Goal: Task Accomplishment & Management: Manage account settings

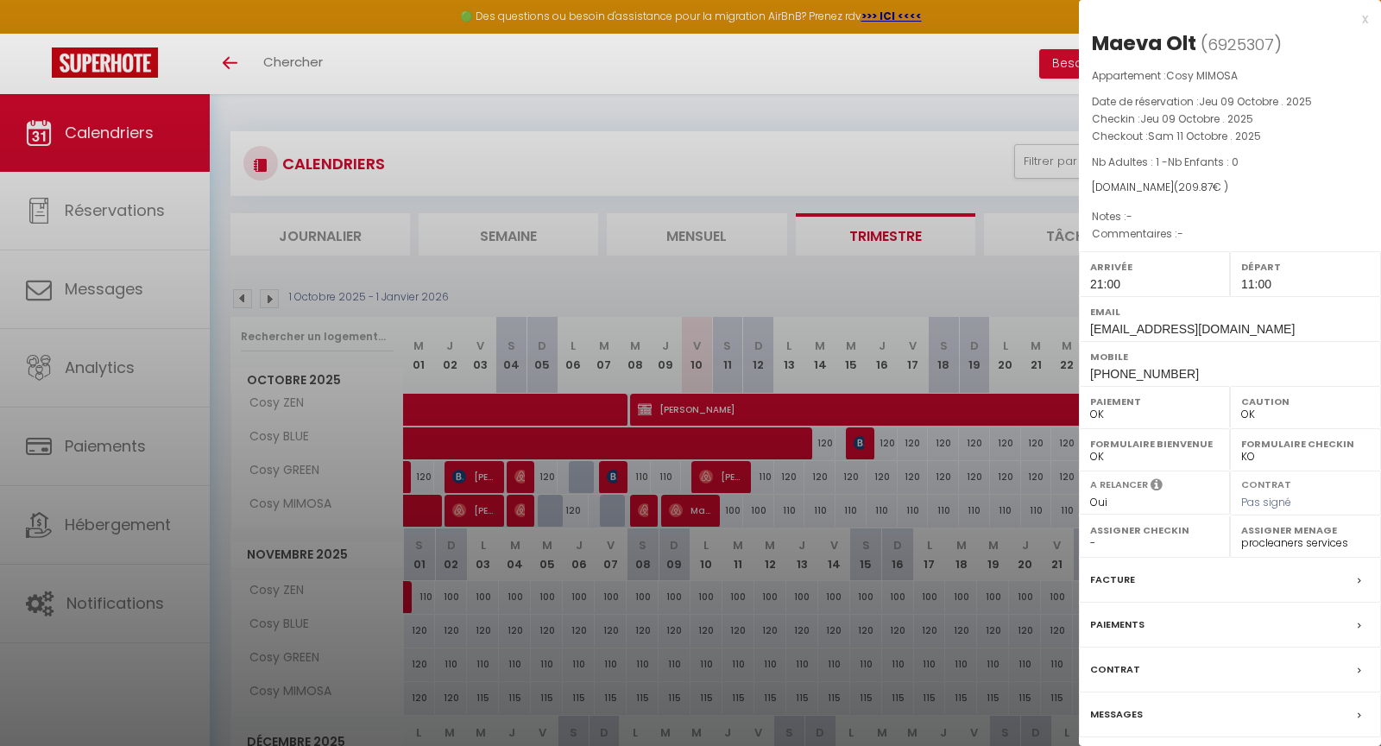
click at [547, 61] on div at bounding box center [690, 373] width 1381 height 746
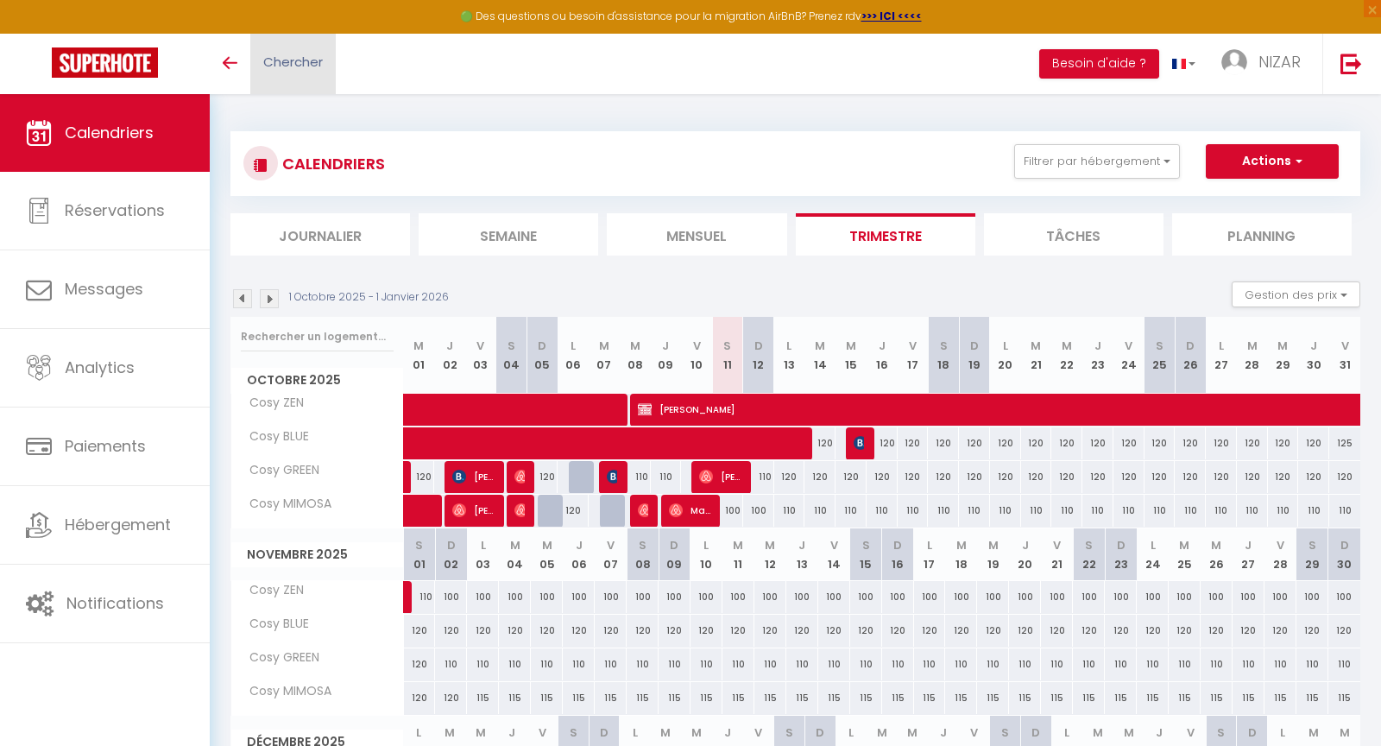
click at [300, 65] on span "Chercher" at bounding box center [293, 62] width 60 height 18
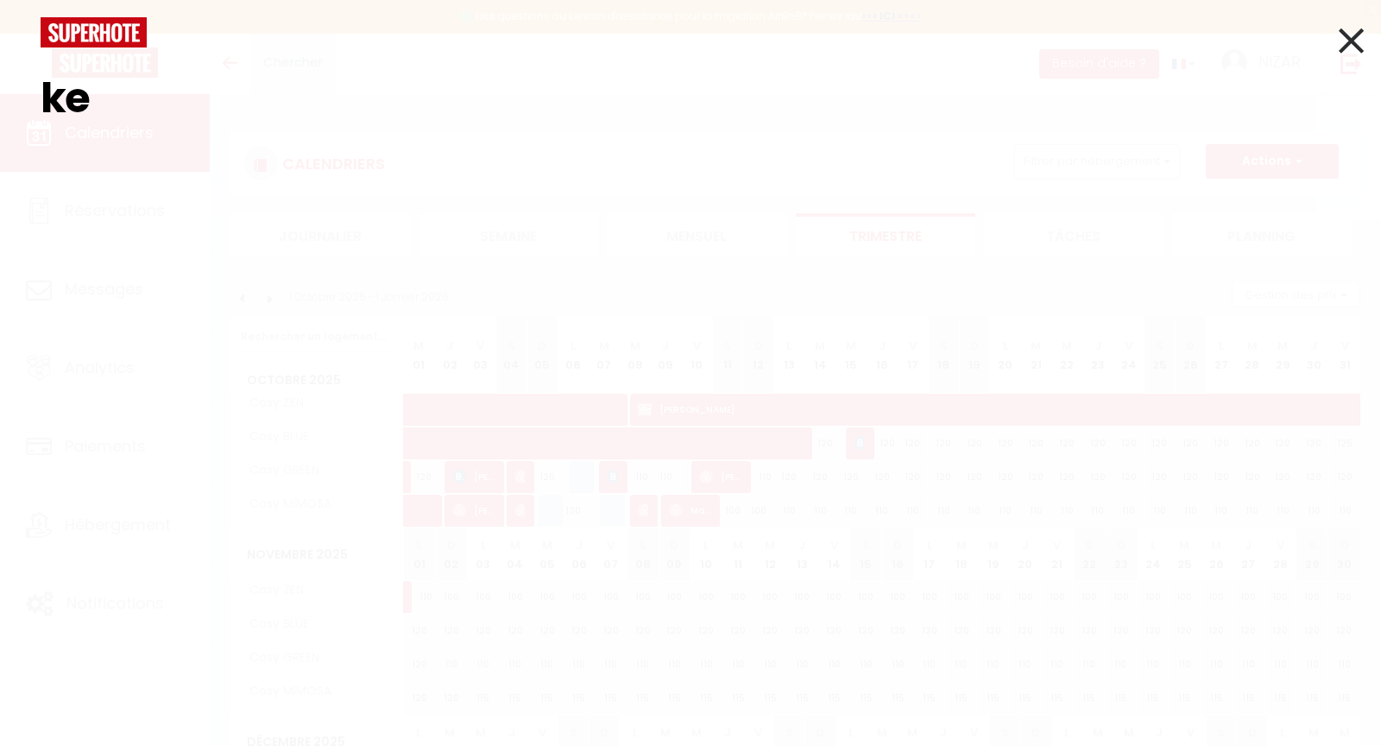
type input "ker"
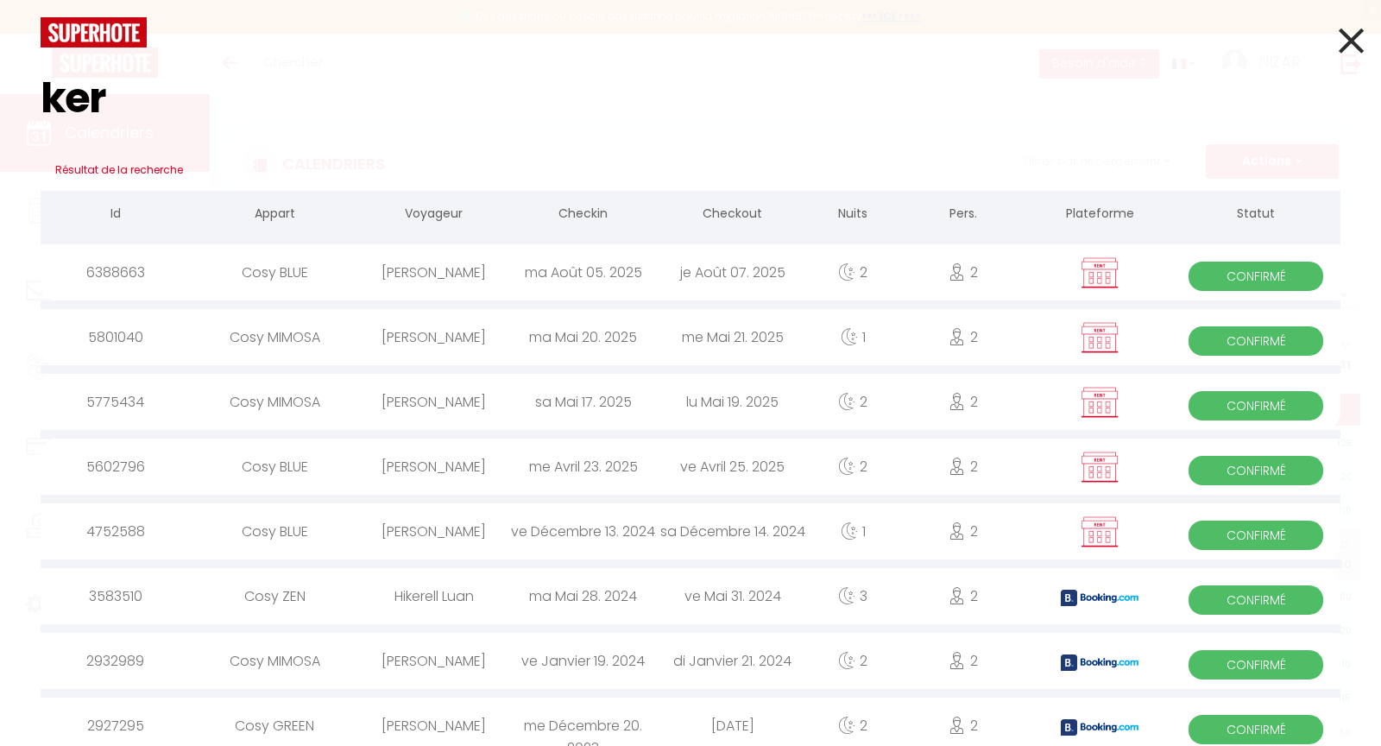
click at [563, 275] on div "ma Août 05. 2025" at bounding box center [583, 272] width 149 height 56
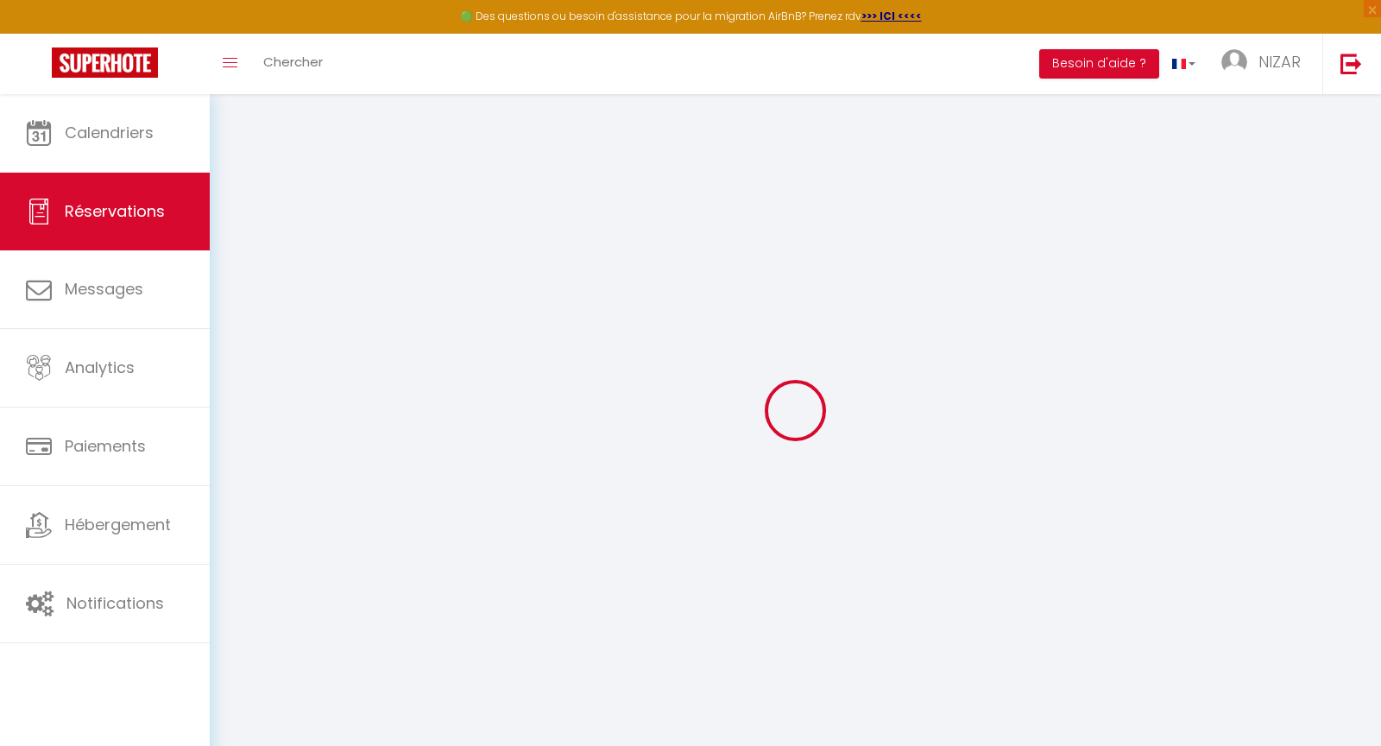
select select
select select "15"
checkbox input "false"
select select
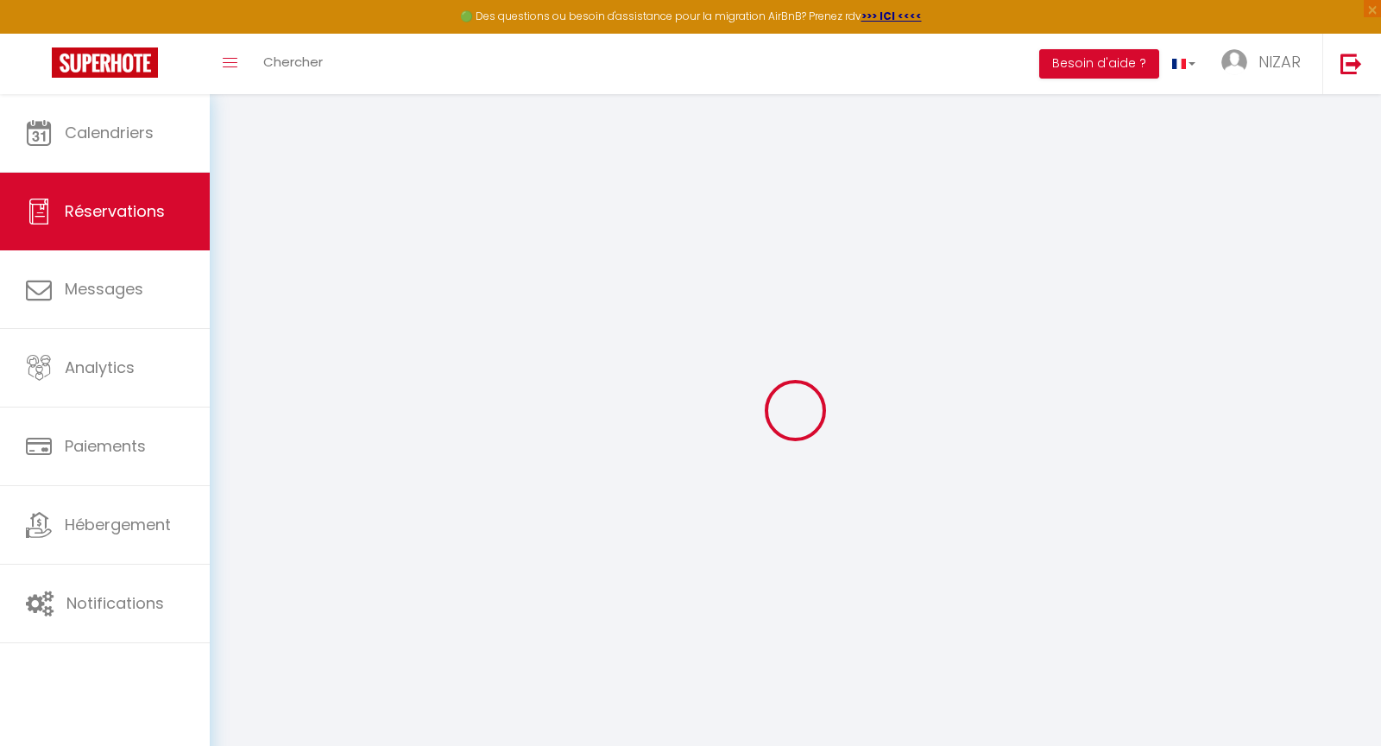
select select
checkbox input "false"
select select
checkbox input "false"
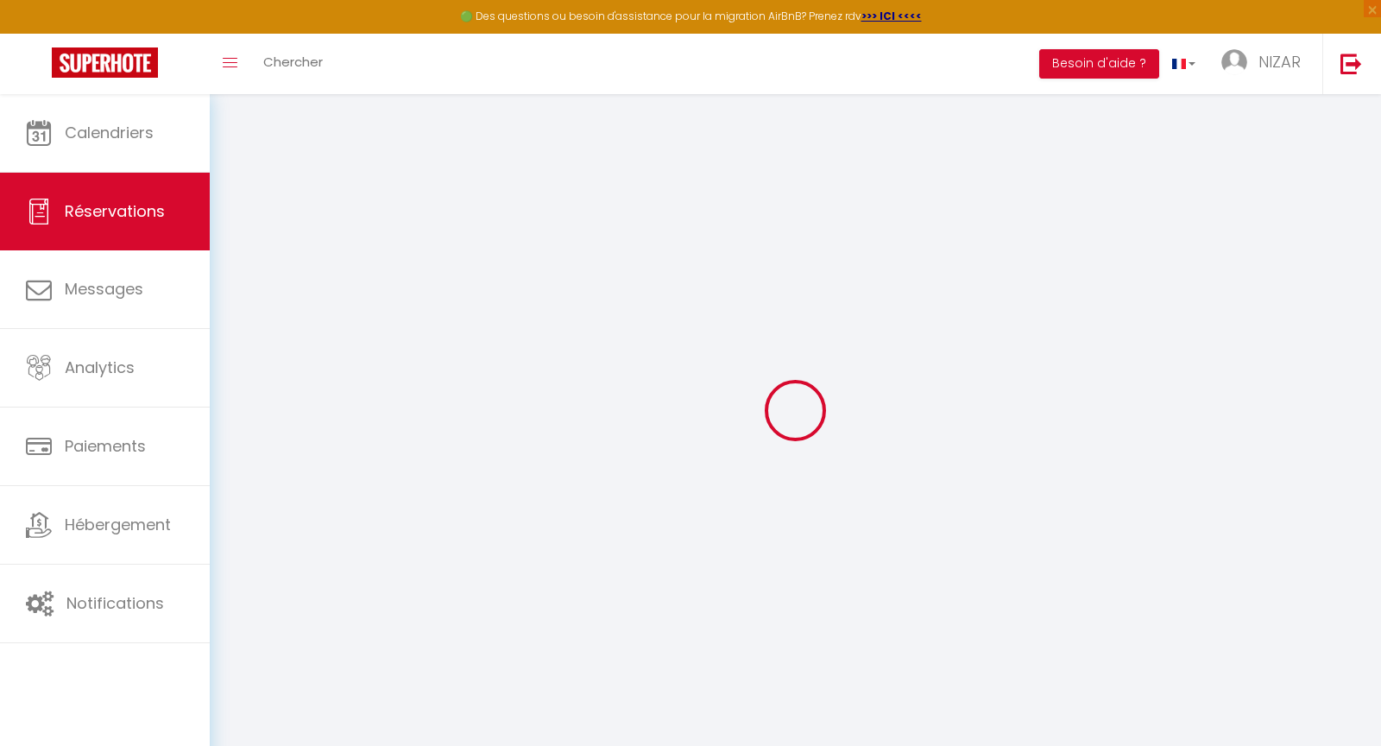
select select
checkbox input "false"
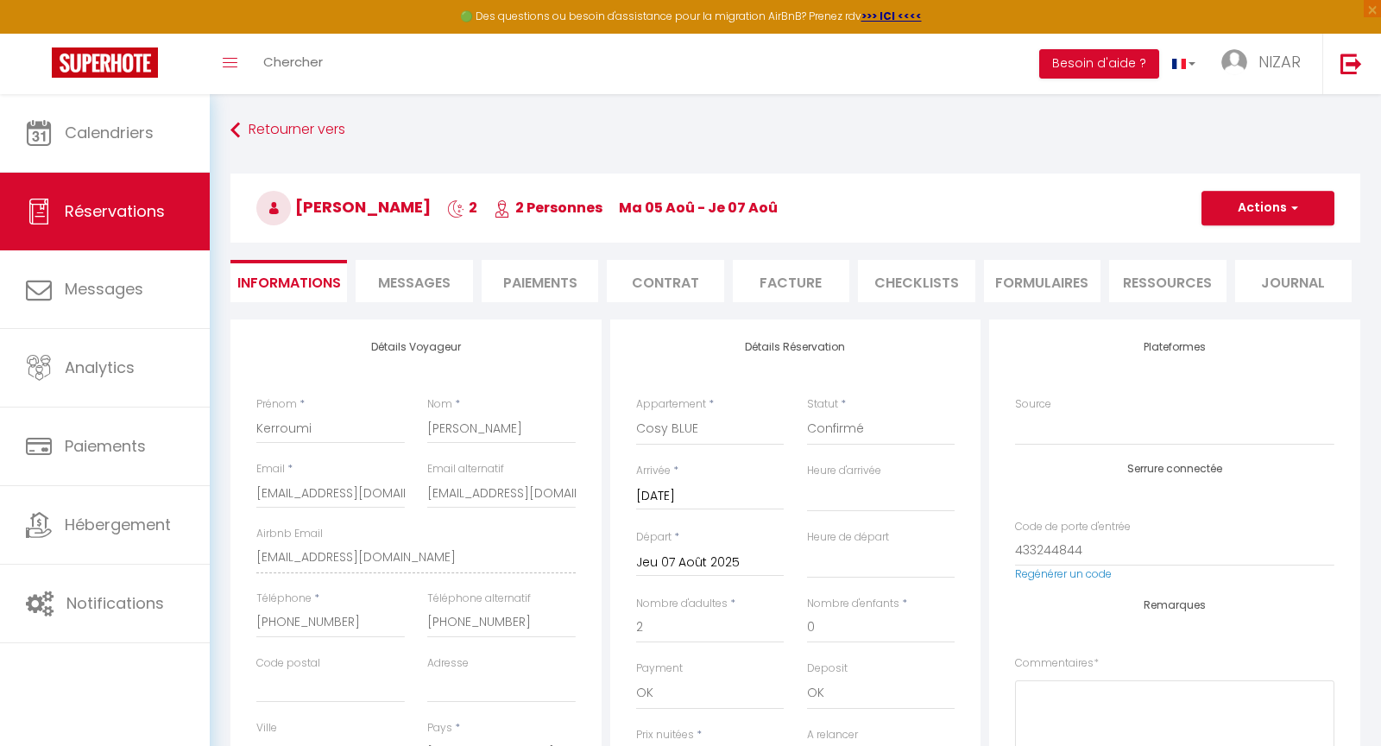
type input "30"
select select
checkbox input "false"
select select "12:00"
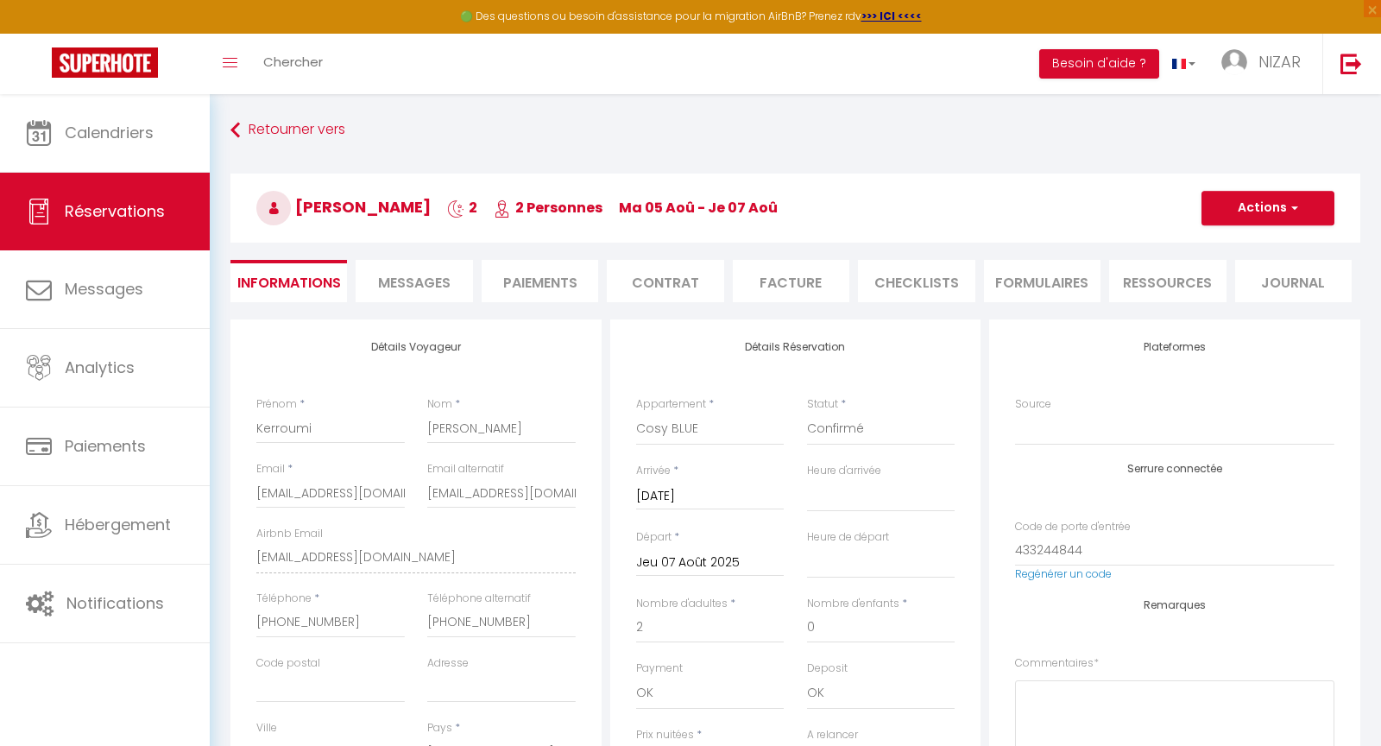
select select "11:00"
click at [1296, 204] on span "button" at bounding box center [1292, 208] width 10 height 16
click at [1253, 263] on link "Dupliquer" at bounding box center [1251, 268] width 136 height 22
select select
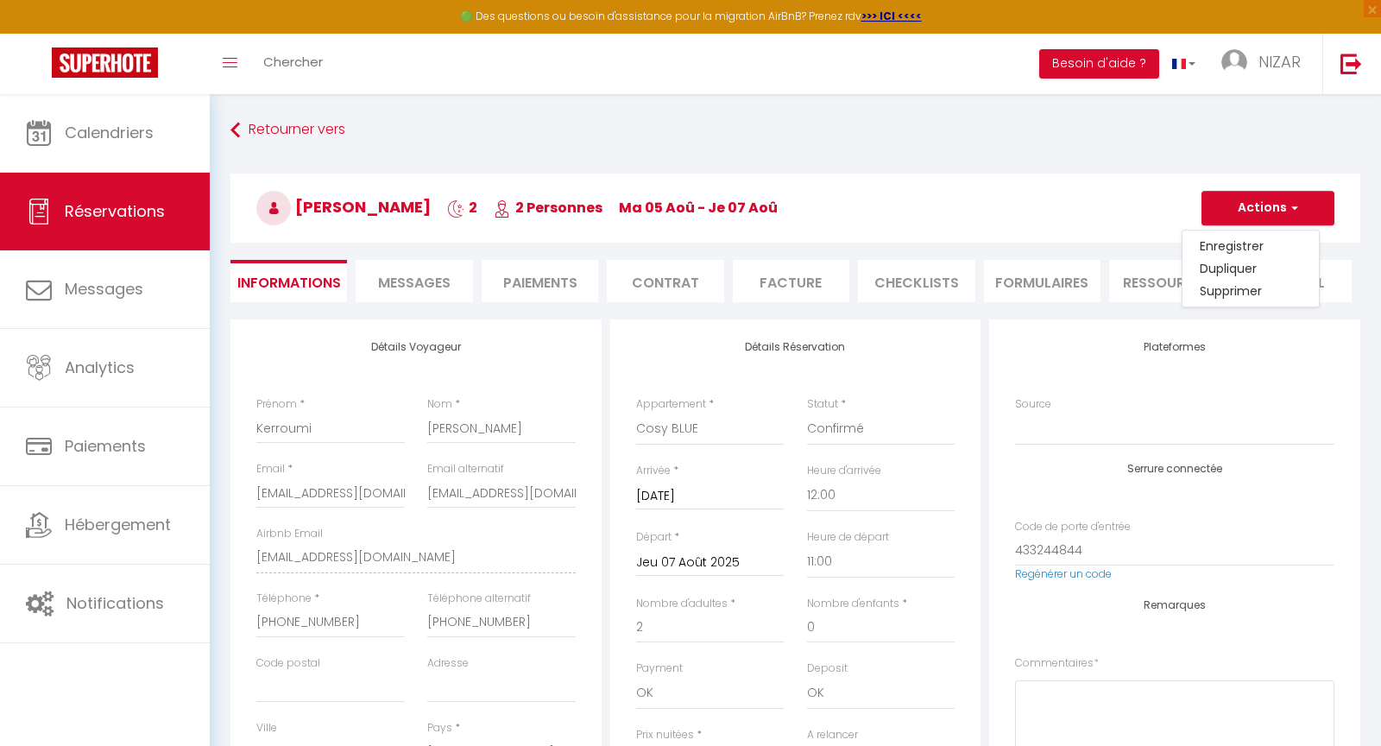
select select
checkbox input "false"
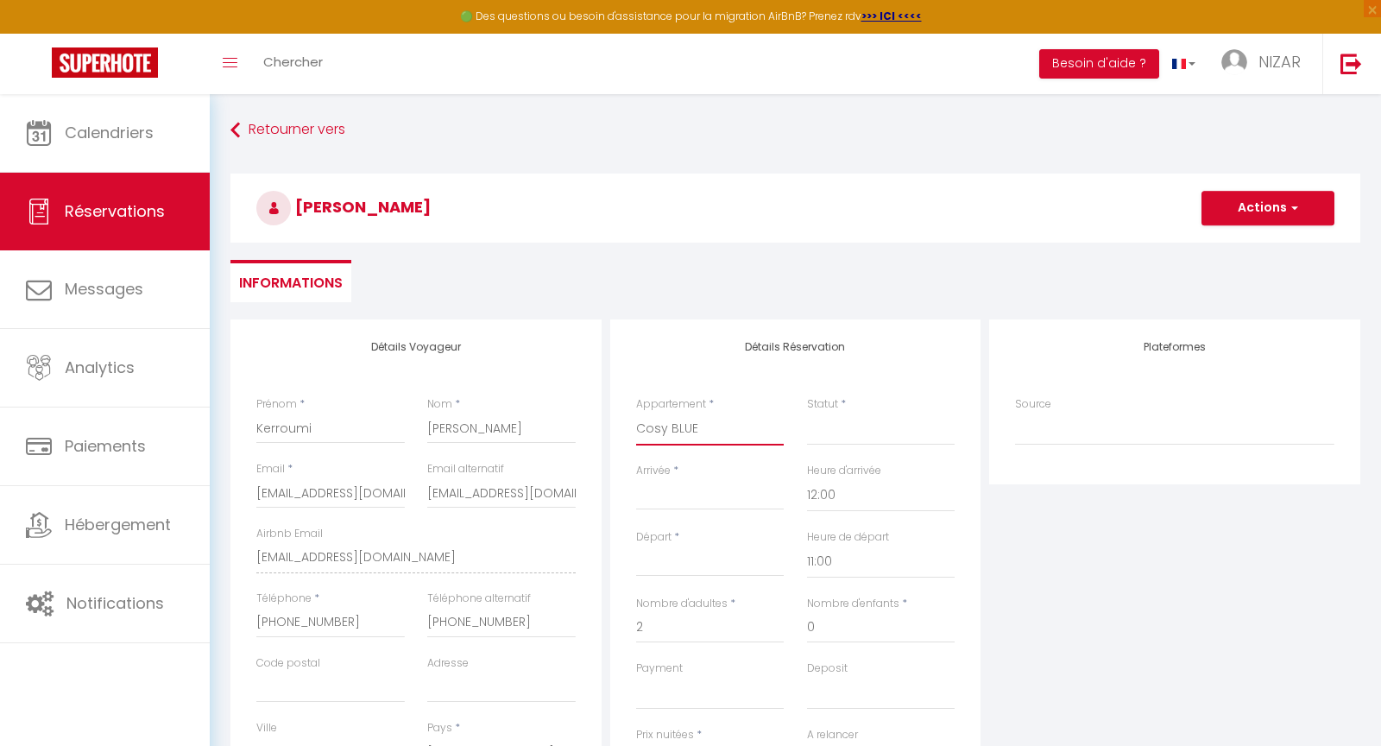
click at [701, 429] on select "Cosy ZEN Cosy BLUE Cosy GREEN Cosy MIMOSA" at bounding box center [710, 429] width 149 height 33
select select "6082"
select select
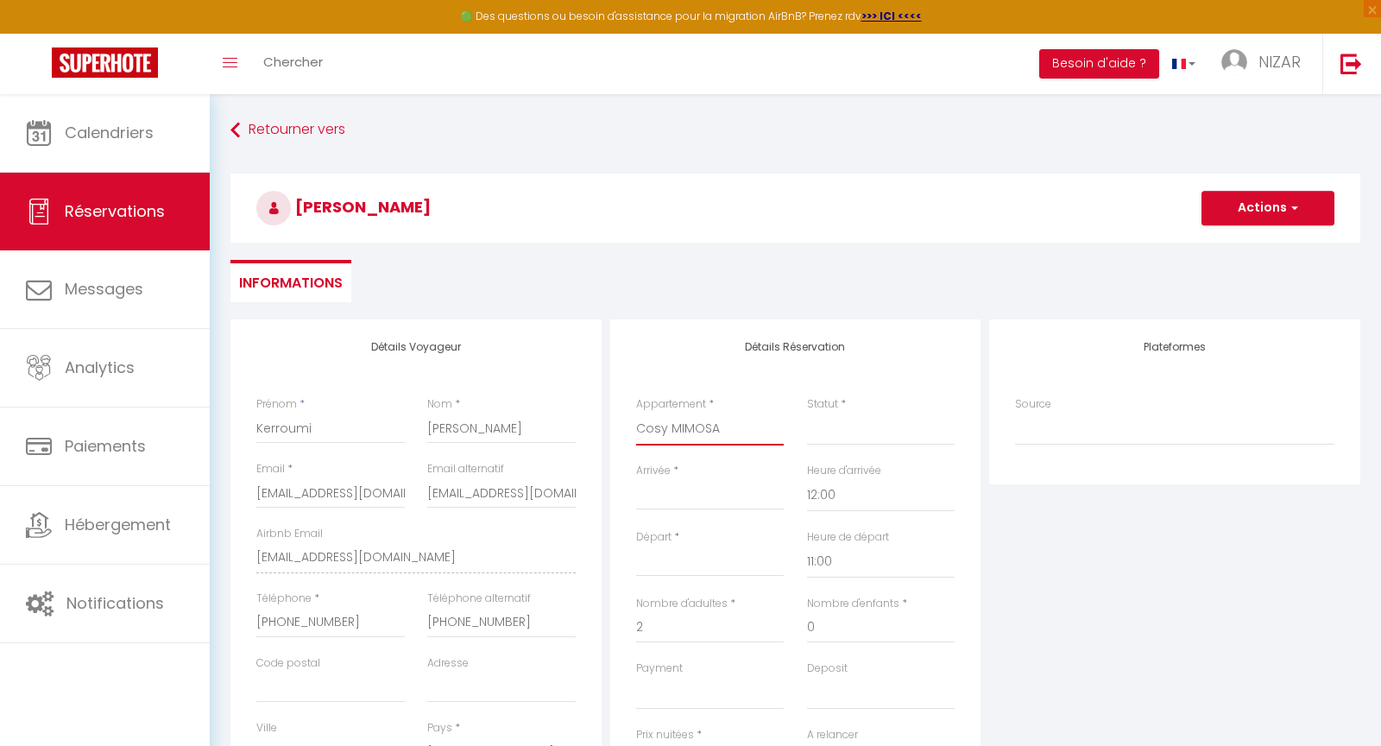
type input "0"
select select
checkbox input "false"
click at [836, 434] on select "Confirmé Non Confirmé [PERSON_NAME] par le voyageur No Show Request" at bounding box center [881, 429] width 149 height 33
select select
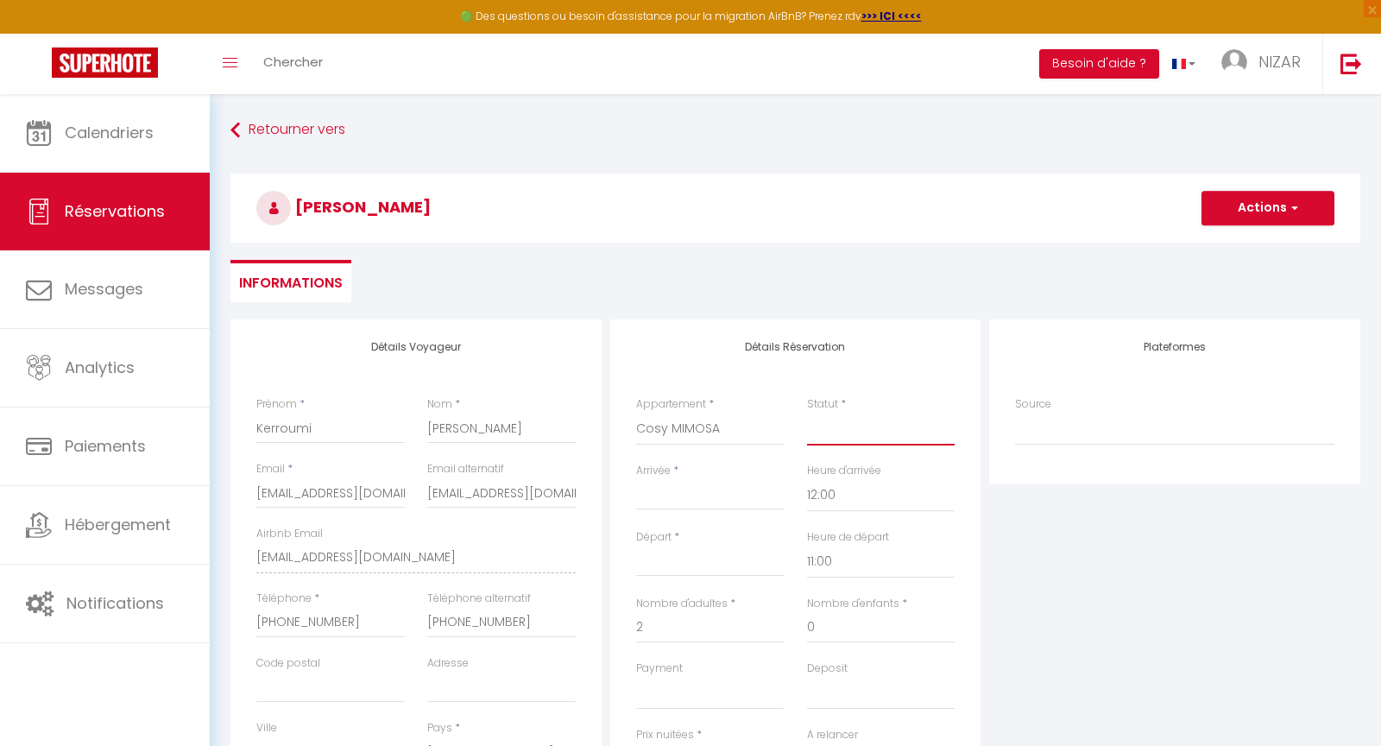
select select
checkbox input "false"
select select "2"
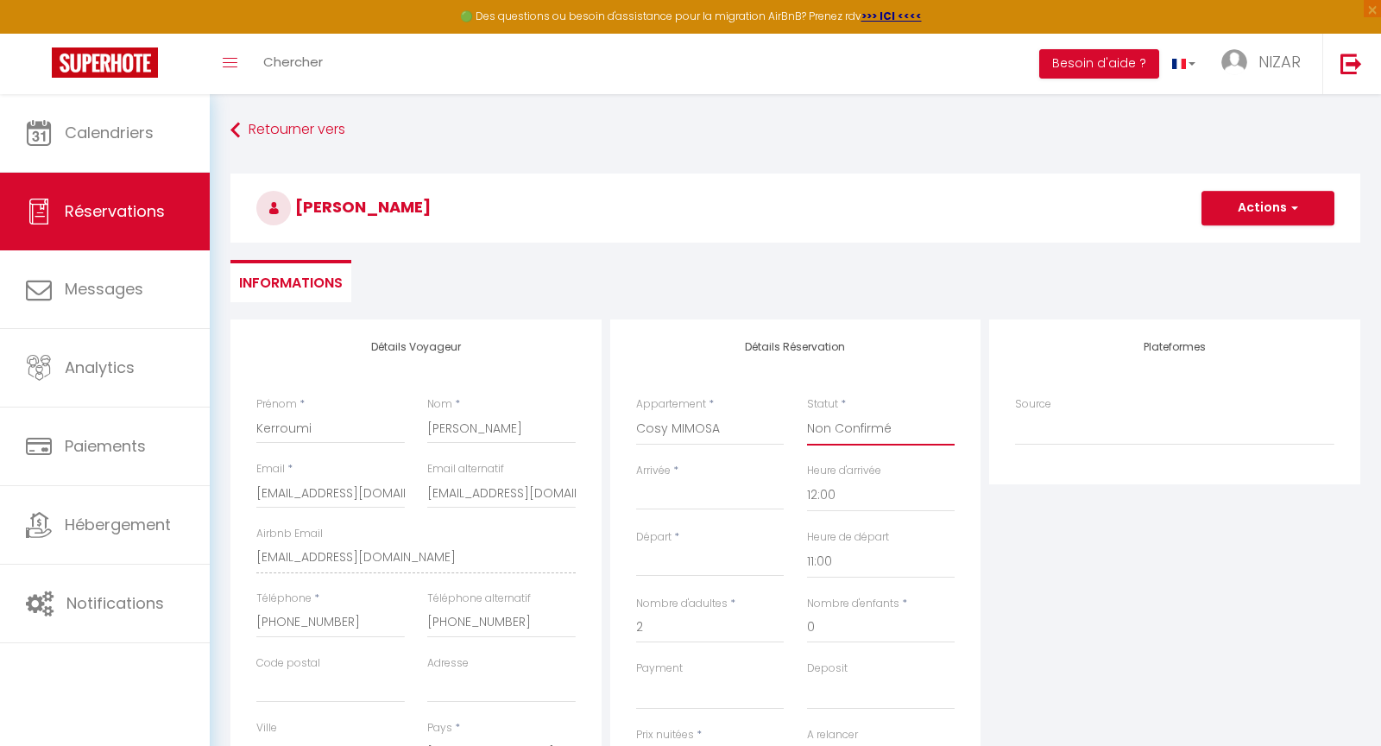
select select
checkbox input "false"
click at [653, 507] on div "< [DATE] > Dim Lun Mar Mer Jeu Ven Sam 1 2 3 4 5 6 7 8 9 10 11 12 13 14 15 16 1…" at bounding box center [710, 494] width 149 height 31
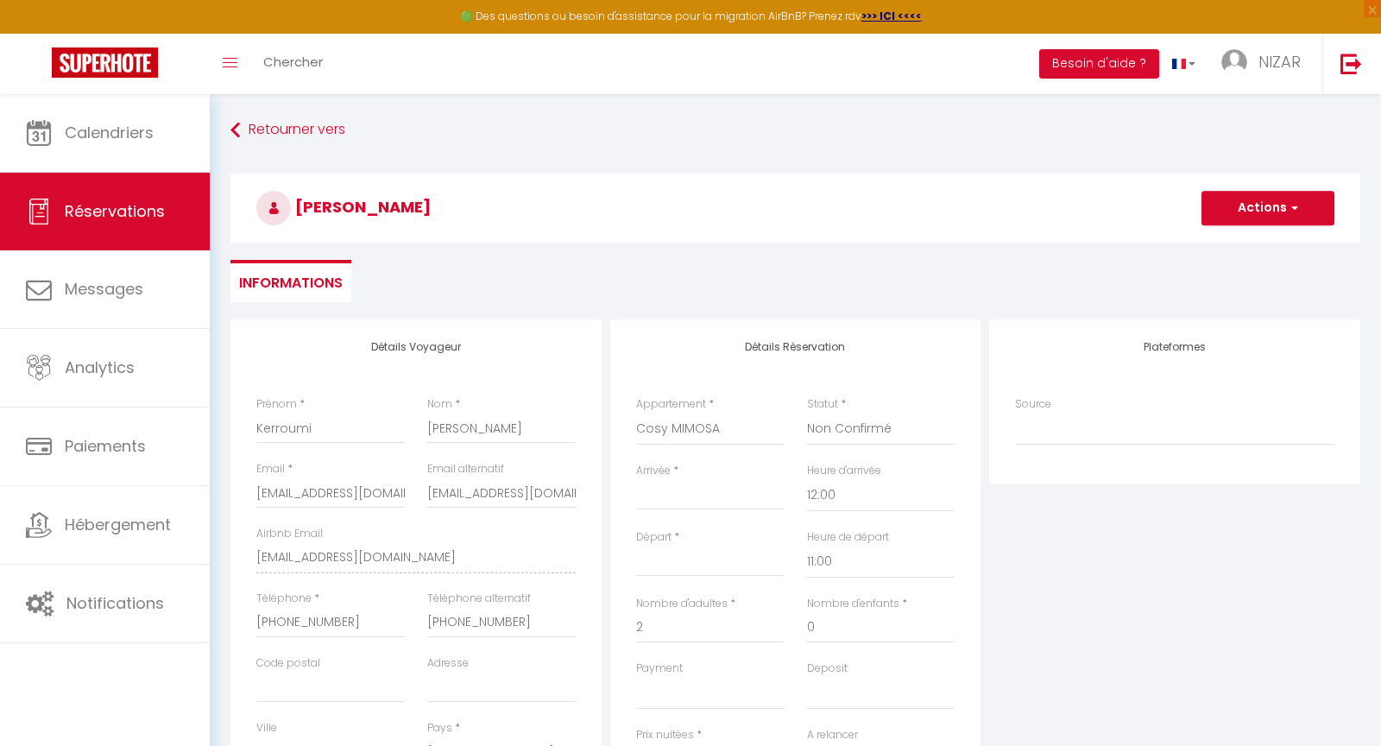
click at [657, 504] on input "Arrivée" at bounding box center [710, 496] width 149 height 22
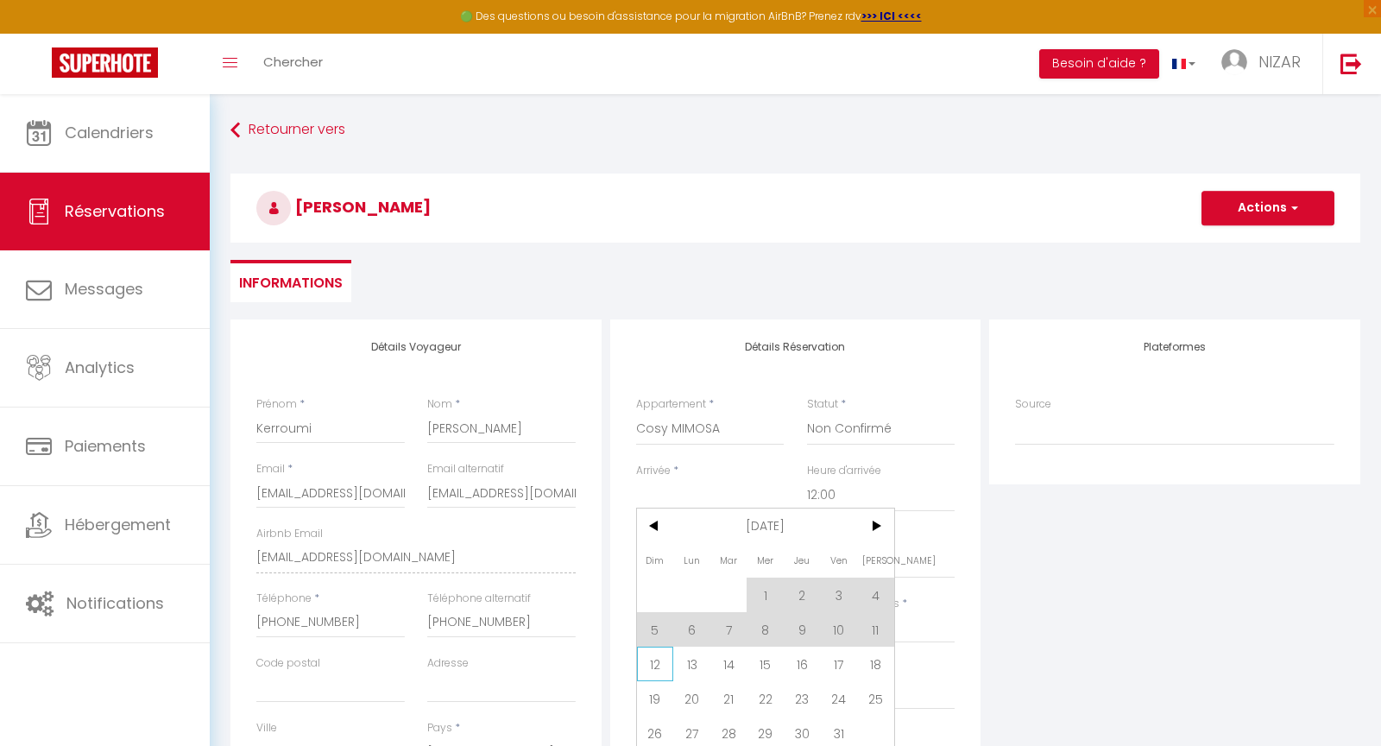
click at [654, 663] on span "12" at bounding box center [655, 664] width 37 height 35
type input "Dim 12 Octobre 2025"
type input "Lun 13 Octobre 2025"
select select
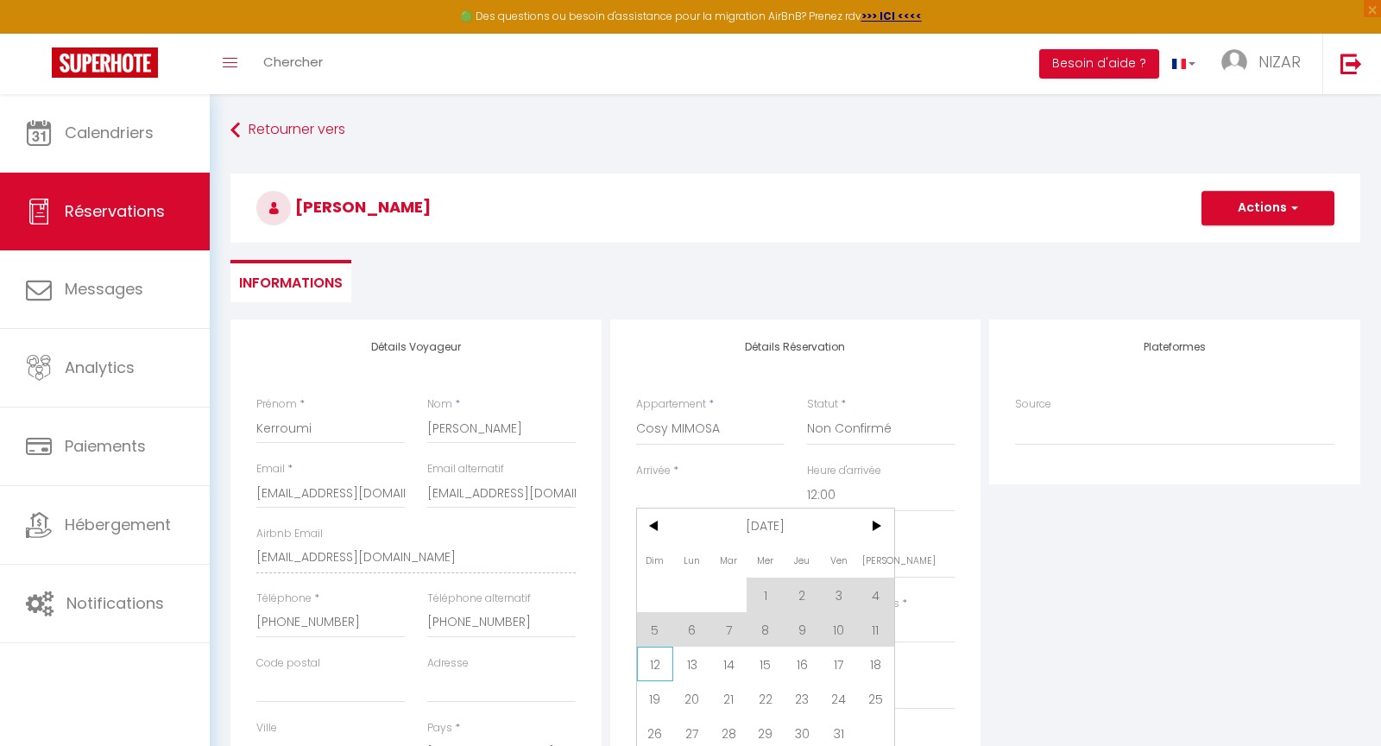
select select
checkbox input "false"
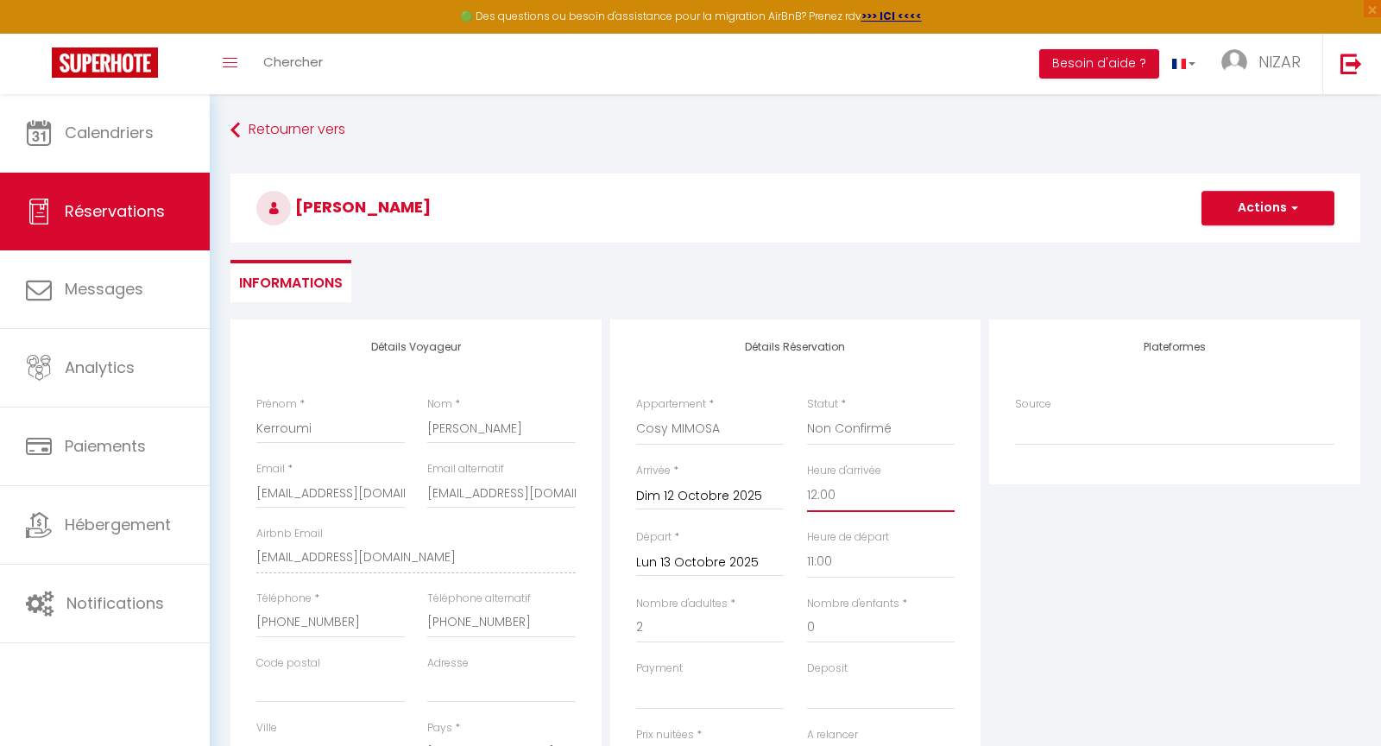
click at [833, 493] on select "00:00 00:30 01:00 01:30 02:00 02:30 03:00 03:30 04:00 04:30 05:00 05:30 06:00 0…" at bounding box center [881, 495] width 149 height 33
click at [678, 562] on input "Lun 13 Octobre 2025" at bounding box center [710, 563] width 149 height 22
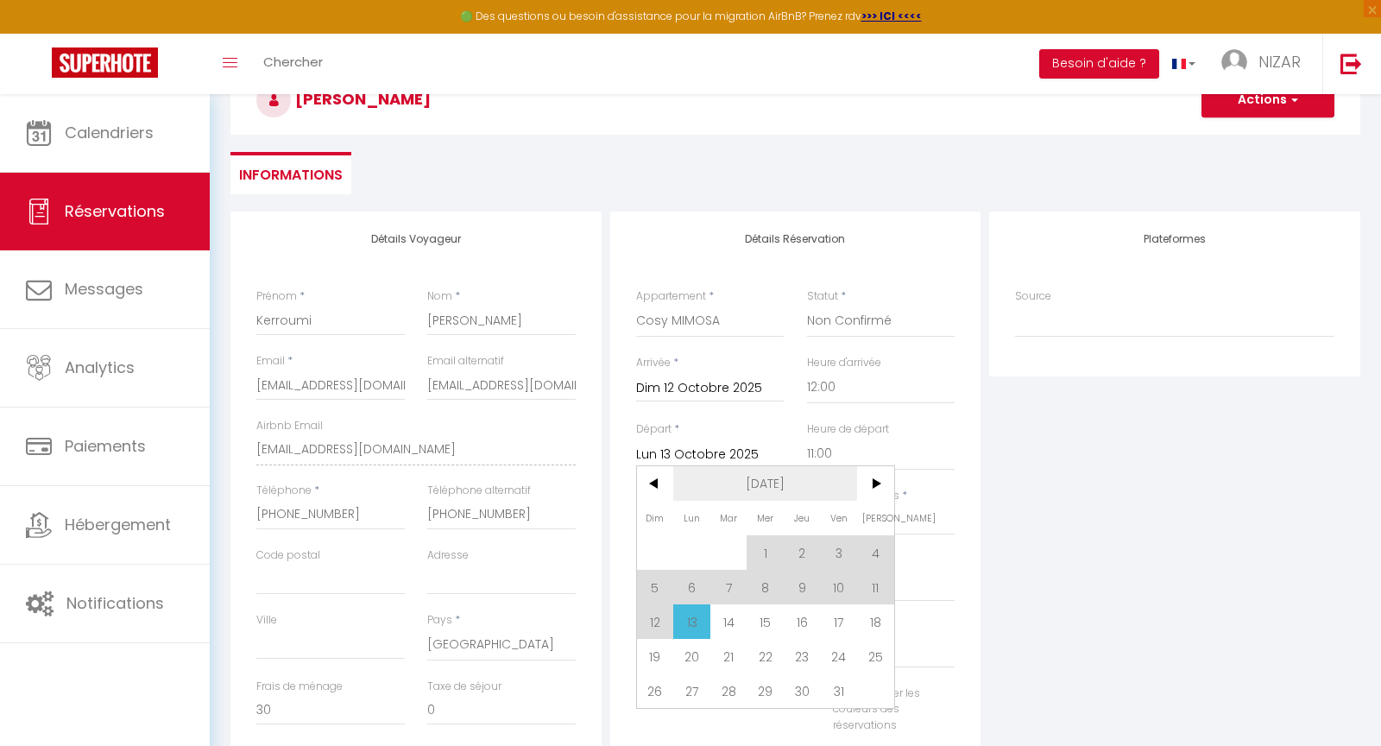
scroll to position [115, 0]
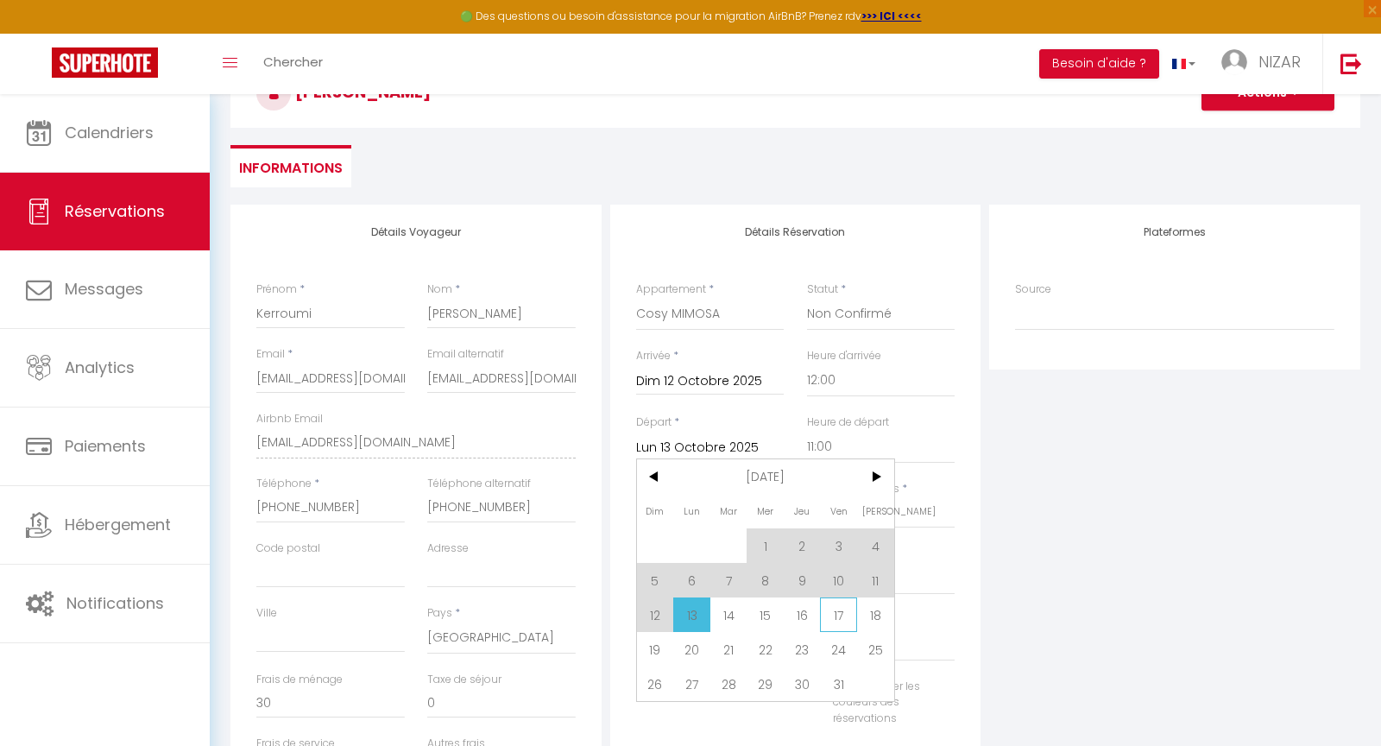
click at [840, 613] on span "17" at bounding box center [838, 614] width 37 height 35
type input "Ven 17 Octobre 2025"
select select
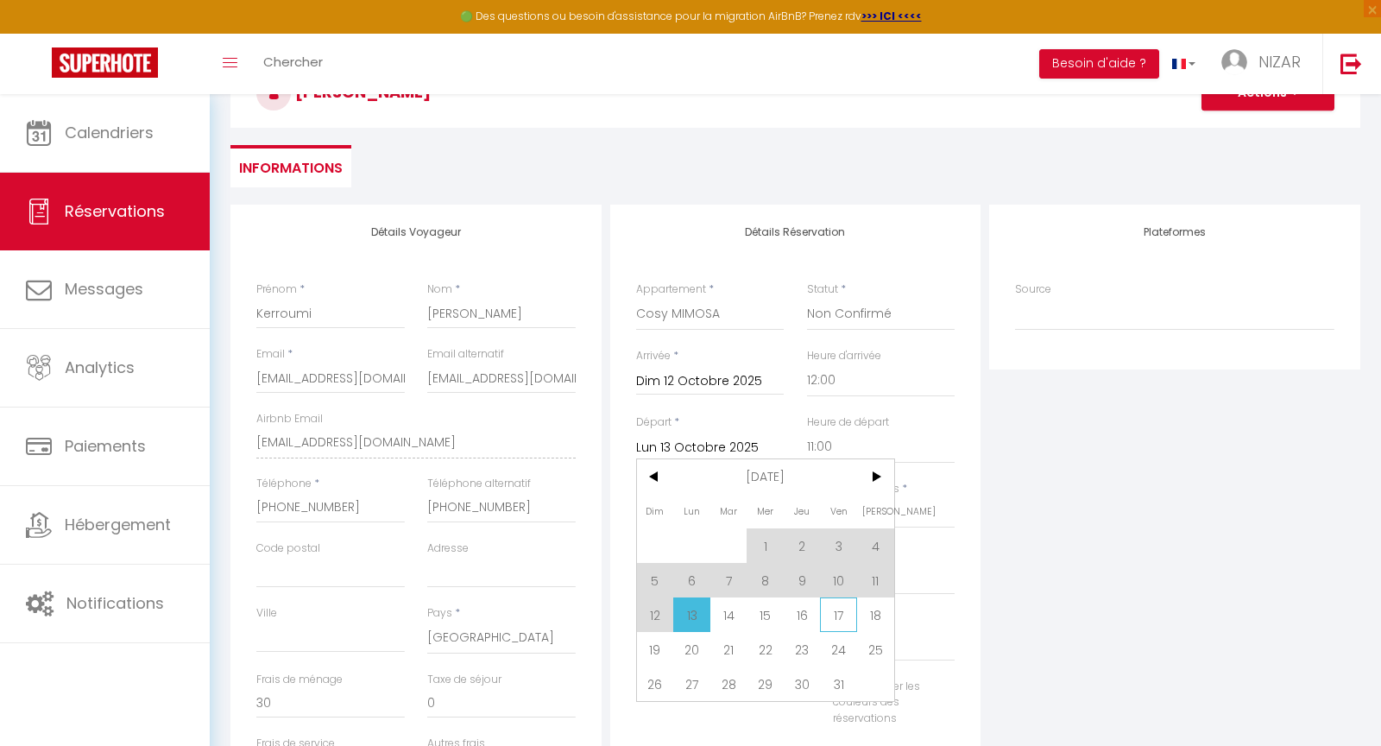
checkbox input "false"
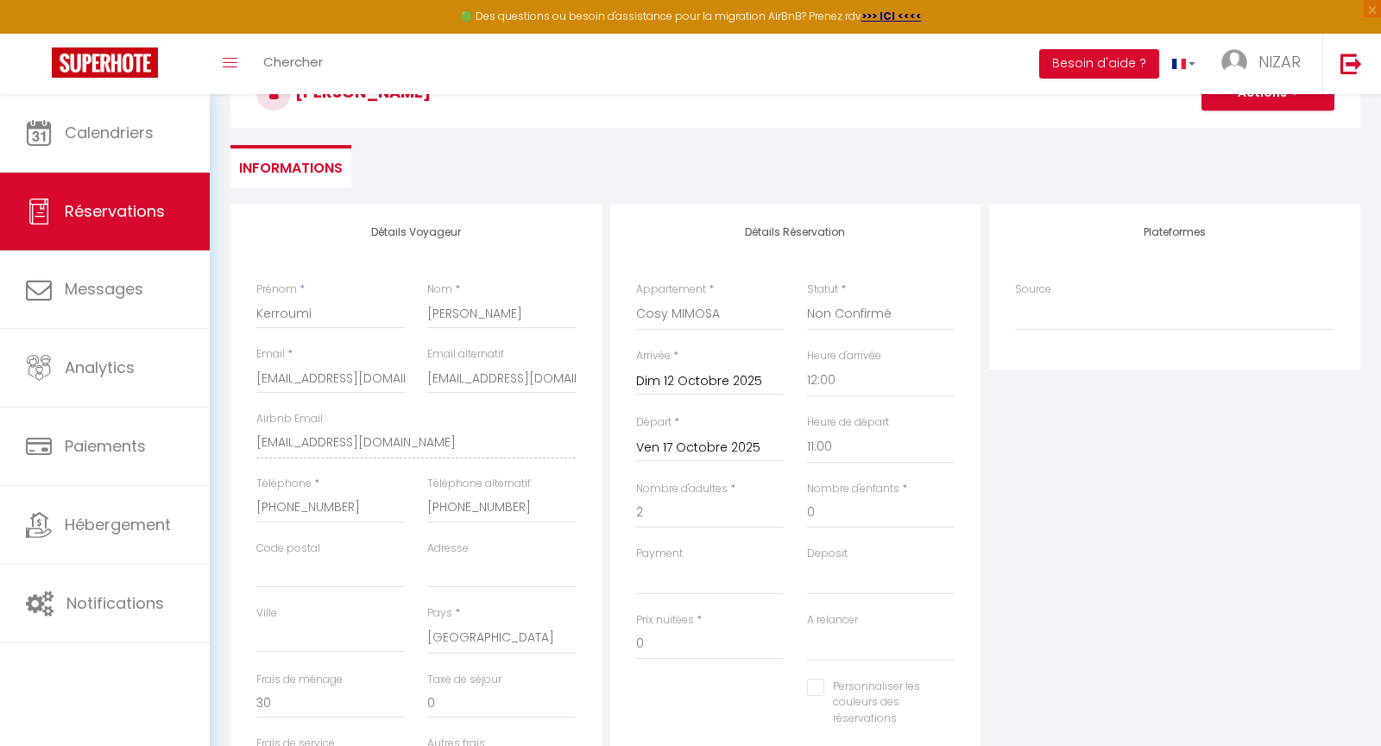
type input "35"
select select
type input "540"
select select
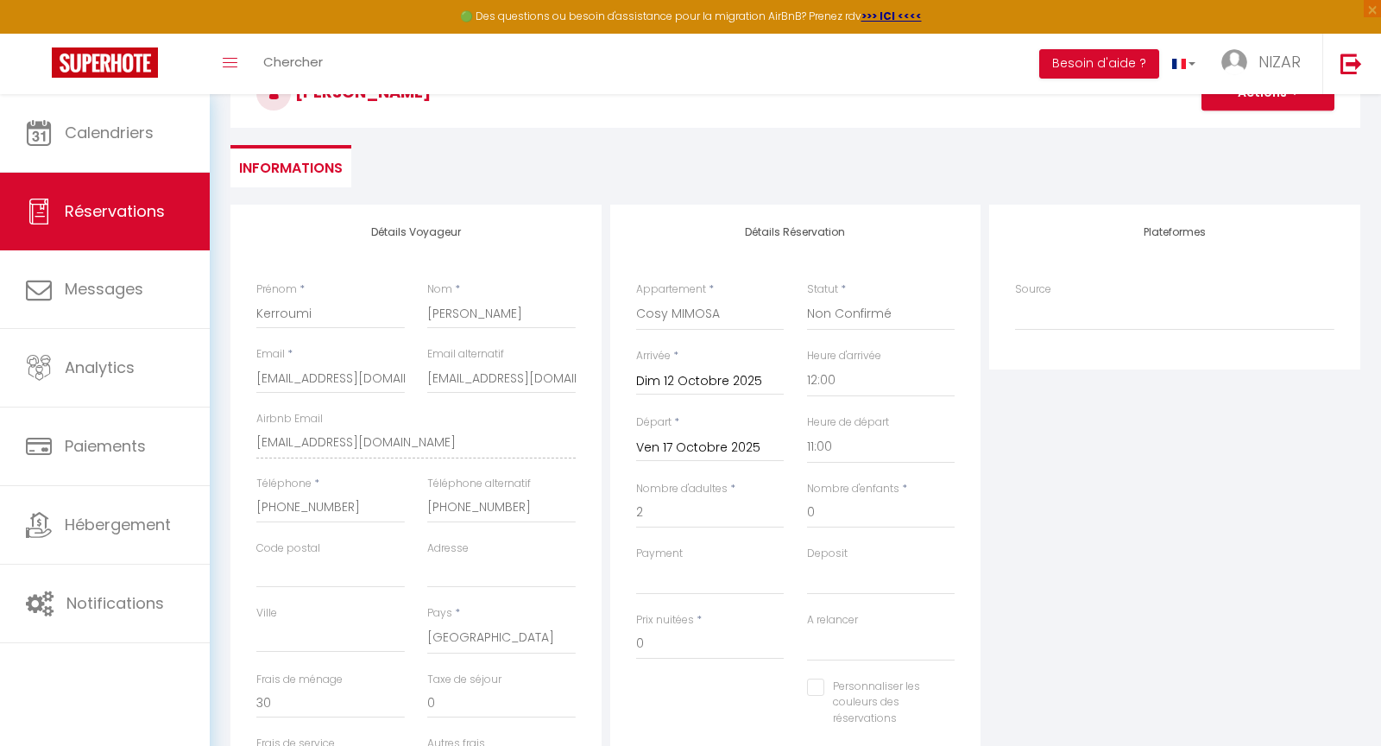
checkbox input "false"
click at [691, 449] on input "Ven 17 Octobre 2025" at bounding box center [710, 448] width 149 height 22
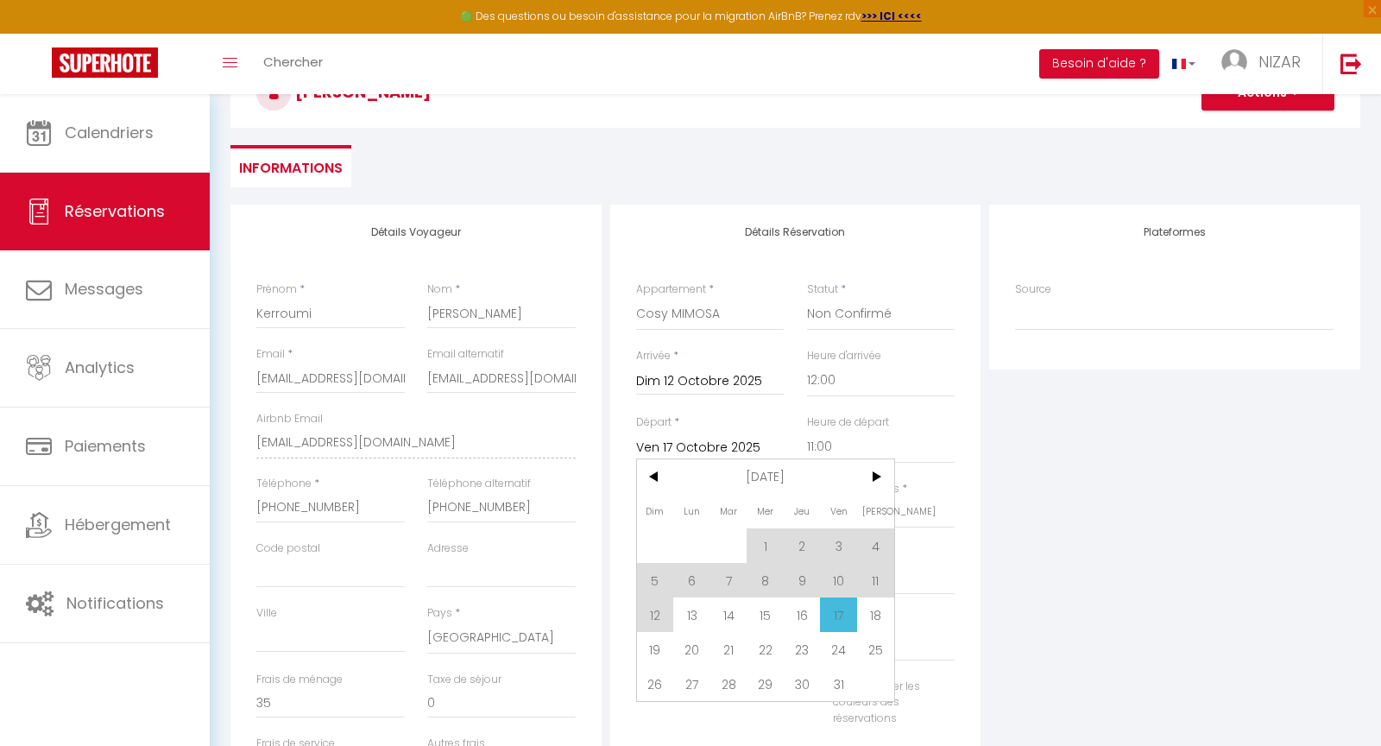
click at [930, 475] on div "Heure de départ 00:00 00:30 01:00 01:30 02:00 02:30 03:00 03:30 04:00 04:30 05:…" at bounding box center [880, 447] width 171 height 66
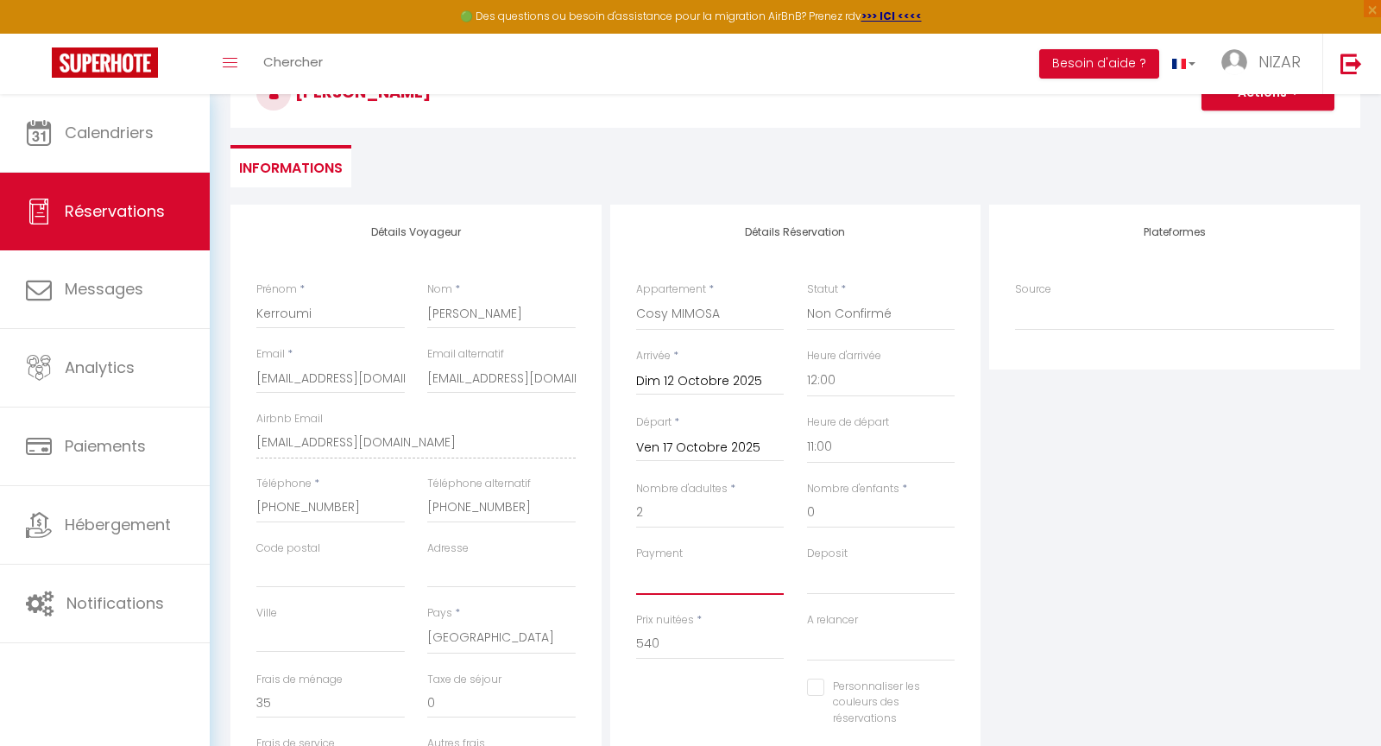
click at [667, 585] on select "OK KO" at bounding box center [710, 578] width 149 height 33
select select "10"
select select
checkbox input "false"
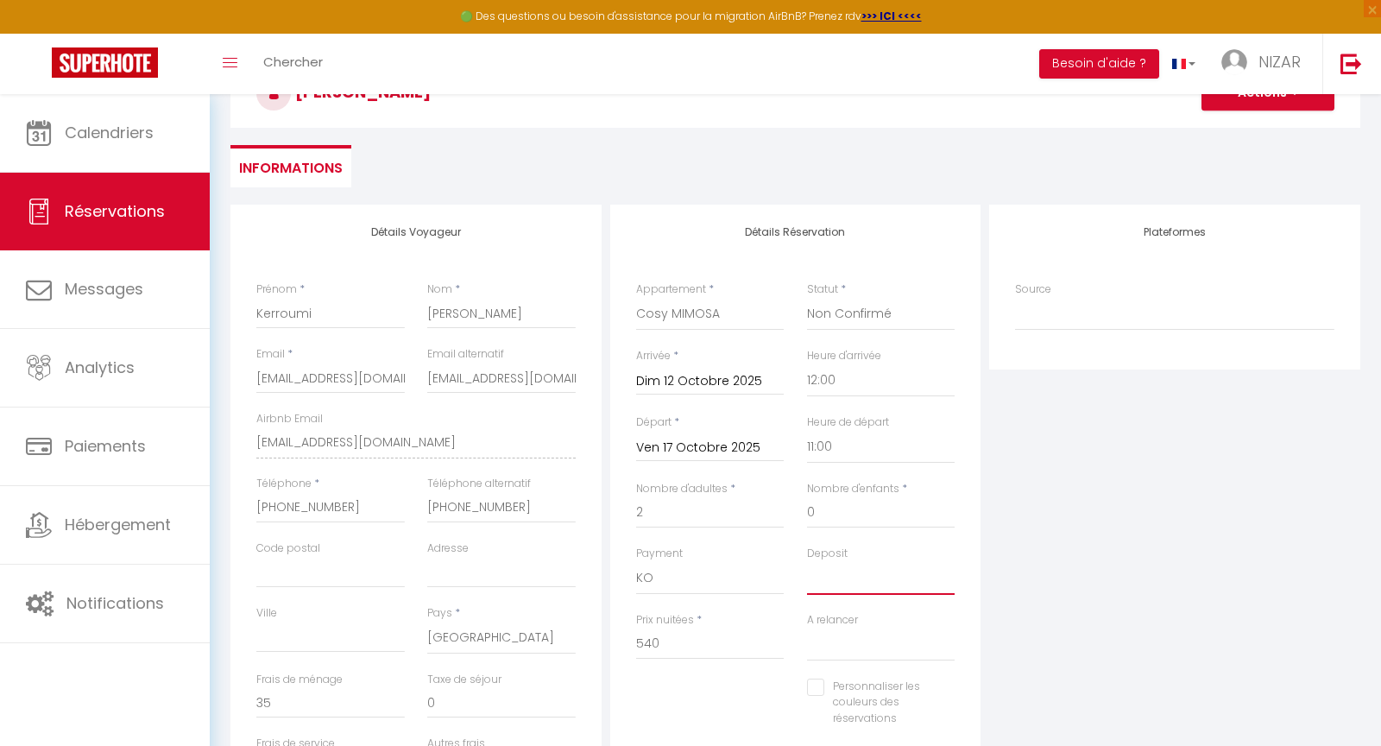
click at [840, 580] on select "OK KO" at bounding box center [881, 578] width 149 height 33
select select "15"
select select
checkbox input "false"
click at [668, 647] on input "540" at bounding box center [710, 644] width 149 height 31
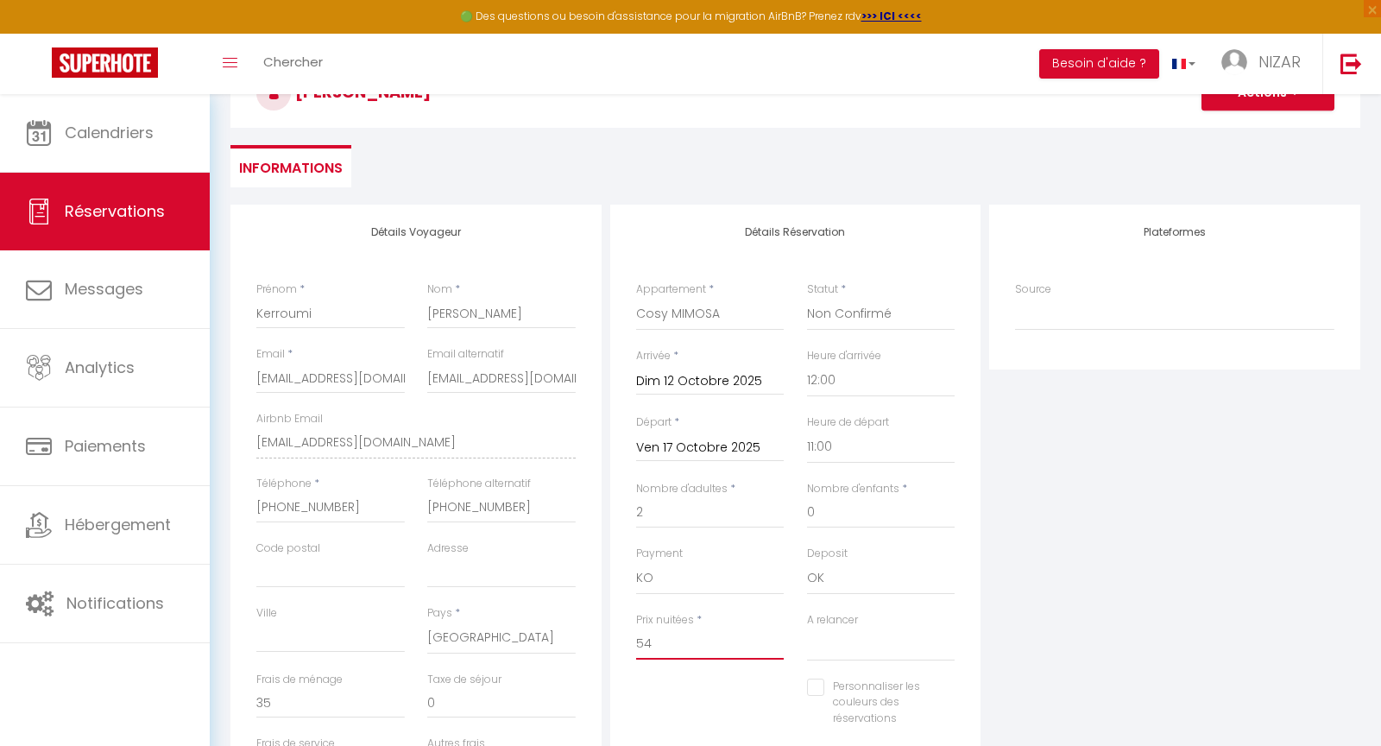
type input "5"
type input "475"
click at [302, 715] on input "35" at bounding box center [330, 702] width 149 height 31
type input "0"
select select
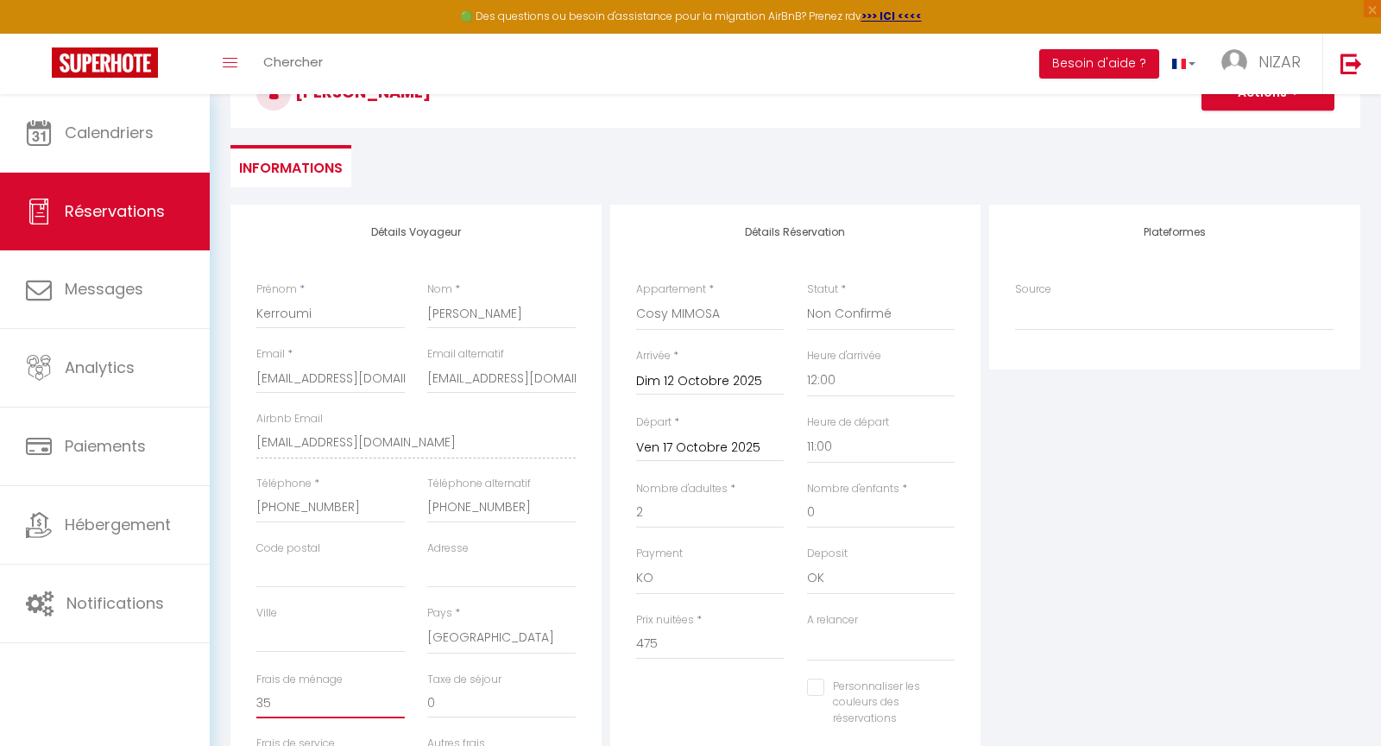
checkbox input "false"
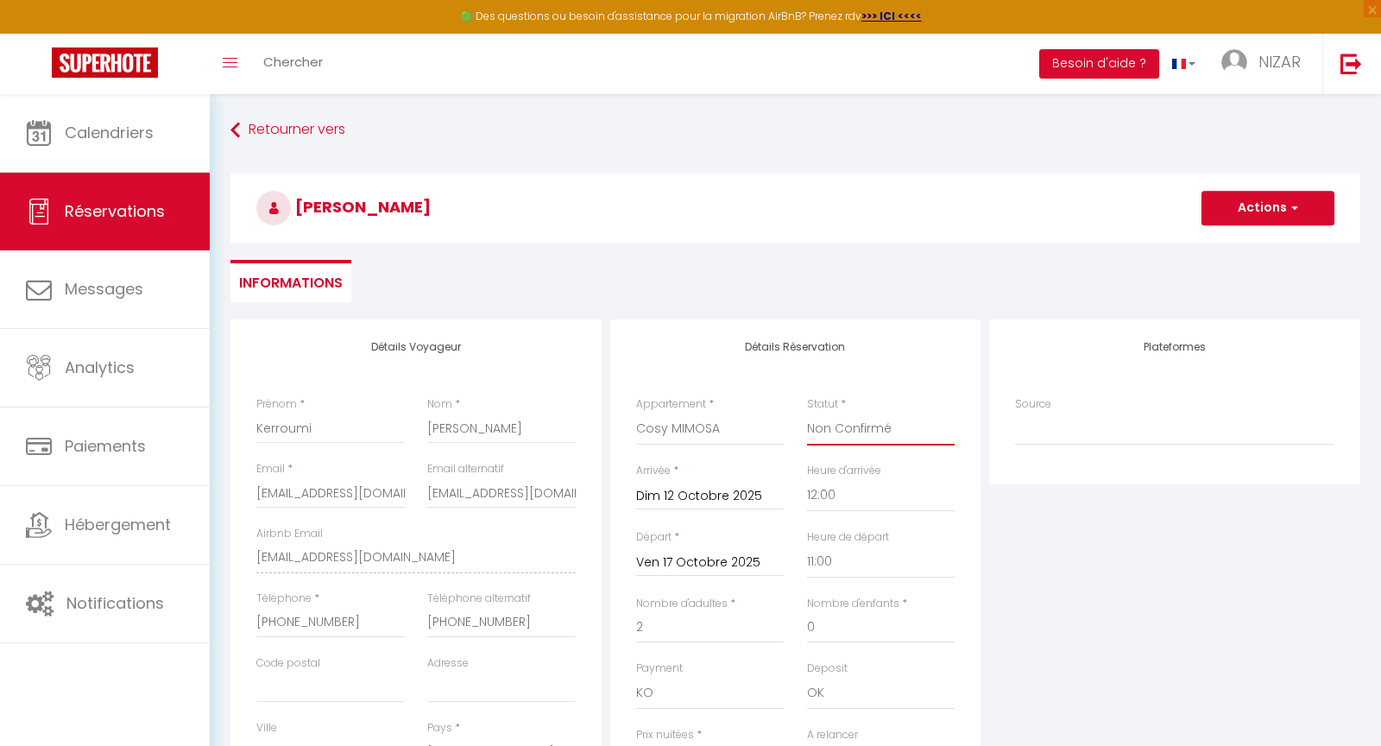
click at [880, 428] on select "Confirmé Non Confirmé [PERSON_NAME] par le voyageur No Show Request" at bounding box center [881, 429] width 149 height 33
select select "1"
select select
checkbox input "false"
click at [1293, 207] on span "button" at bounding box center [1292, 208] width 10 height 16
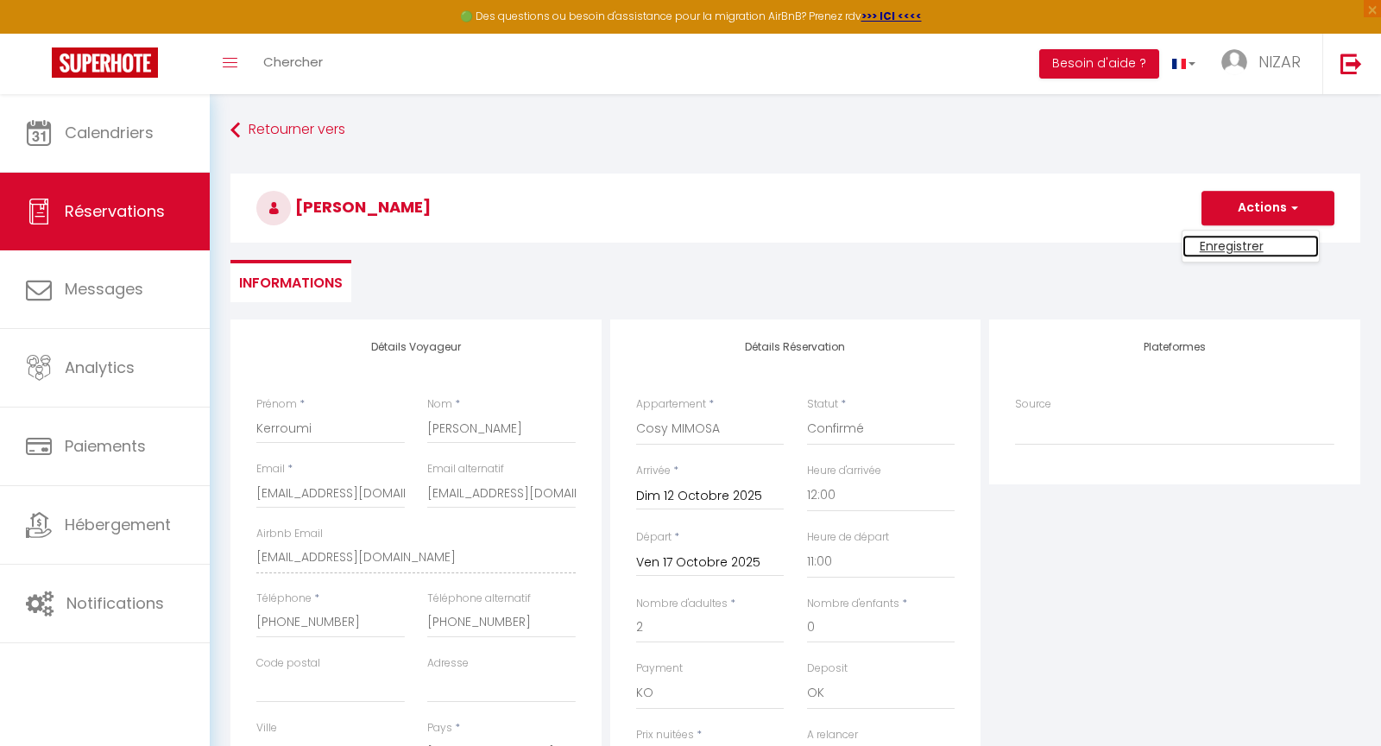
click at [1259, 243] on link "Enregistrer" at bounding box center [1251, 246] width 136 height 22
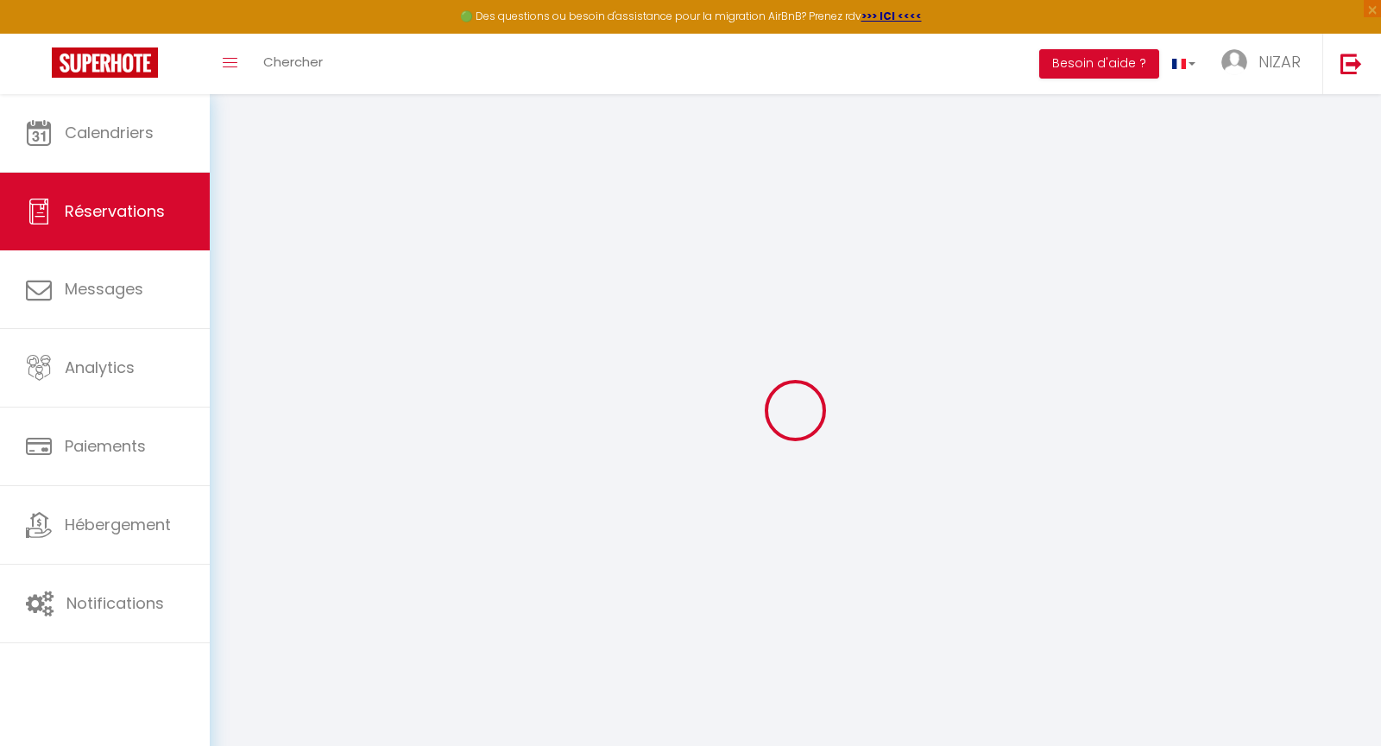
select select "not_cancelled"
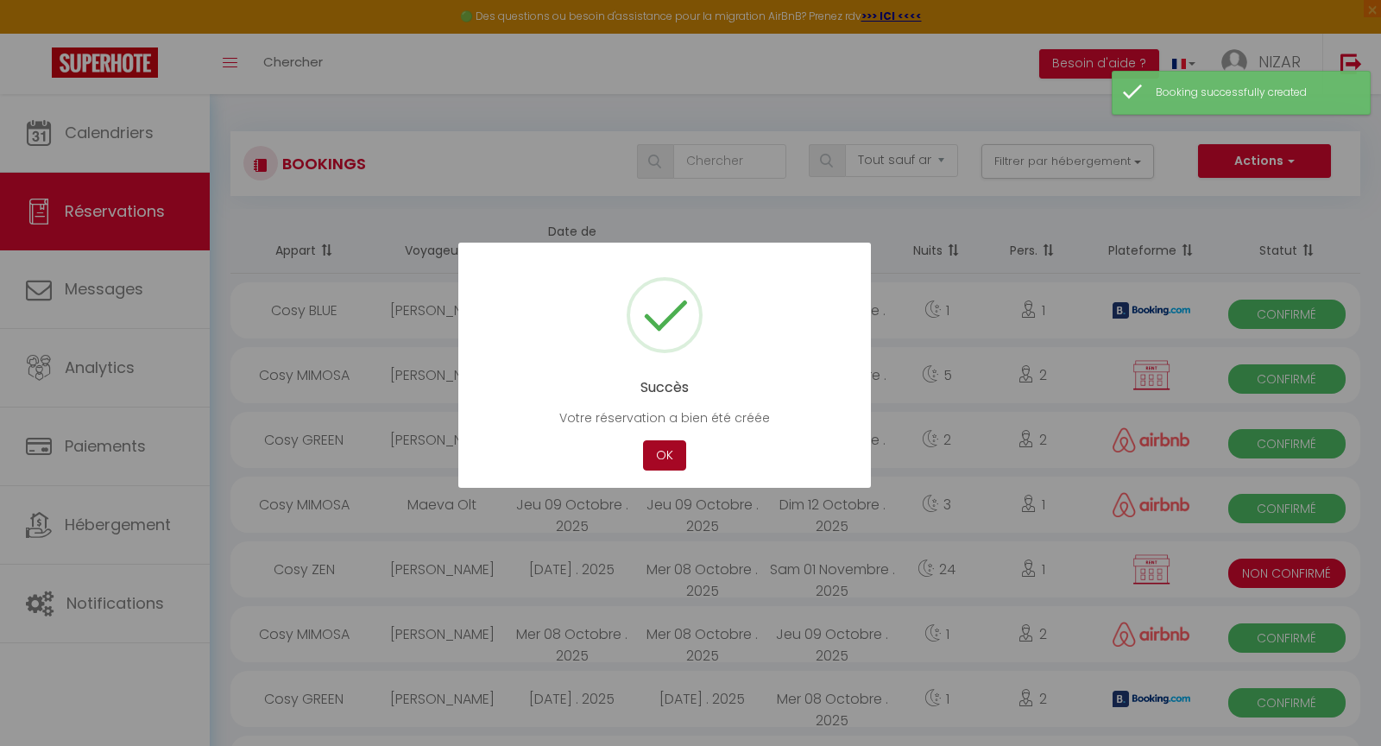
click at [666, 445] on button "OK" at bounding box center [664, 455] width 43 height 30
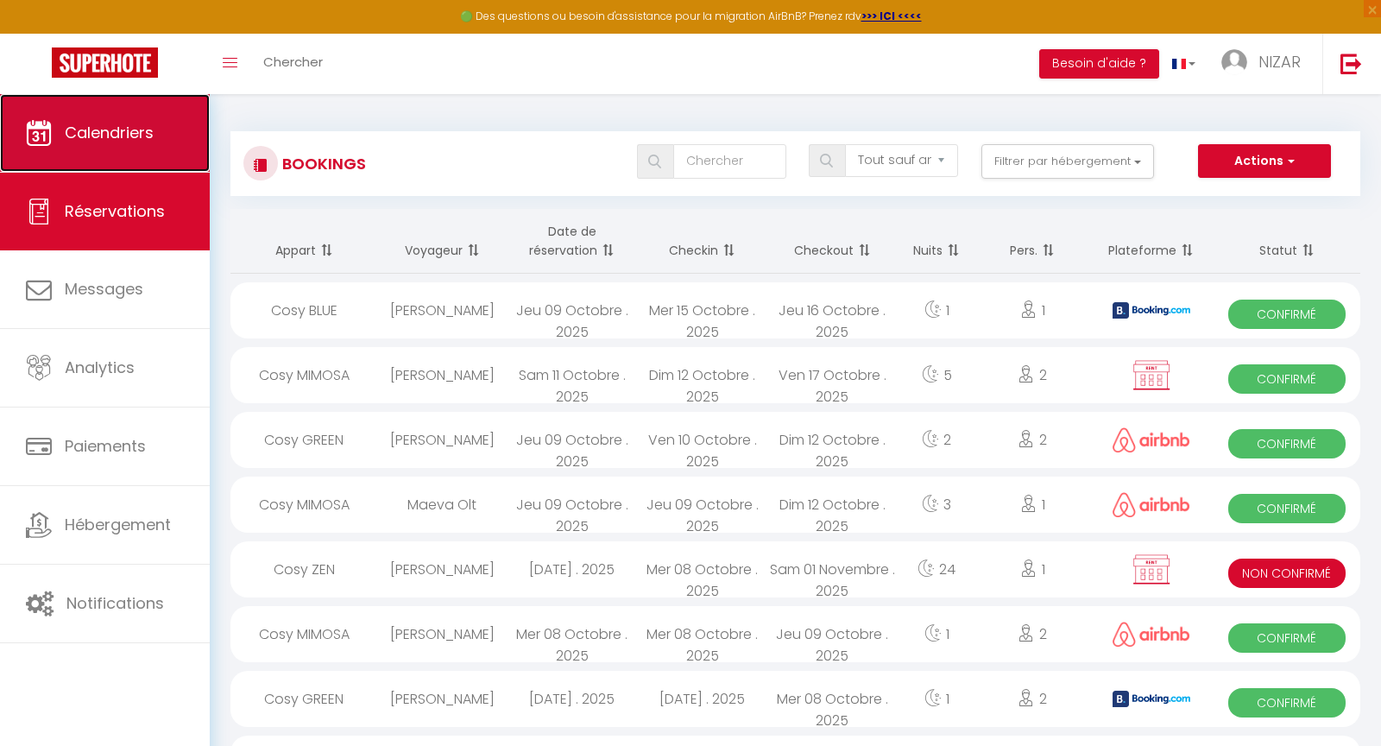
click at [112, 138] on span "Calendriers" at bounding box center [109, 133] width 89 height 22
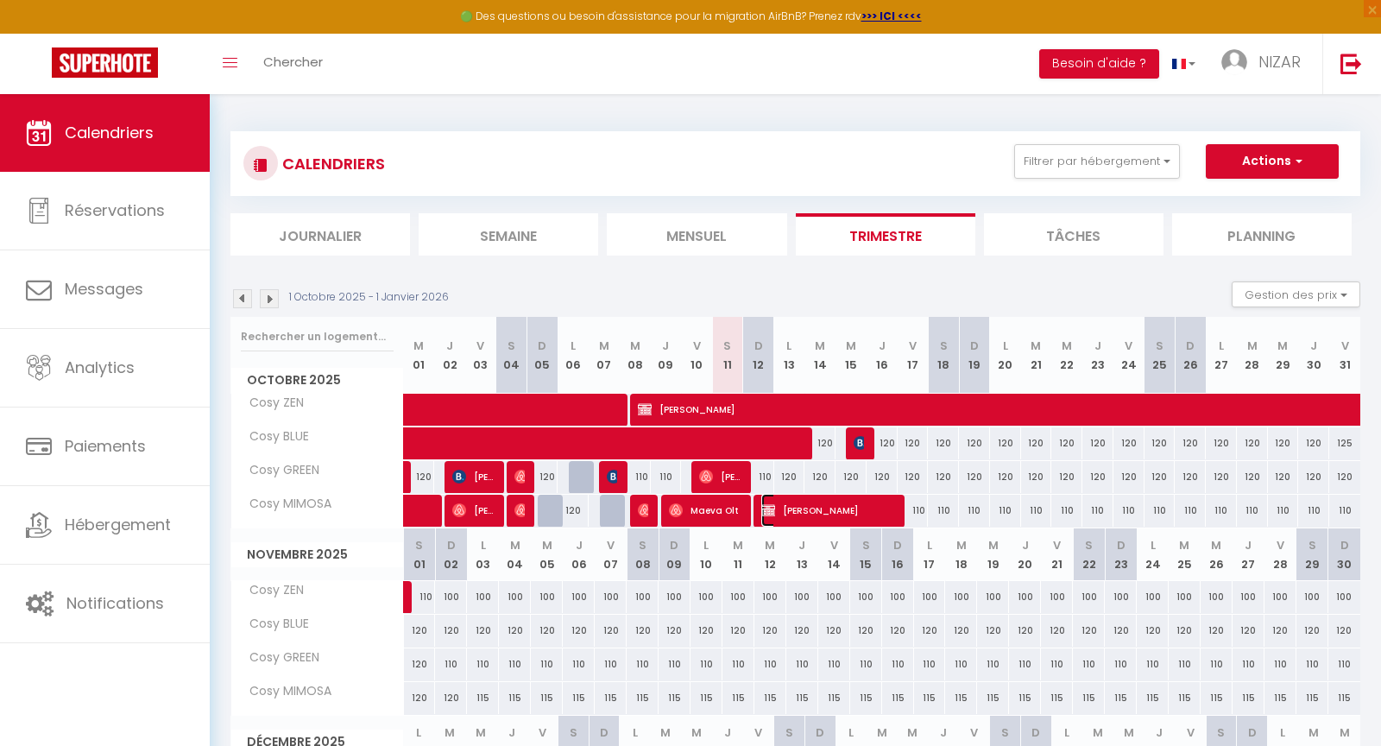
click at [816, 508] on span "[PERSON_NAME]" at bounding box center [829, 510] width 135 height 33
select select "OK"
select select "0"
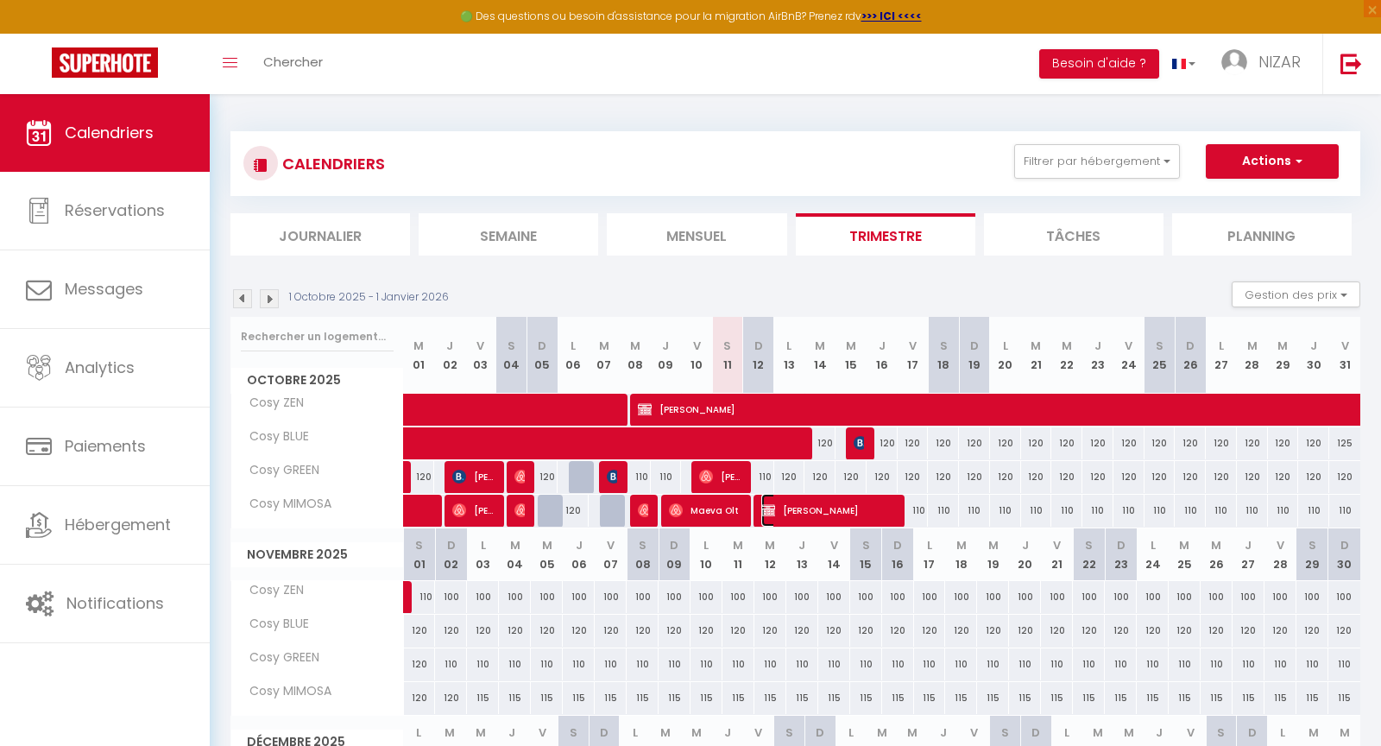
select select "1"
select select
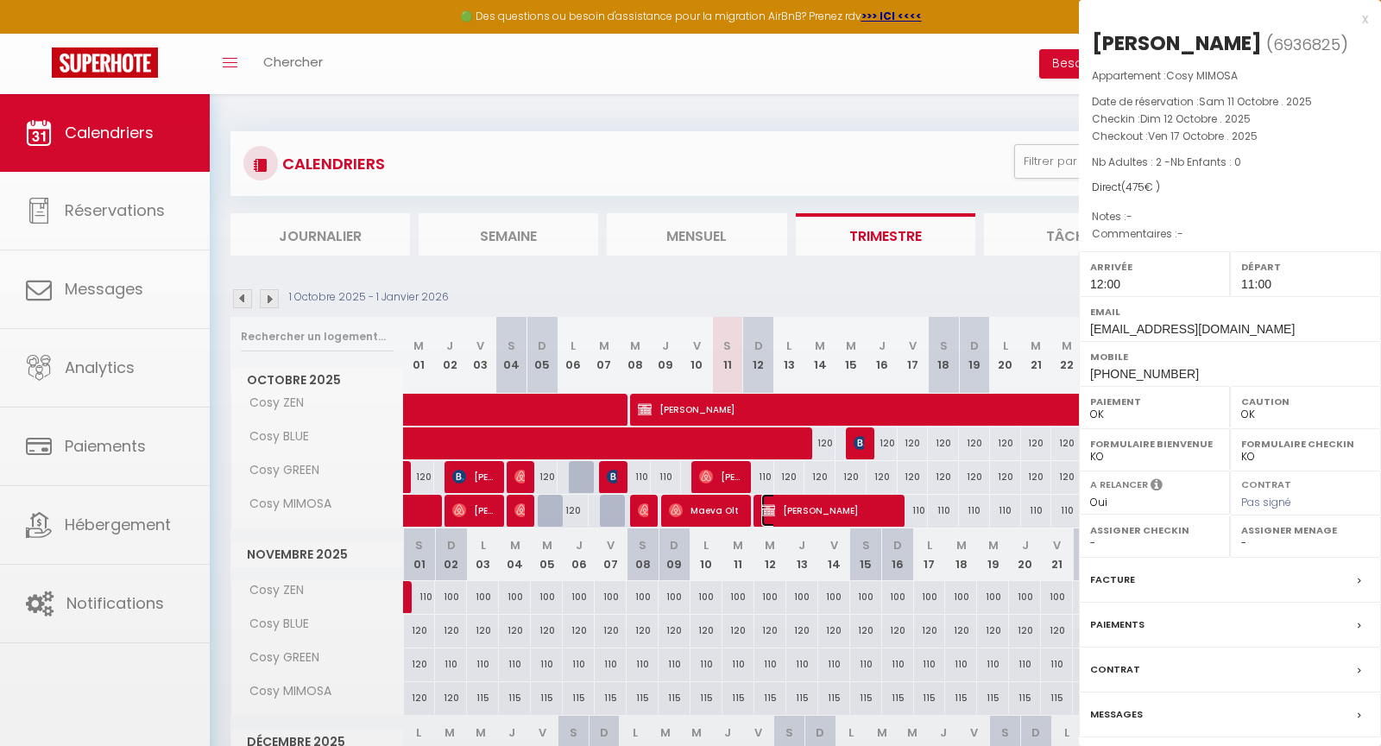
select select "12960"
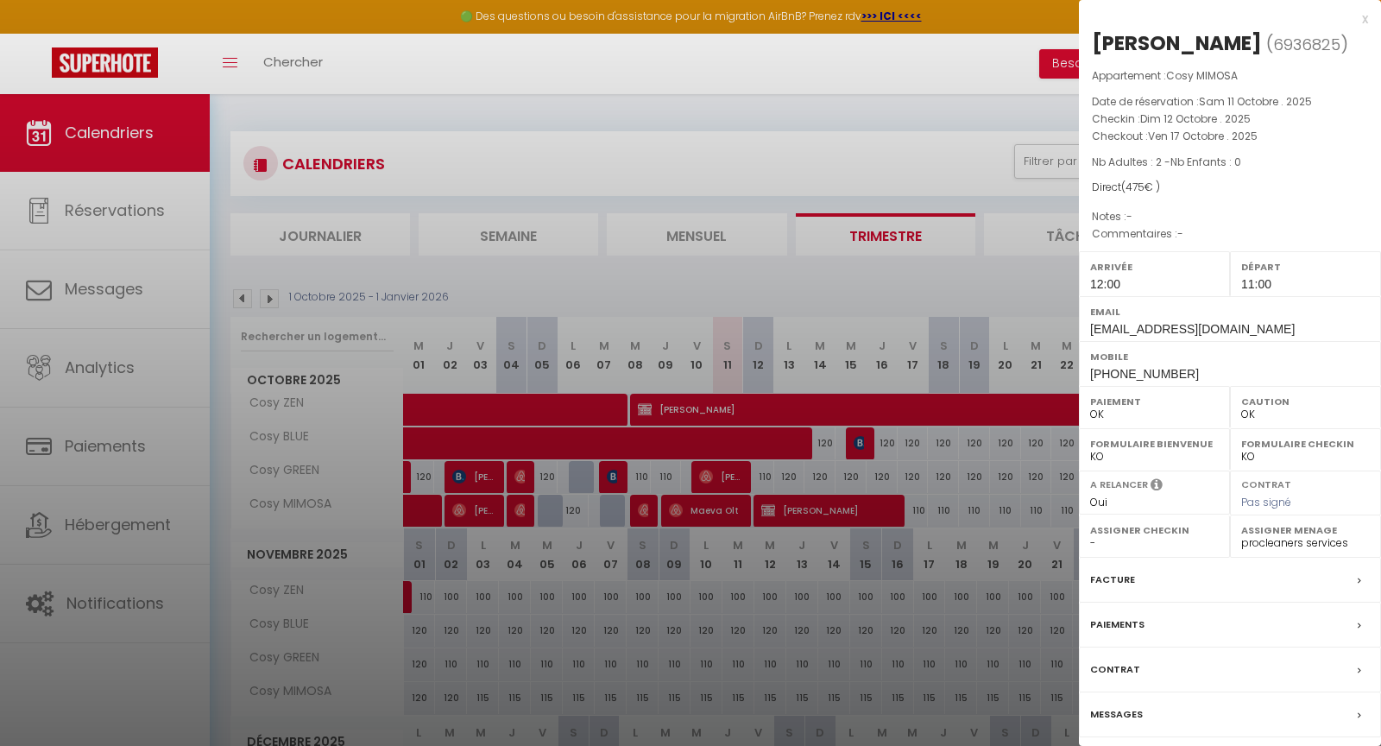
click at [1103, 428] on div "Paiement OK KO" at bounding box center [1154, 407] width 151 height 42
click at [1102, 422] on select "OK KO" at bounding box center [1154, 415] width 129 height 16
select select "KO"
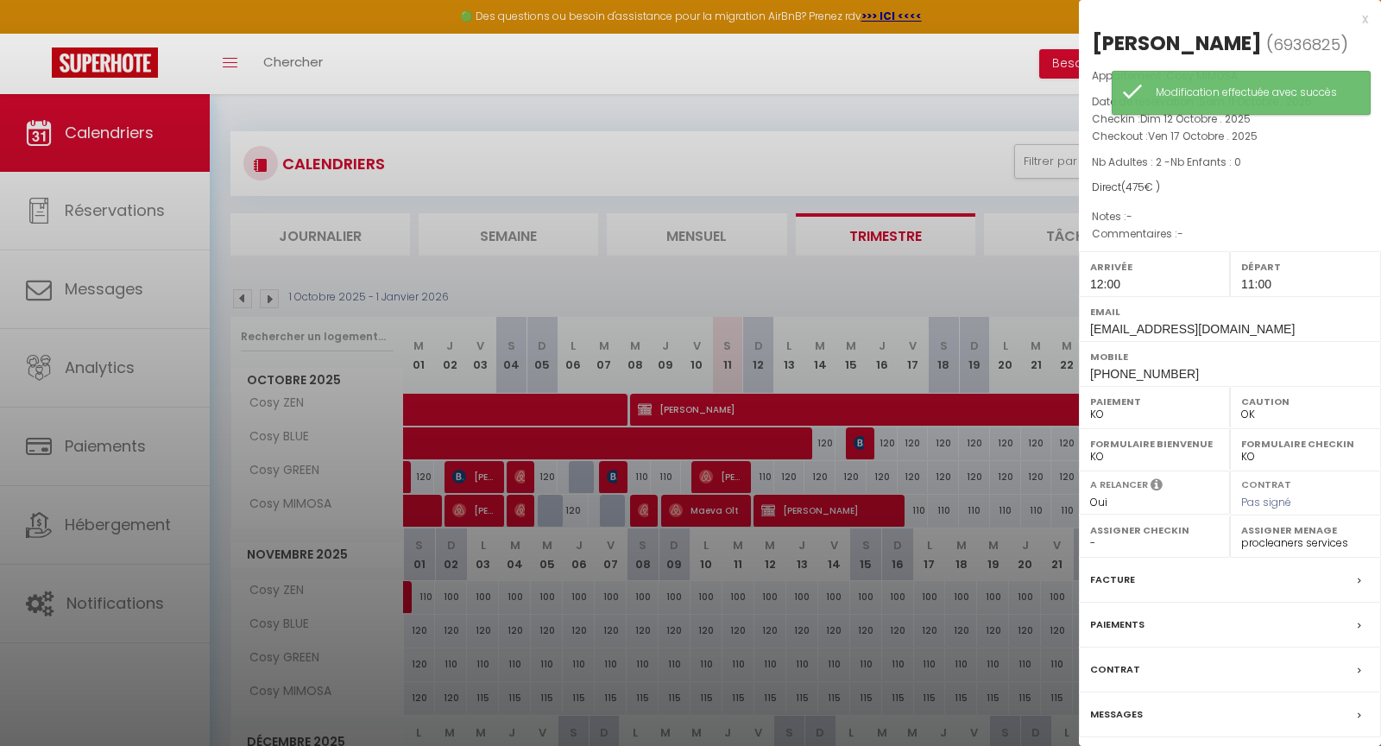
click at [1106, 465] on select "OK KO" at bounding box center [1154, 457] width 129 height 16
select select "1"
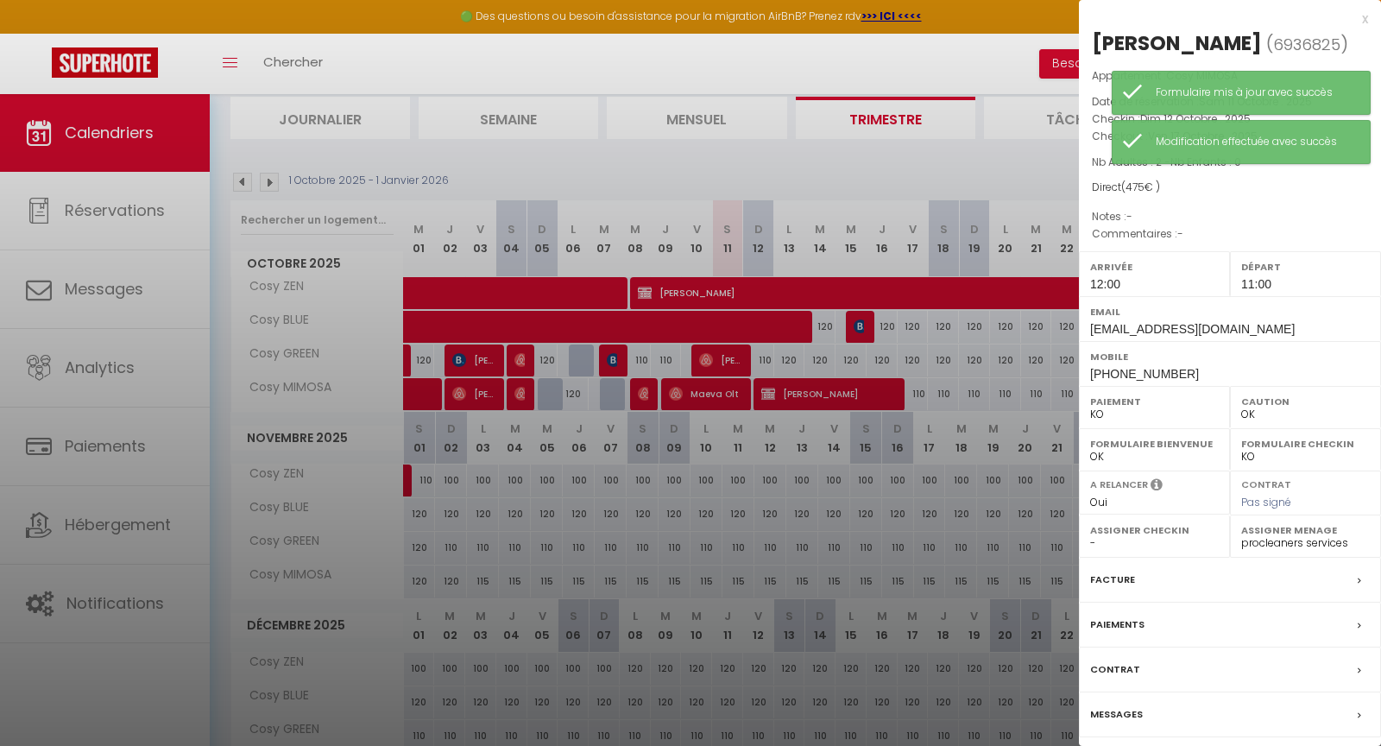
scroll to position [119, 0]
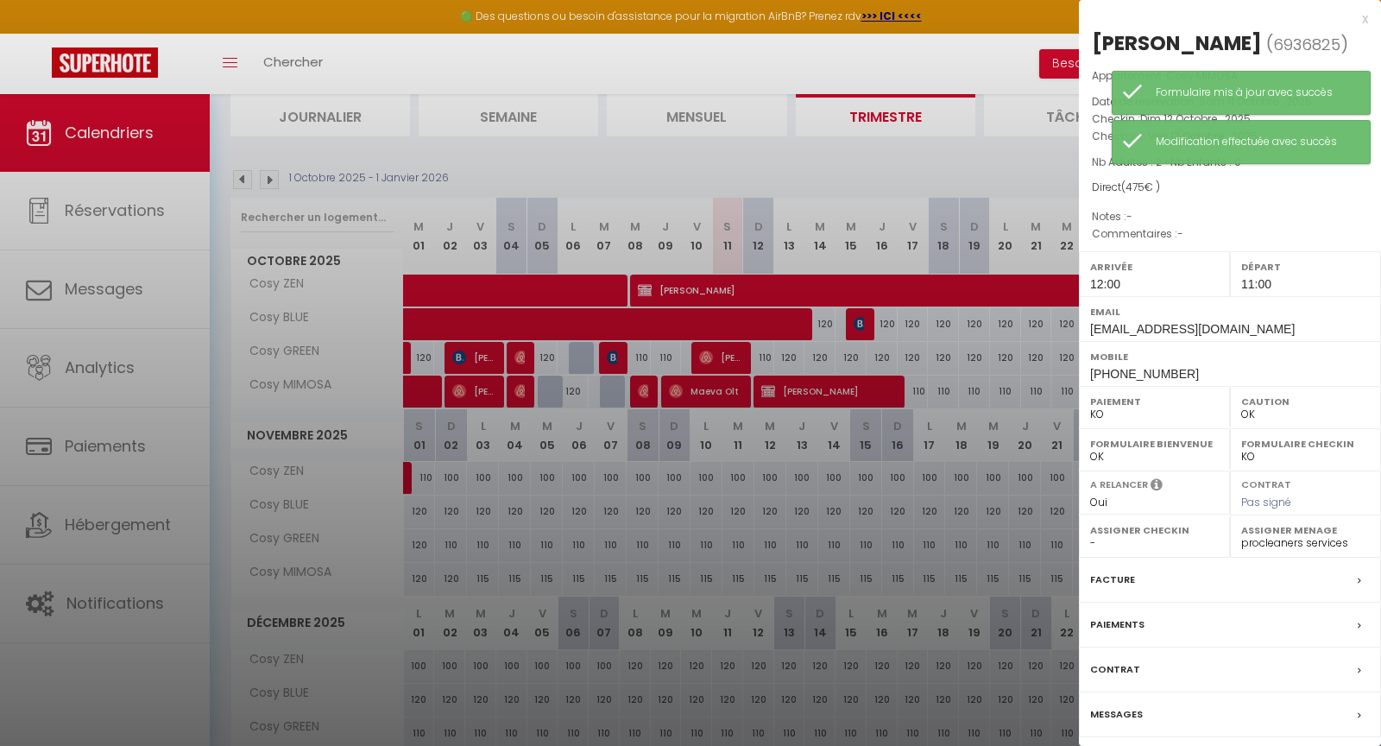
click at [1119, 724] on label "Messages" at bounding box center [1116, 714] width 53 height 18
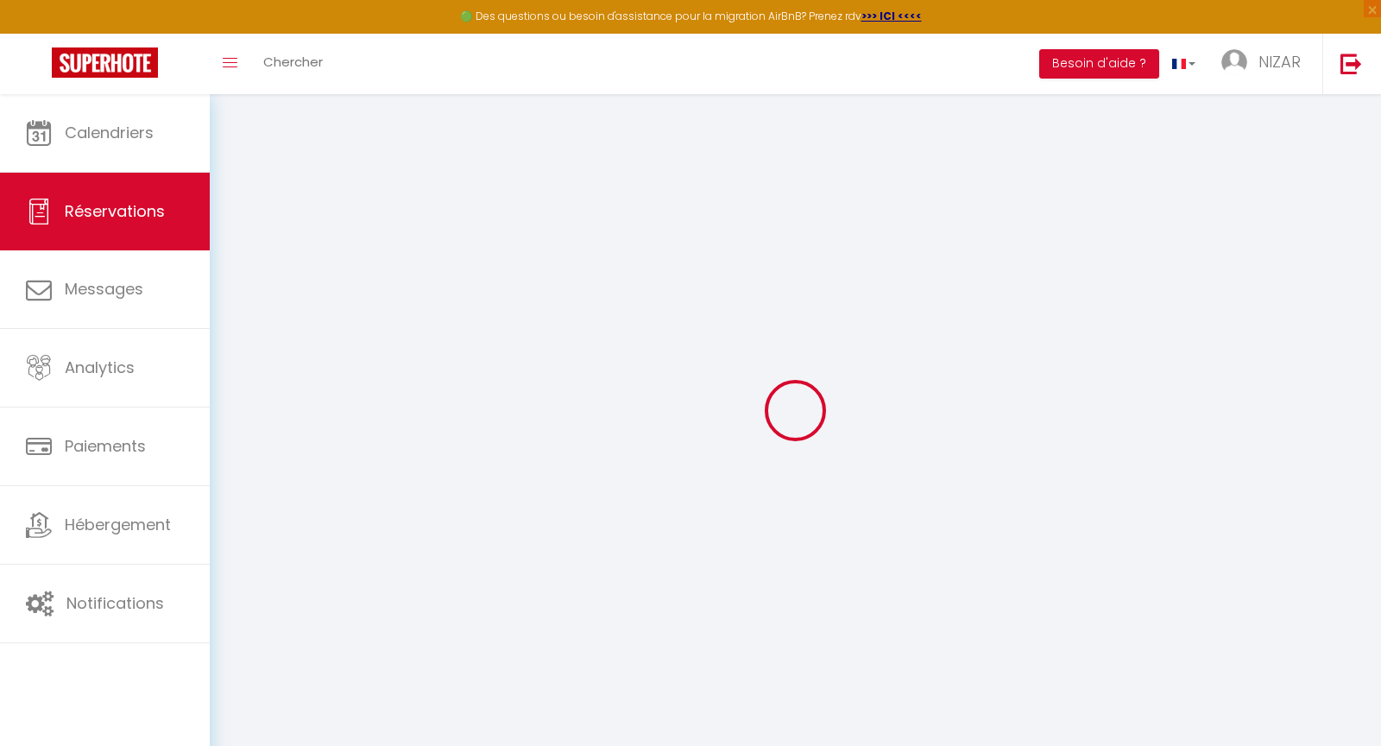
select select
checkbox input "false"
select select
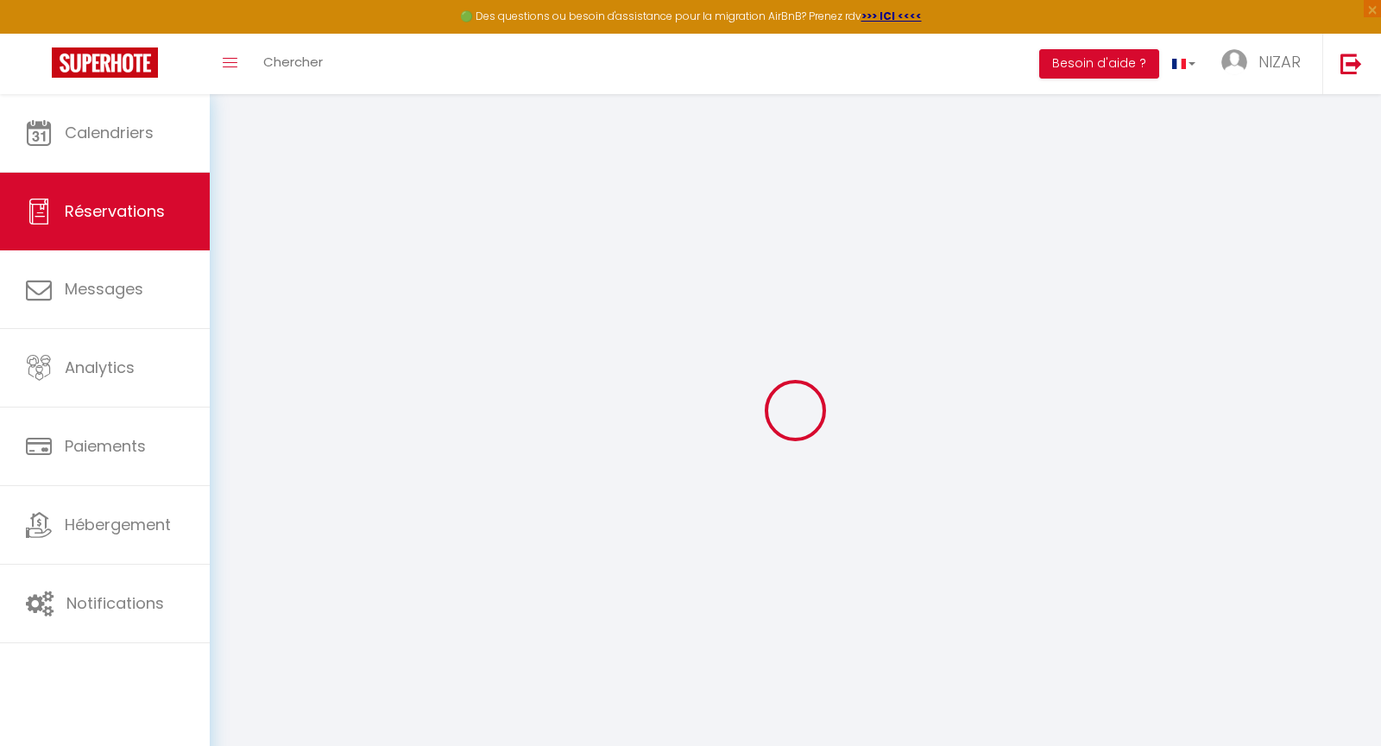
checkbox input "false"
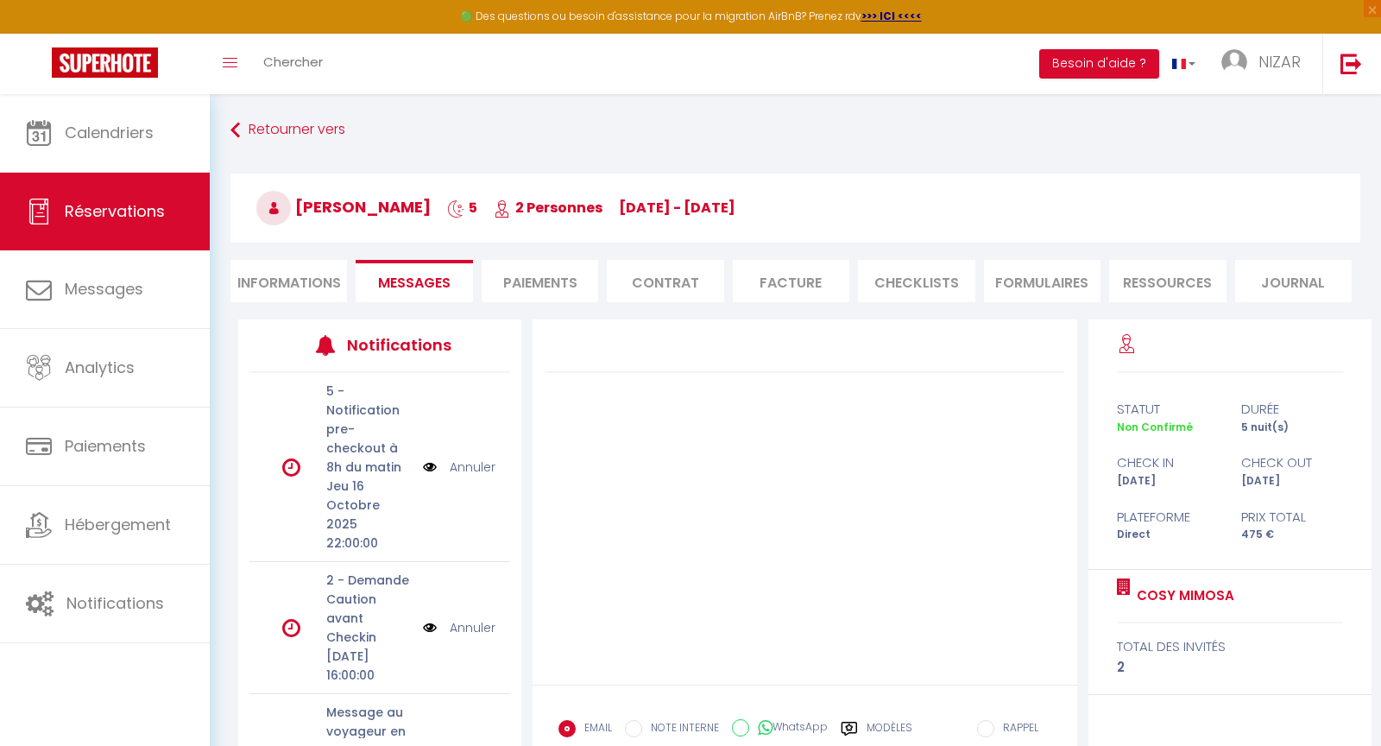
click at [468, 618] on link "Annuler" at bounding box center [473, 627] width 46 height 19
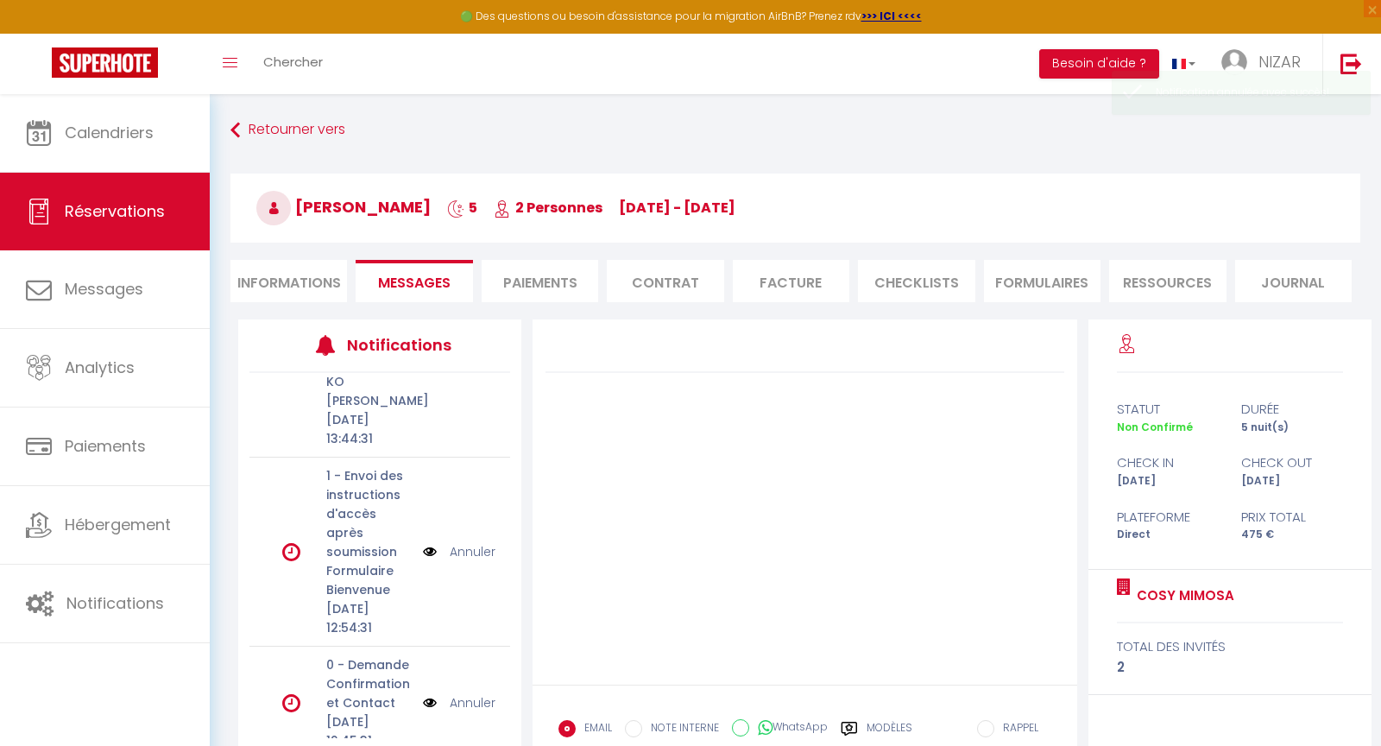
scroll to position [24, 0]
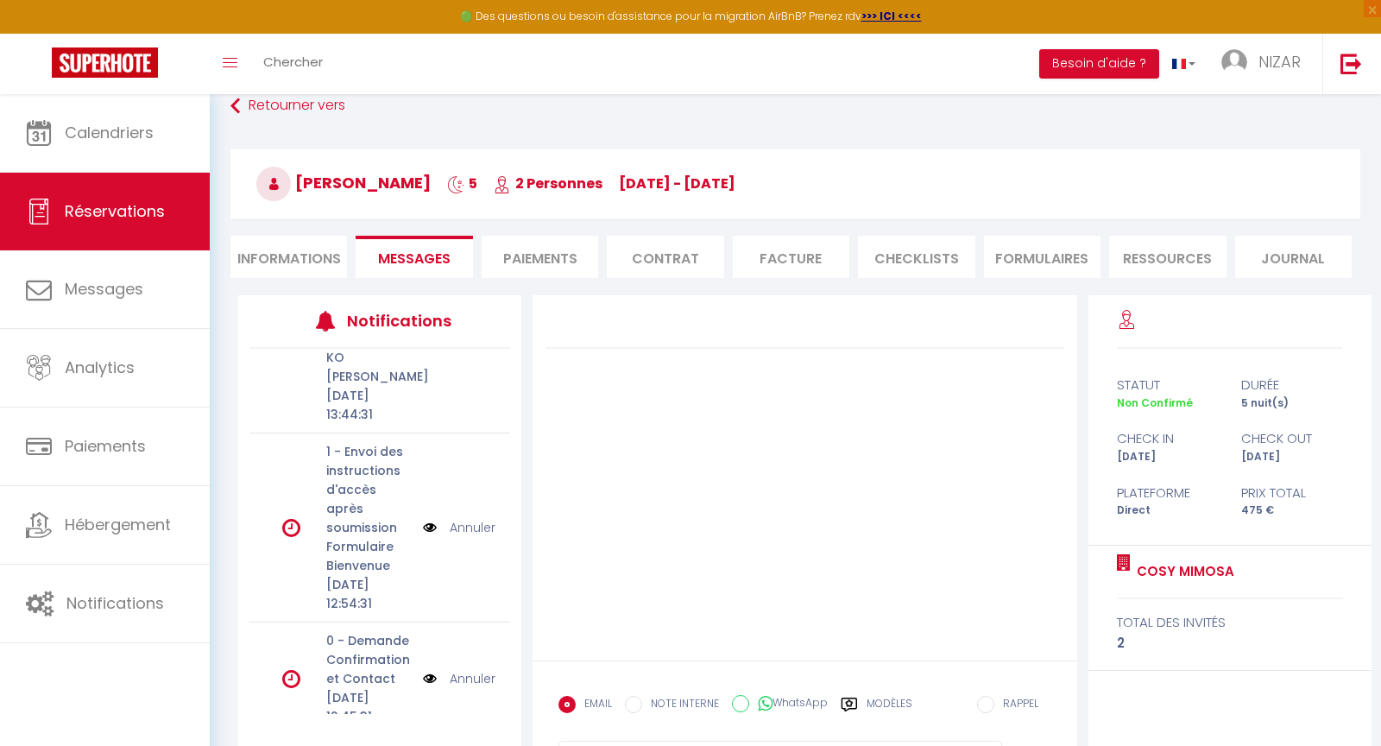
click at [471, 669] on link "Annuler" at bounding box center [473, 678] width 46 height 19
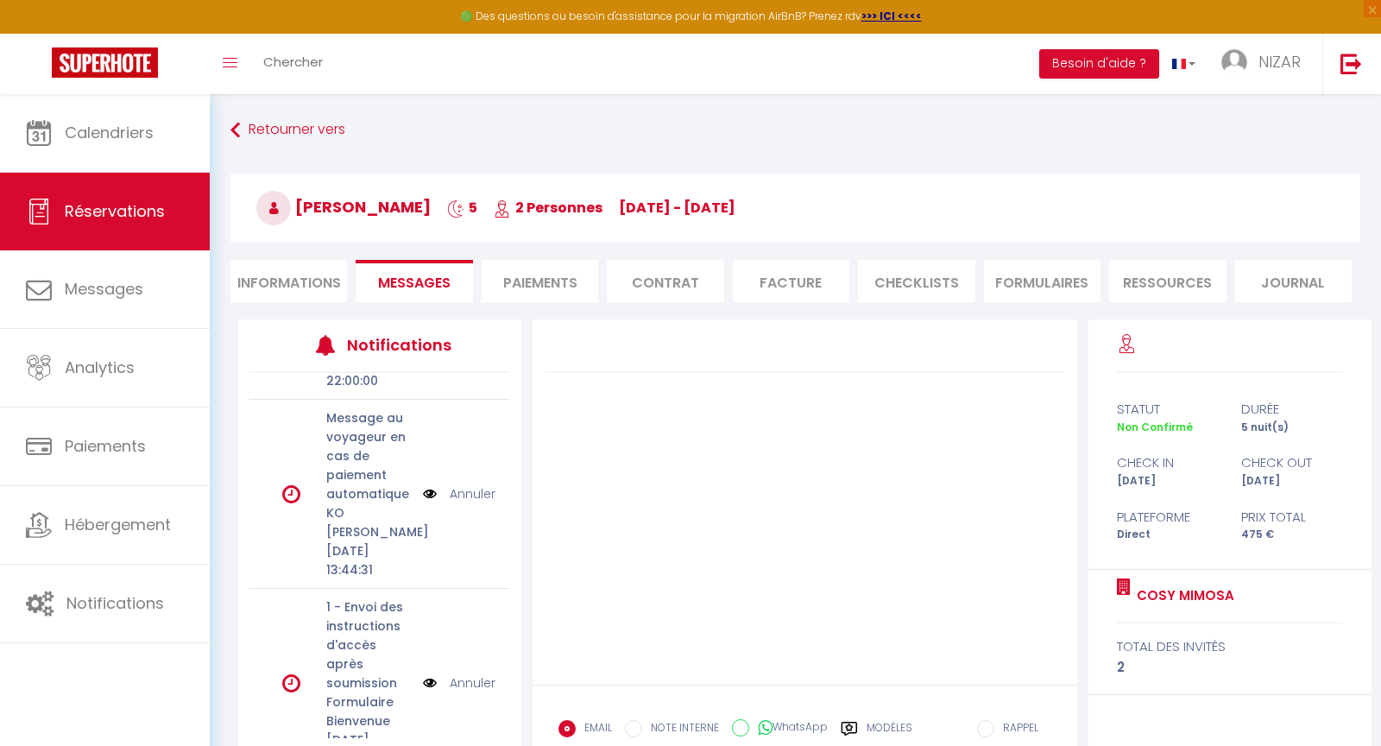
scroll to position [161, 0]
click at [428, 485] on img at bounding box center [430, 494] width 14 height 19
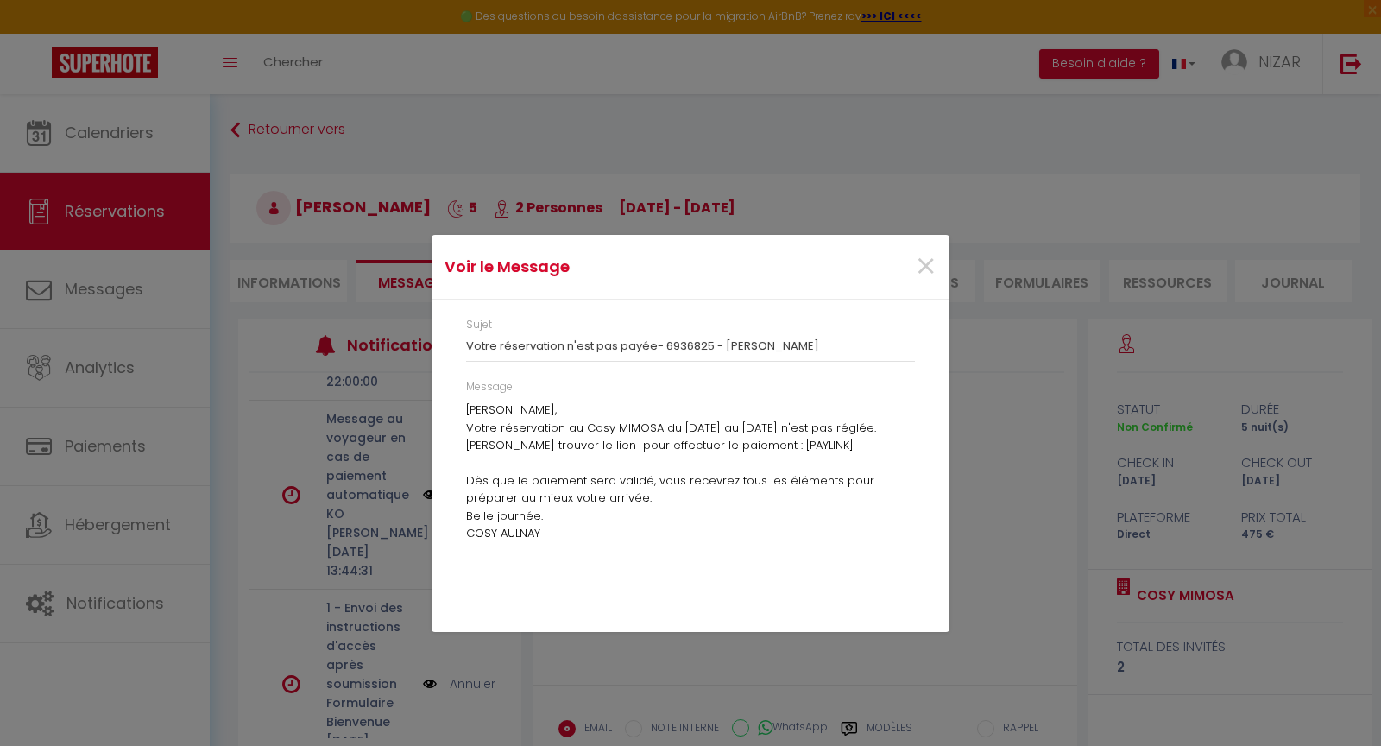
scroll to position [111, 0]
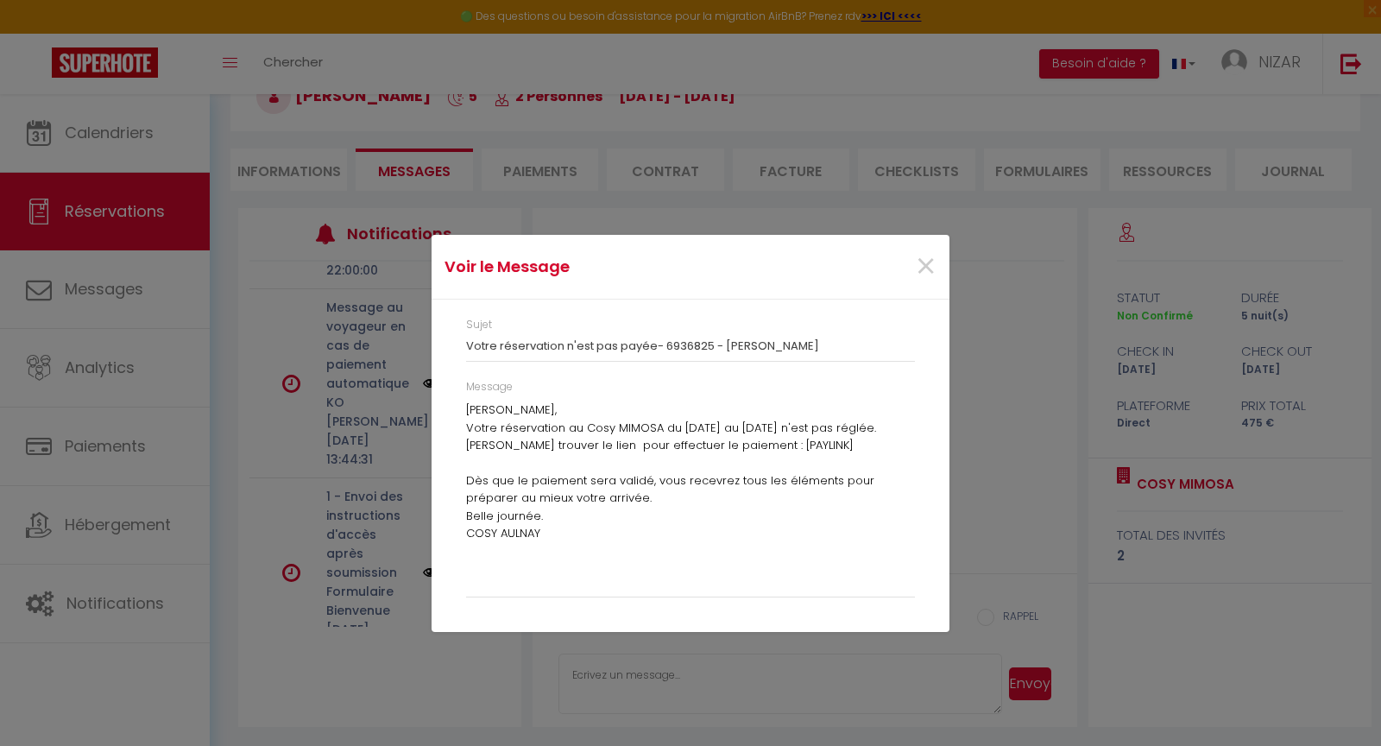
click at [641, 490] on p "Dès que le paiement sera validé, vous recevrez tous les éléments pour préparer …" at bounding box center [690, 489] width 449 height 35
click at [922, 262] on span "×" at bounding box center [926, 267] width 22 height 52
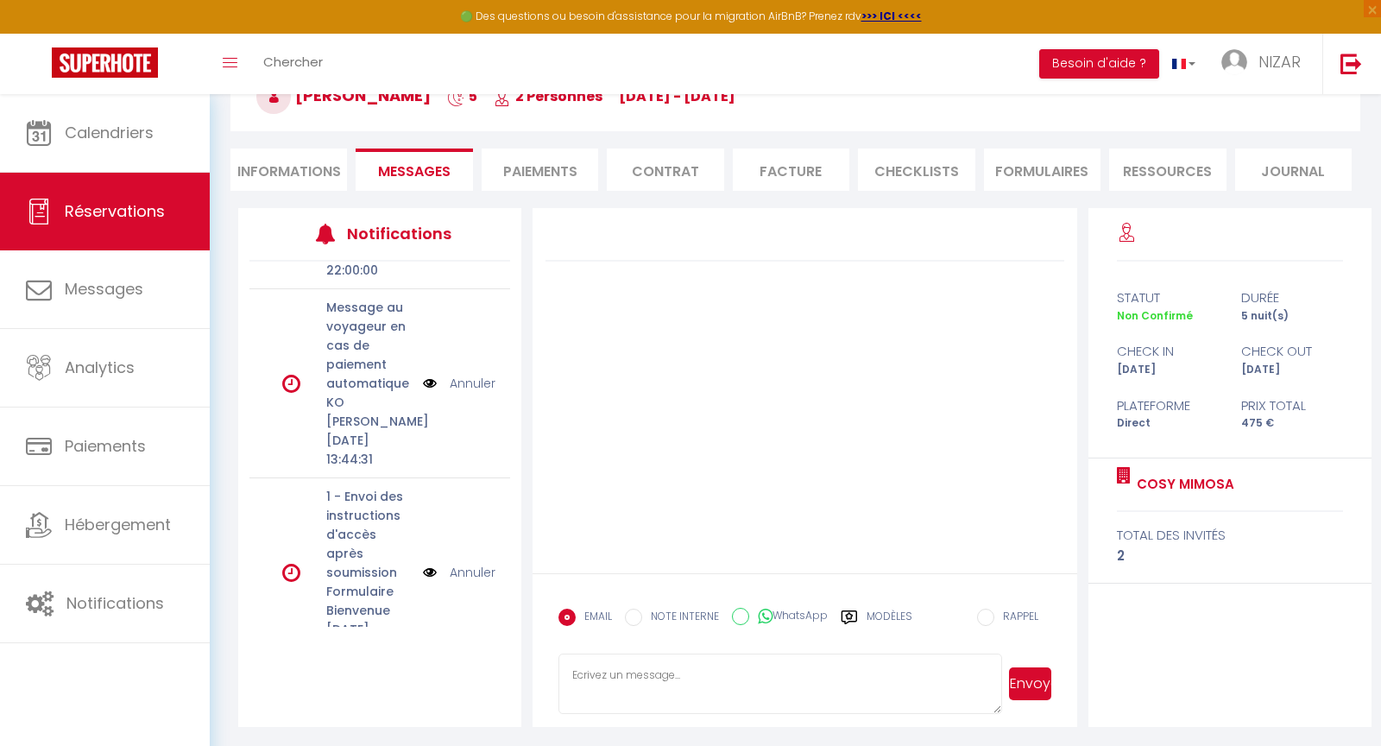
click at [680, 680] on textarea at bounding box center [780, 684] width 443 height 60
click at [889, 614] on label "Modèles" at bounding box center [890, 624] width 46 height 30
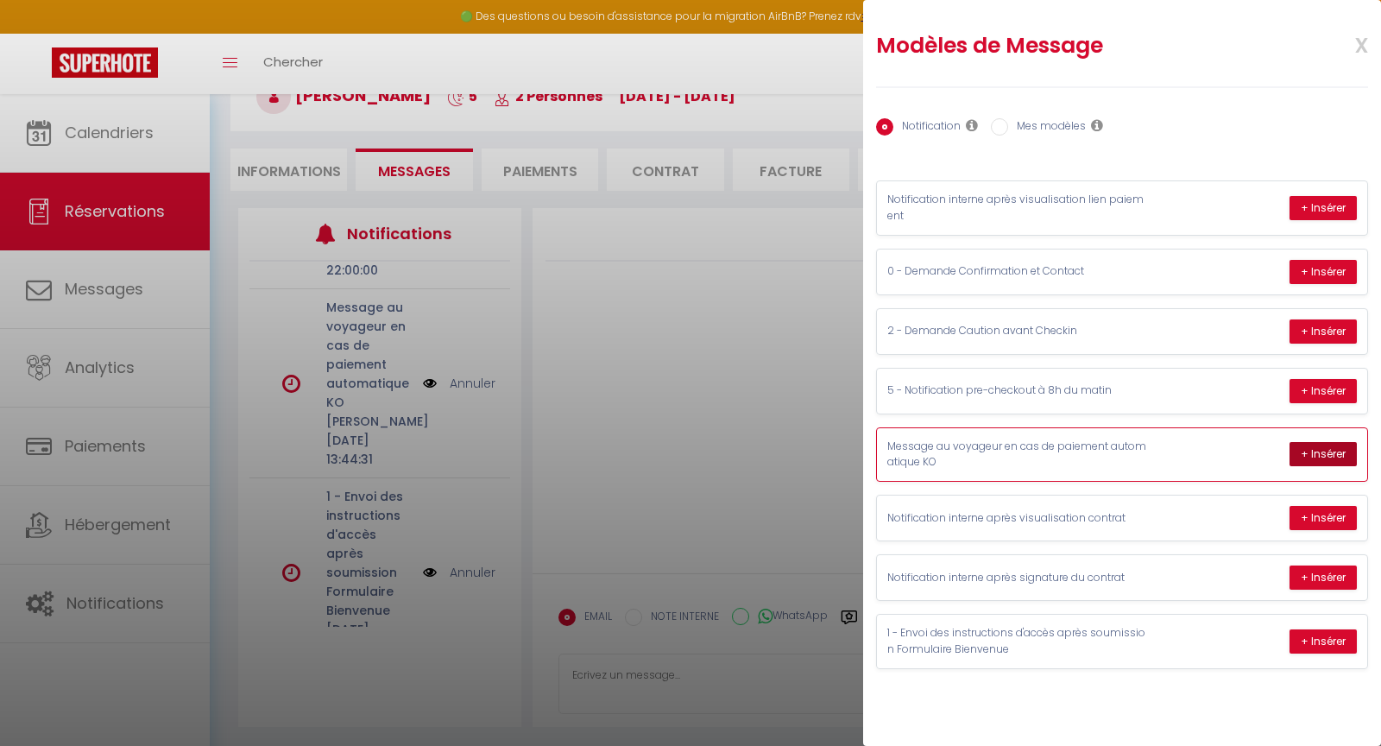
click at [1312, 447] on button "+ Insérer" at bounding box center [1323, 454] width 67 height 24
type textarea "[PERSON_NAME], Votre réservation au Cosy MIMOSA du [DATE] au [DATE] n'est pas r…"
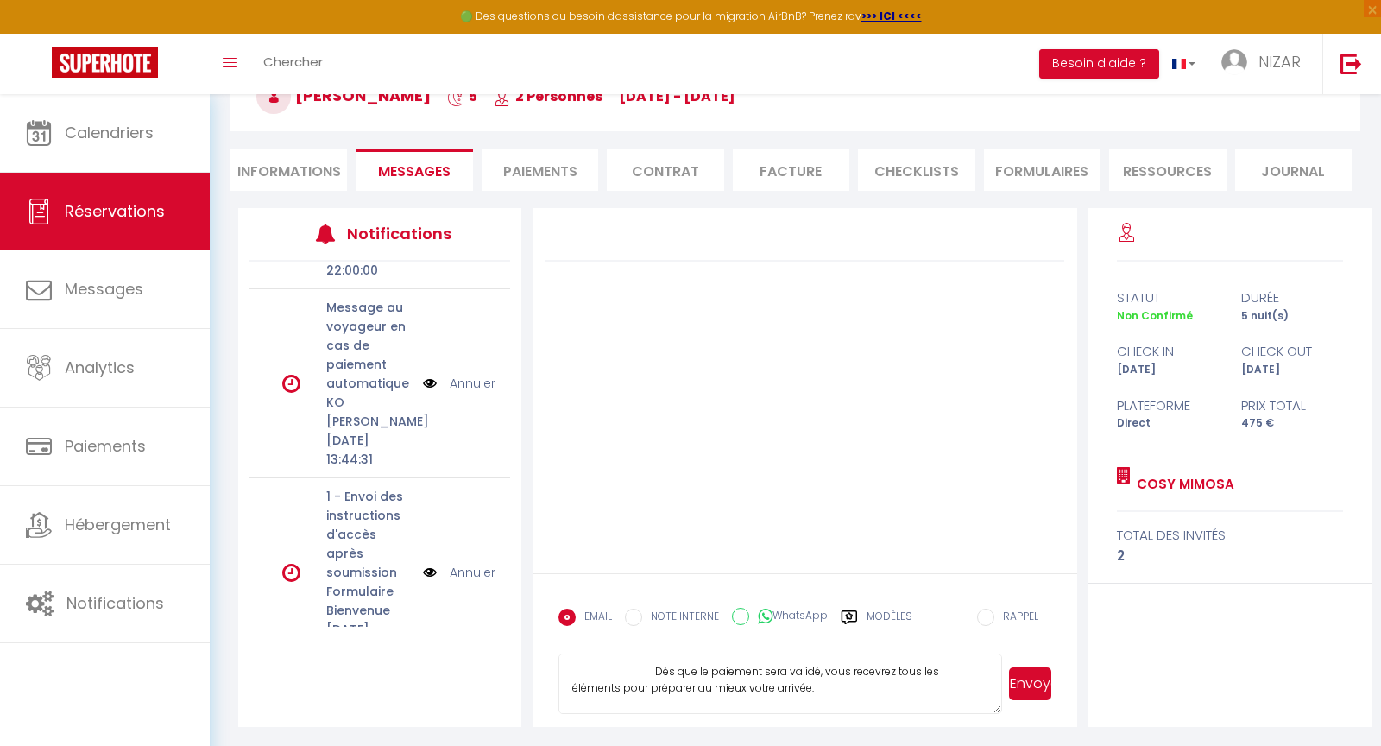
scroll to position [161, 0]
click at [1027, 686] on button "Envoyer" at bounding box center [1029, 683] width 41 height 33
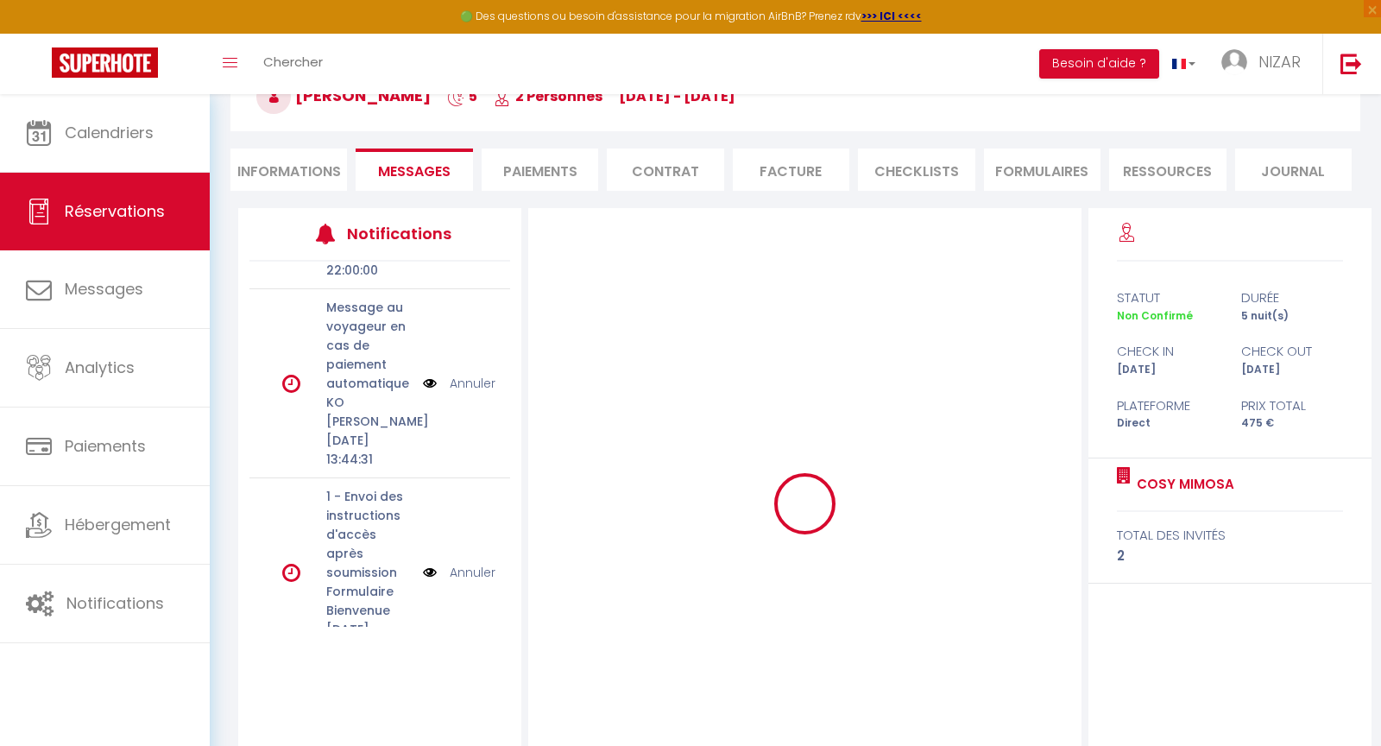
scroll to position [0, 0]
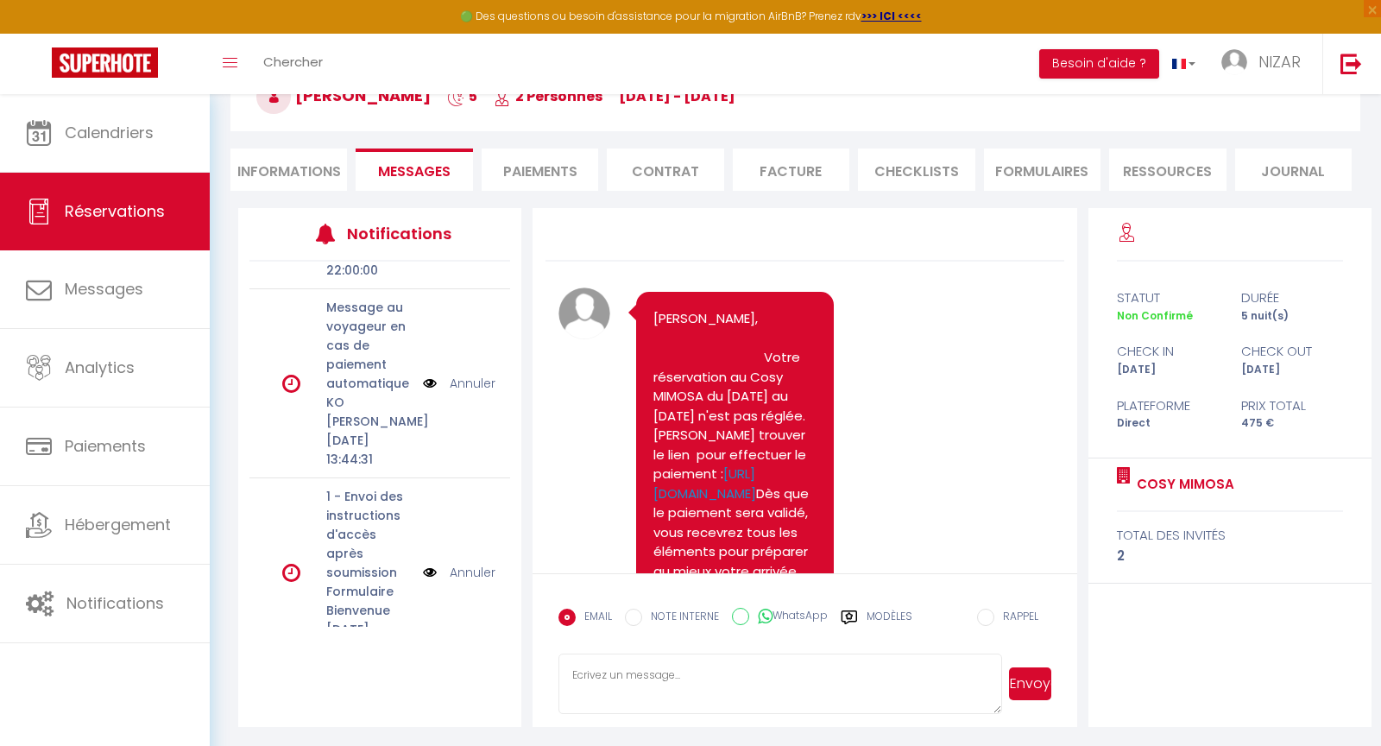
click at [306, 168] on li "Informations" at bounding box center [289, 170] width 117 height 42
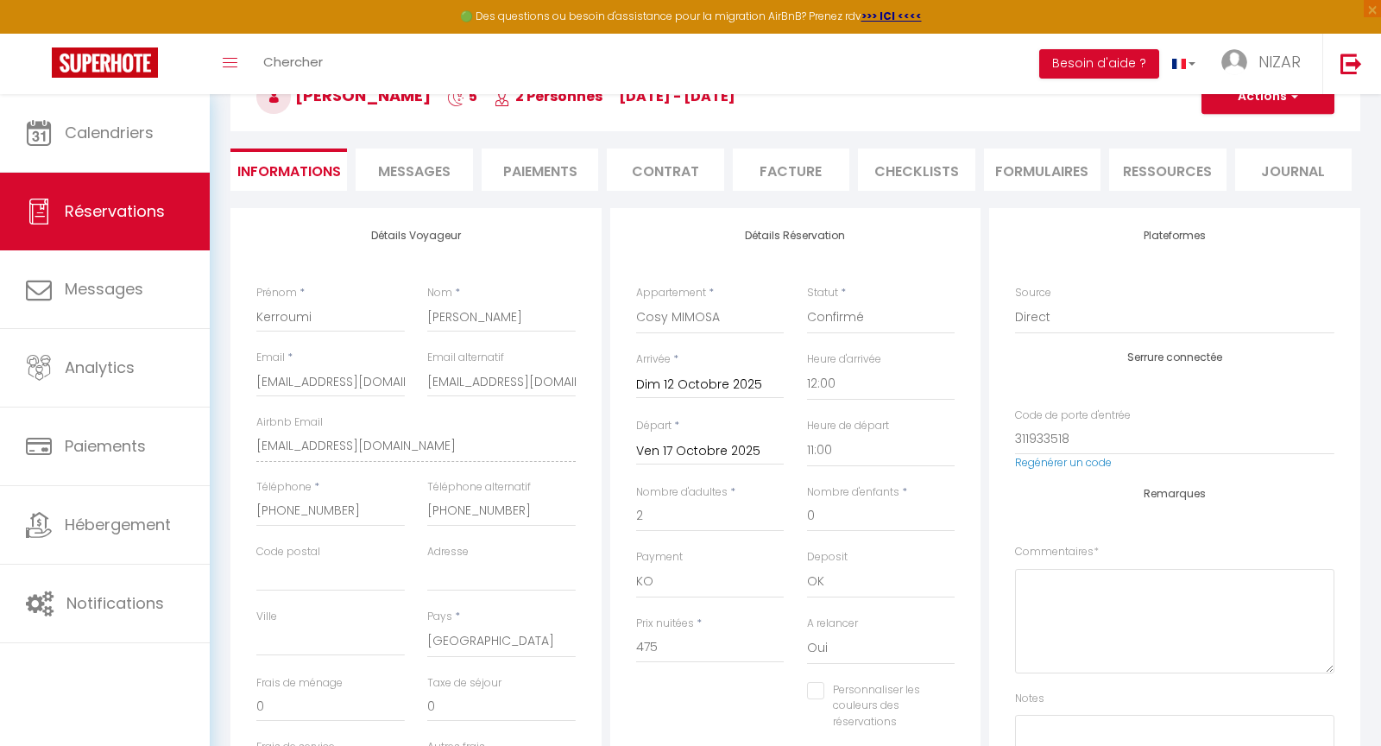
checkbox input "false"
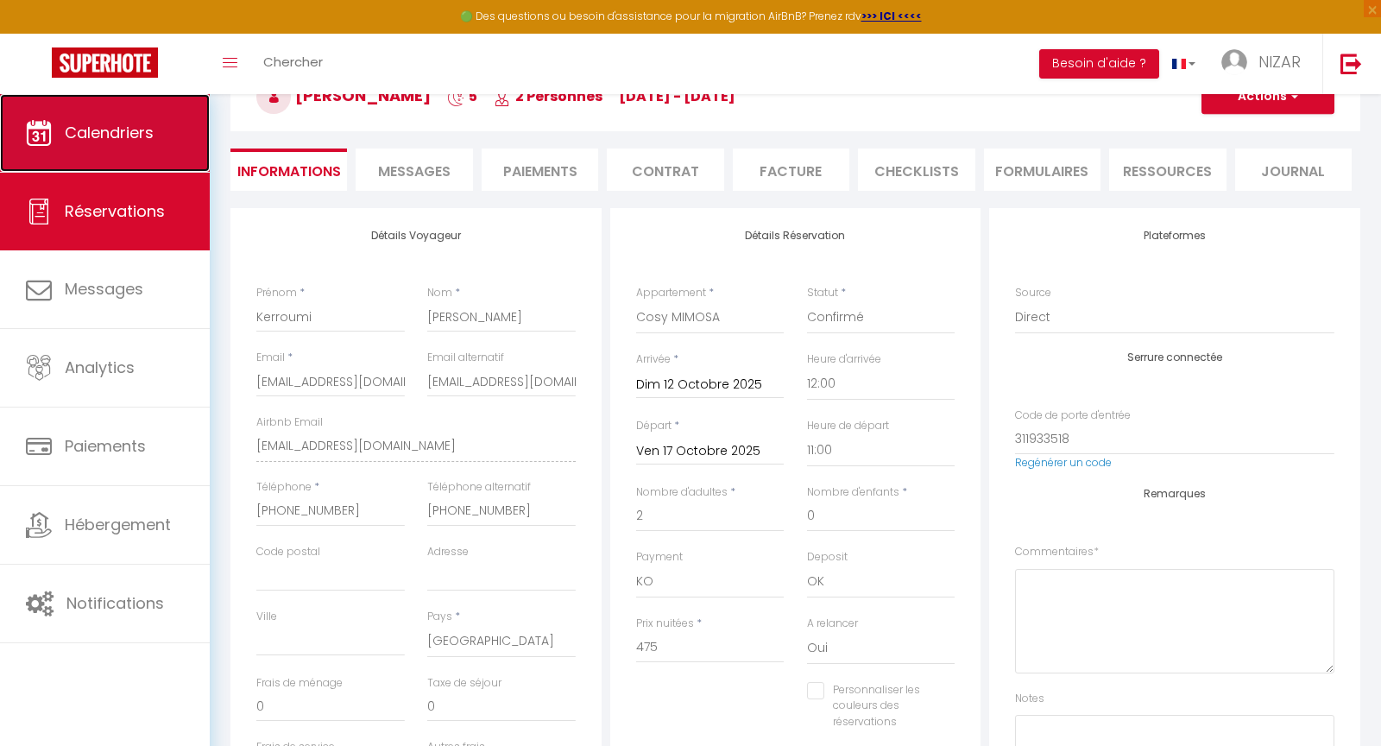
click at [147, 149] on link "Calendriers" at bounding box center [105, 133] width 210 height 78
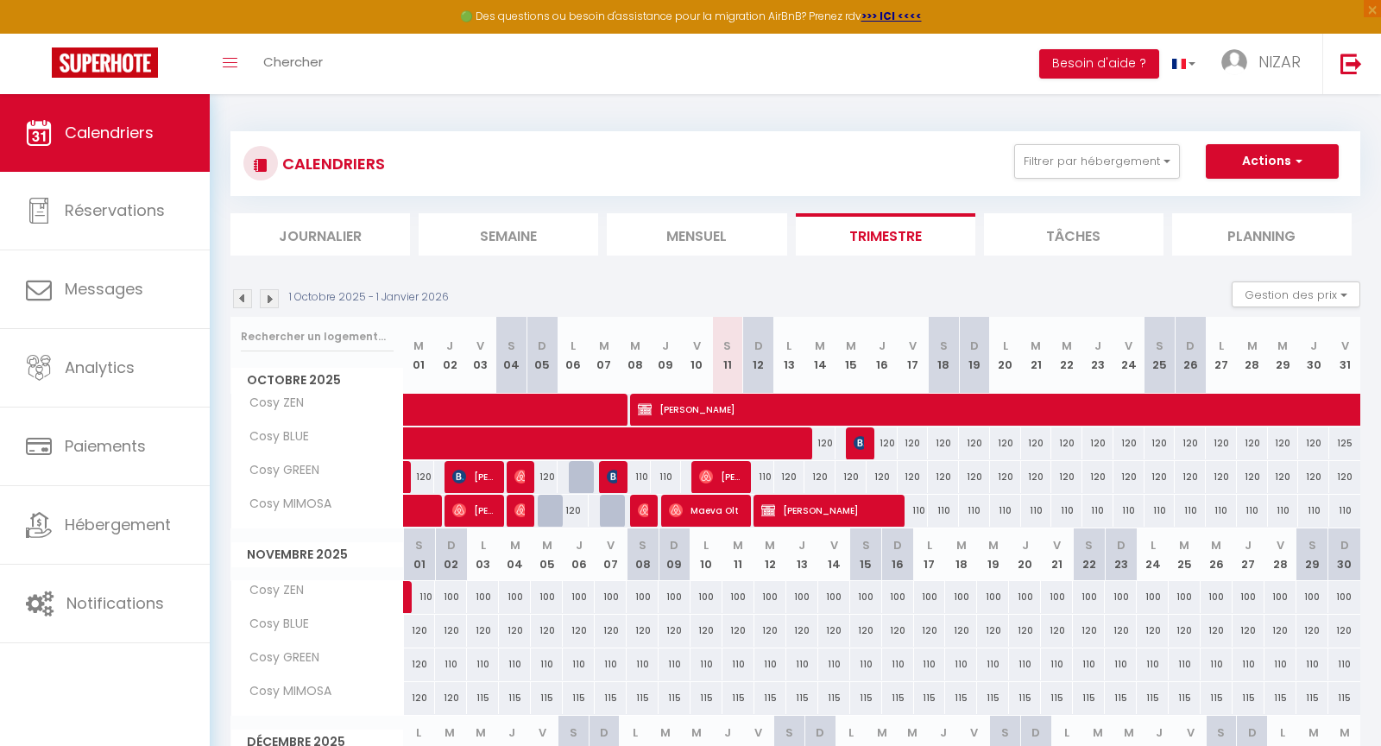
click at [451, 594] on div "100" at bounding box center [451, 597] width 32 height 32
type input "100"
type input "Dim 02 Novembre 2025"
type input "Lun 03 Novembre 2025"
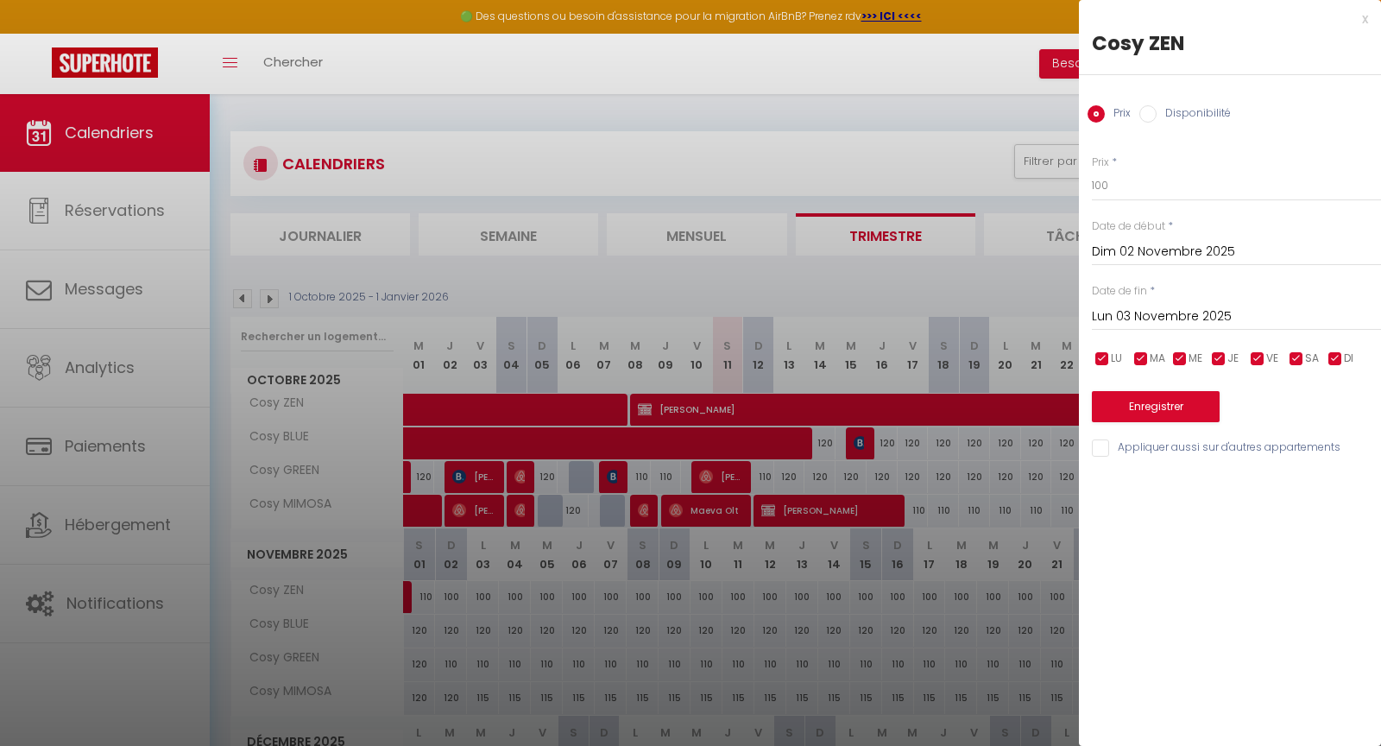
click at [452, 592] on div at bounding box center [690, 373] width 1381 height 746
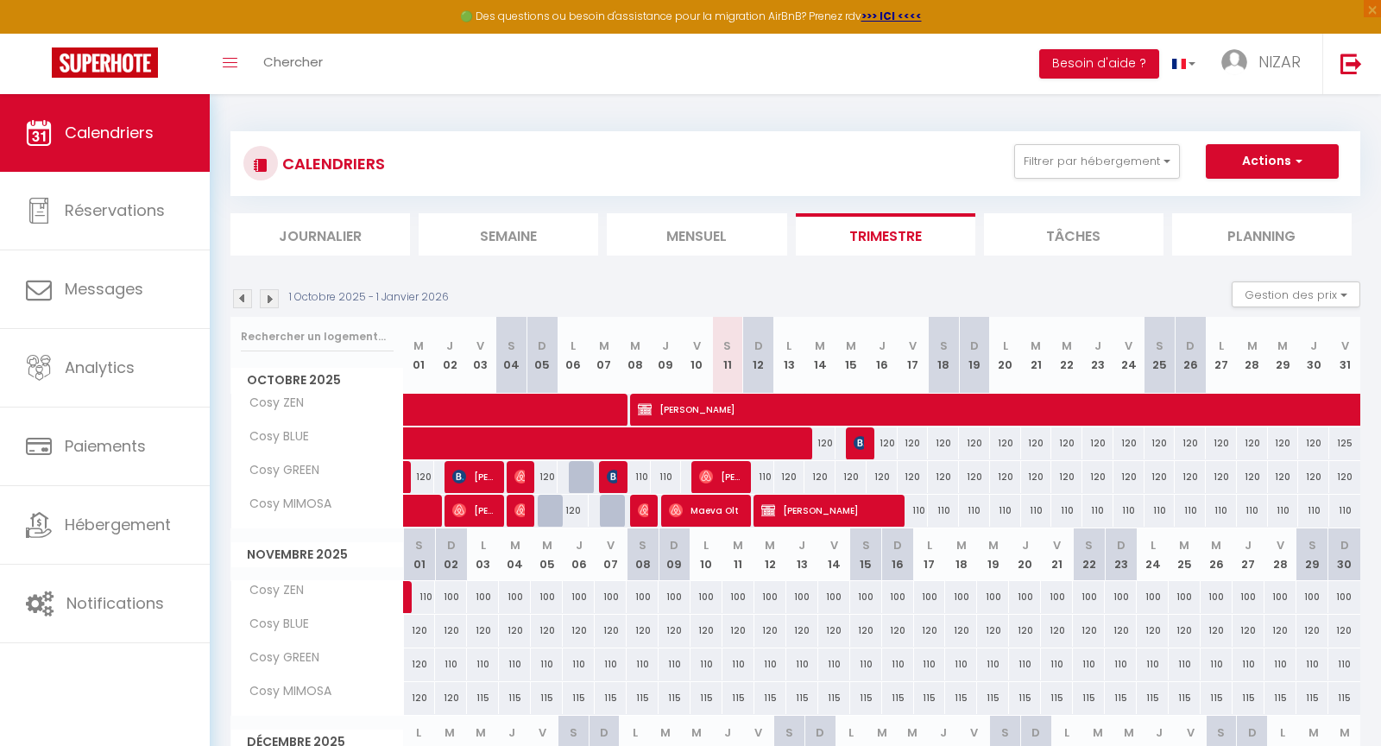
click at [453, 591] on div "100" at bounding box center [451, 597] width 32 height 32
type input "100"
type input "Dim 02 Novembre 2025"
type input "Lun 03 Novembre 2025"
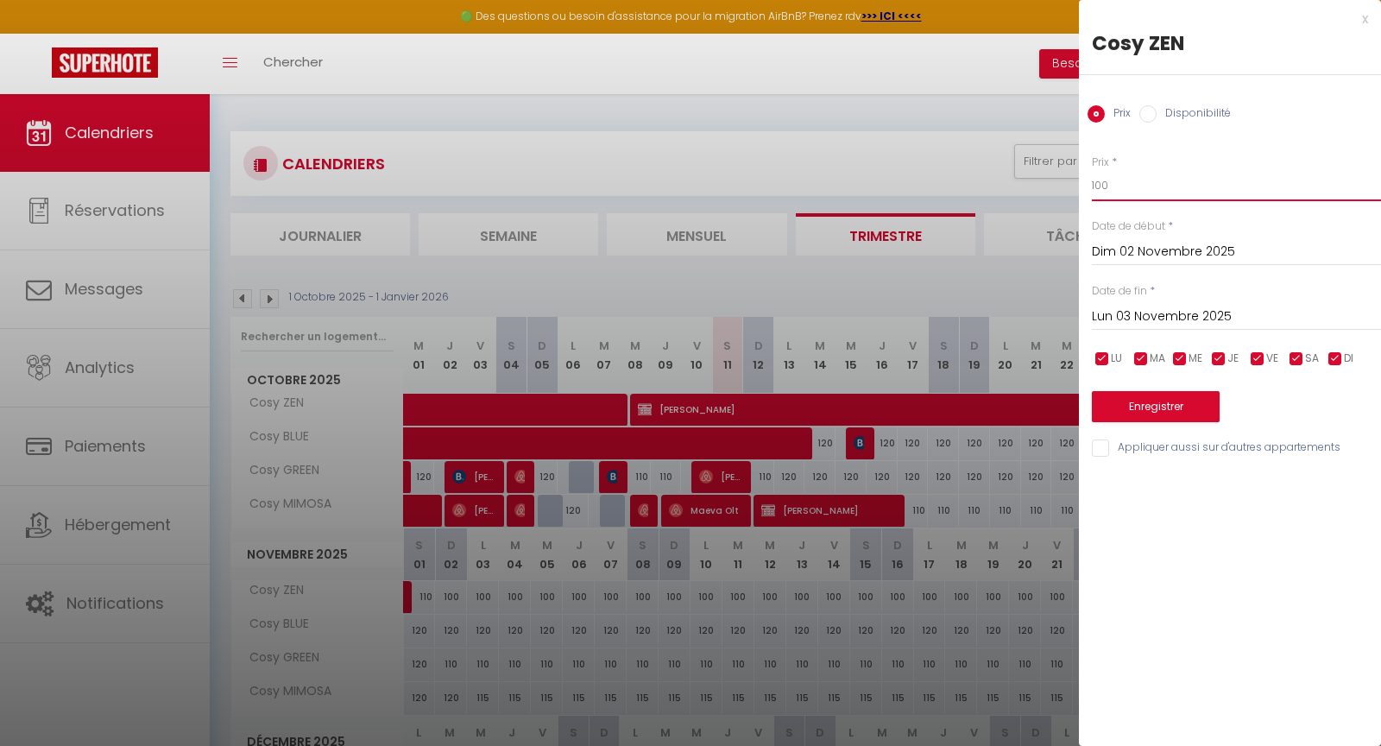
click at [1114, 192] on input "100" at bounding box center [1236, 185] width 289 height 31
type input "110"
click at [1181, 317] on input "Lun 03 Novembre 2025" at bounding box center [1236, 317] width 289 height 22
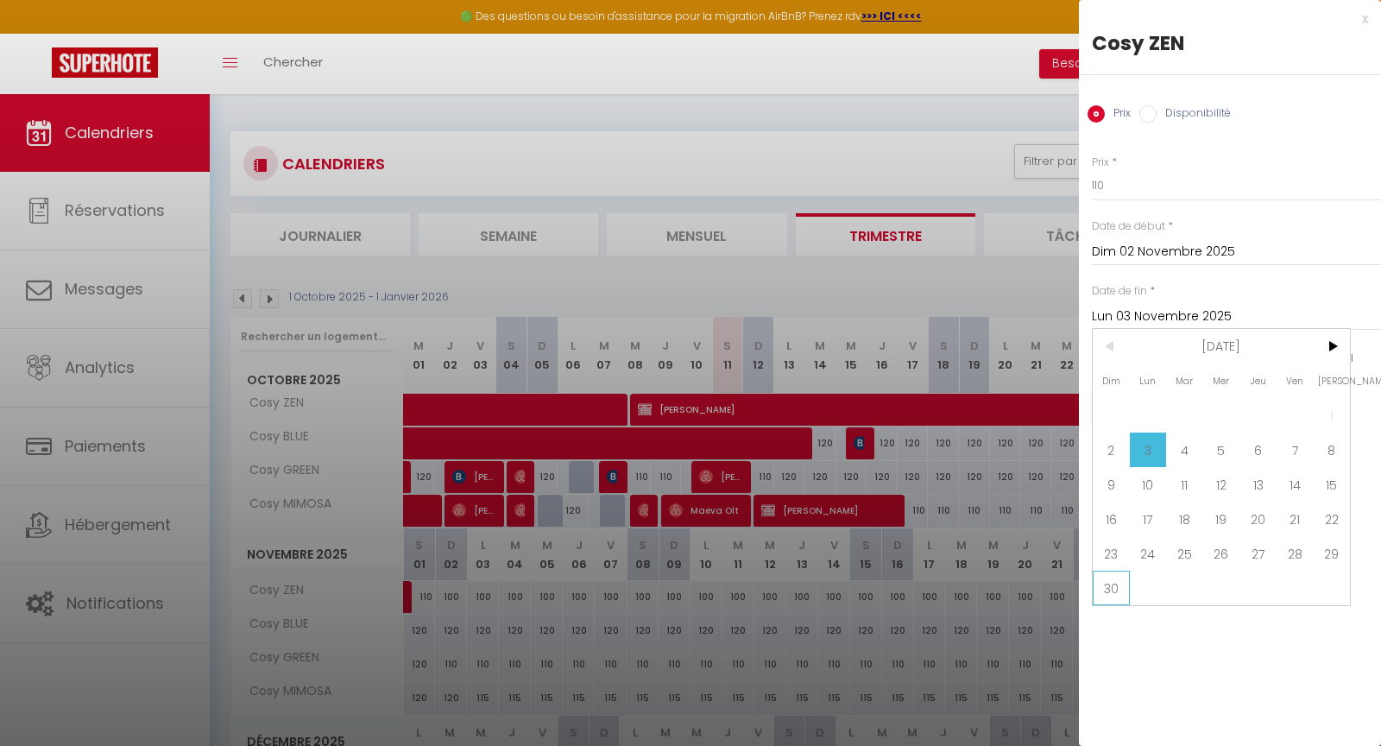
click at [1114, 585] on span "30" at bounding box center [1111, 588] width 37 height 35
type input "Dim 30 Novembre 2025"
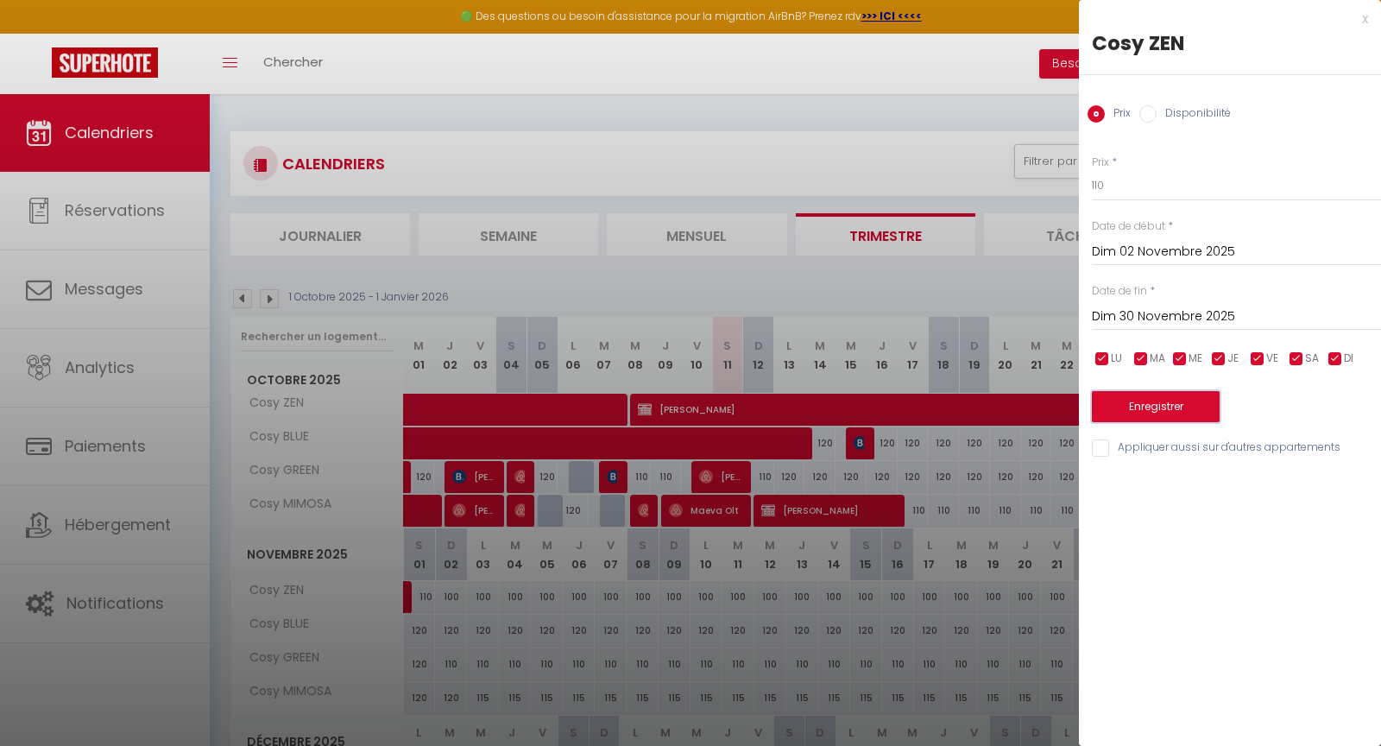
click at [1154, 408] on button "Enregistrer" at bounding box center [1156, 406] width 128 height 31
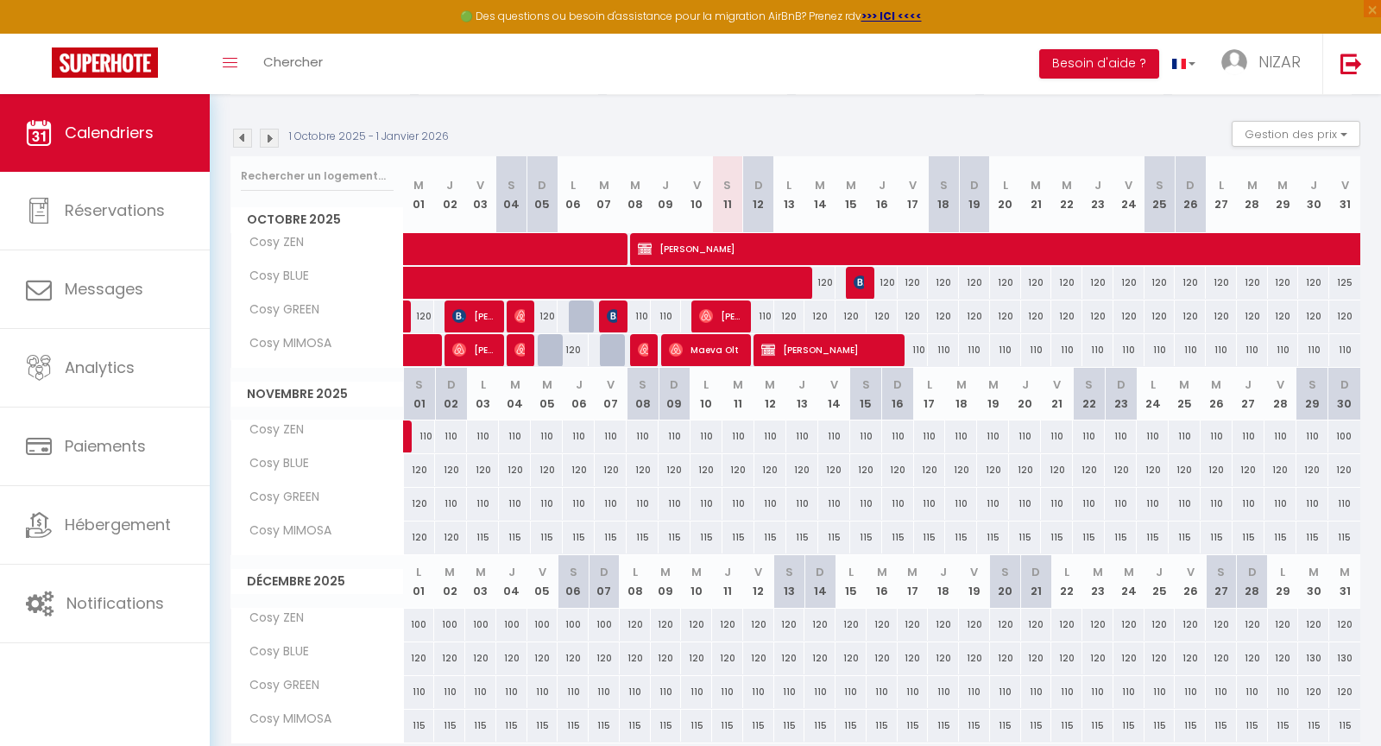
scroll to position [222, 0]
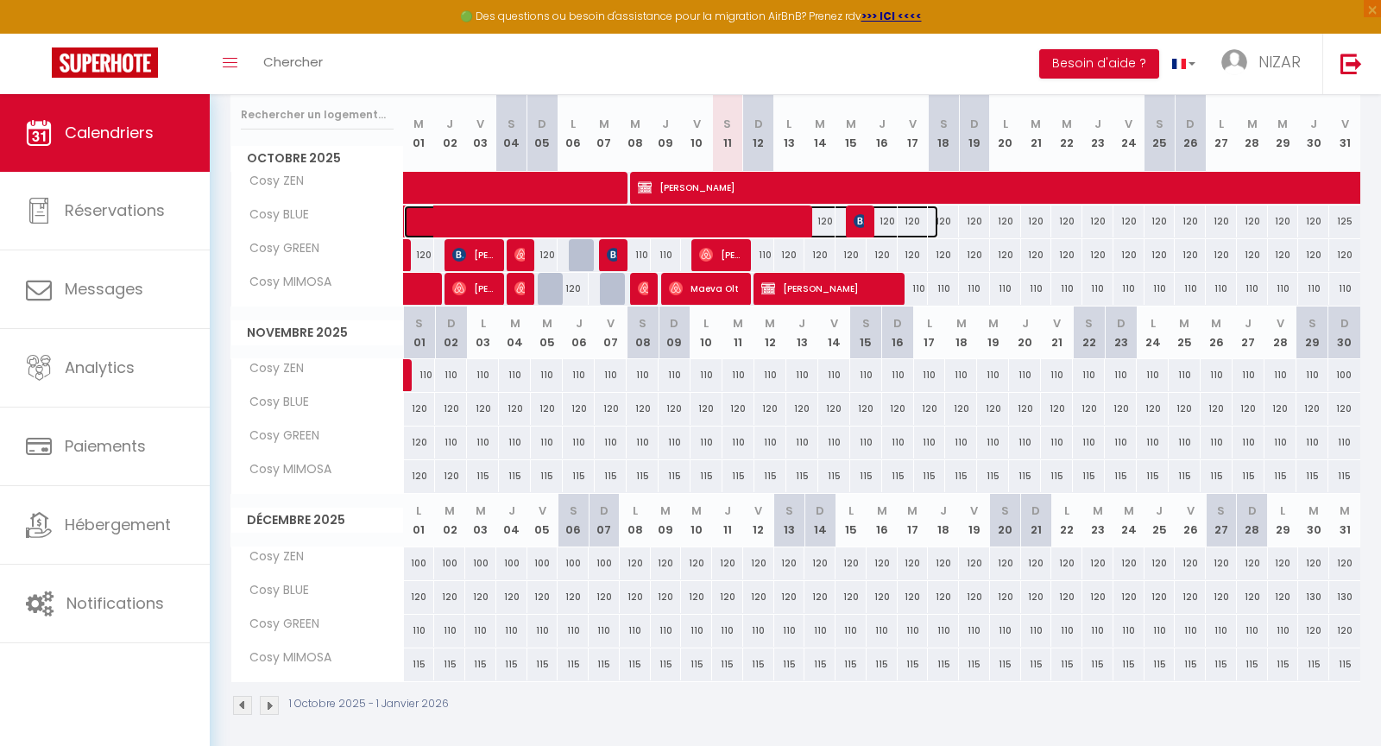
click at [681, 221] on span at bounding box center [680, 221] width 516 height 33
select select "OK"
select select "1"
select select "0"
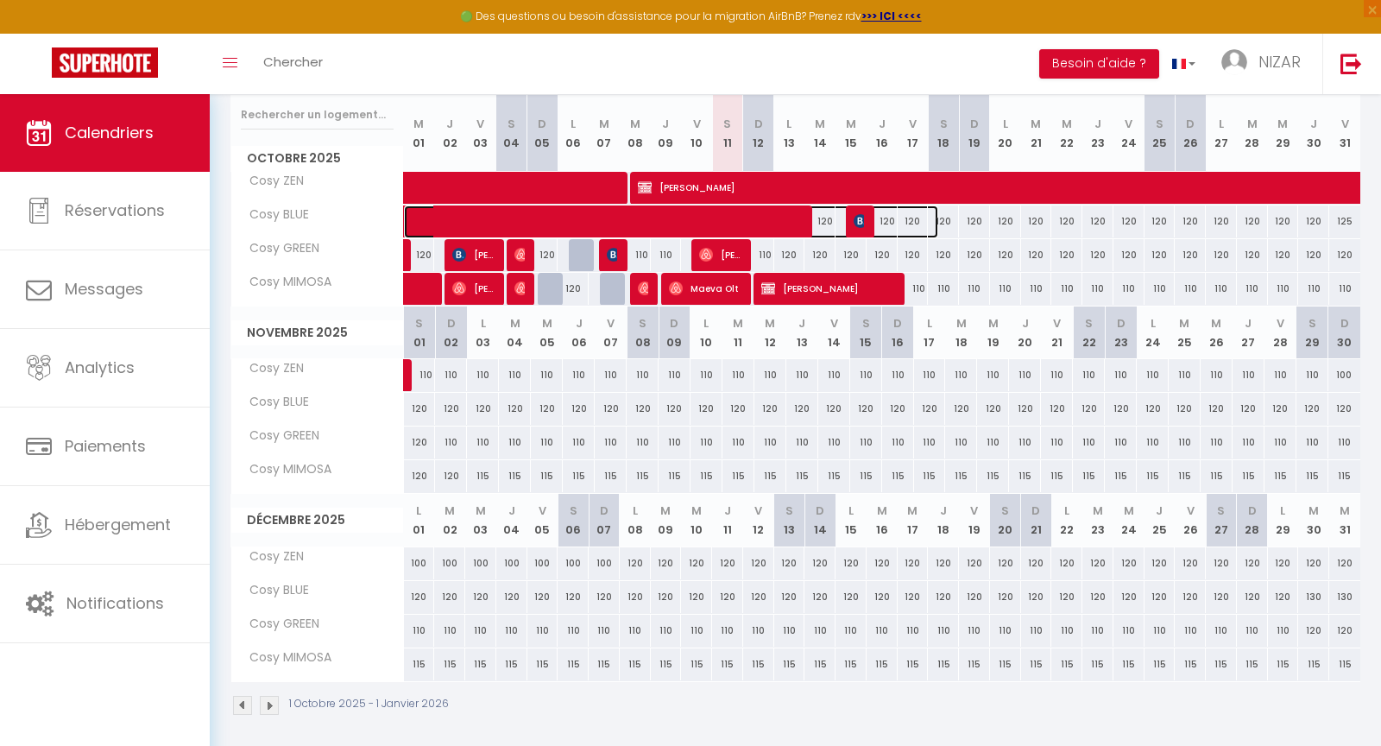
select select "1"
select select
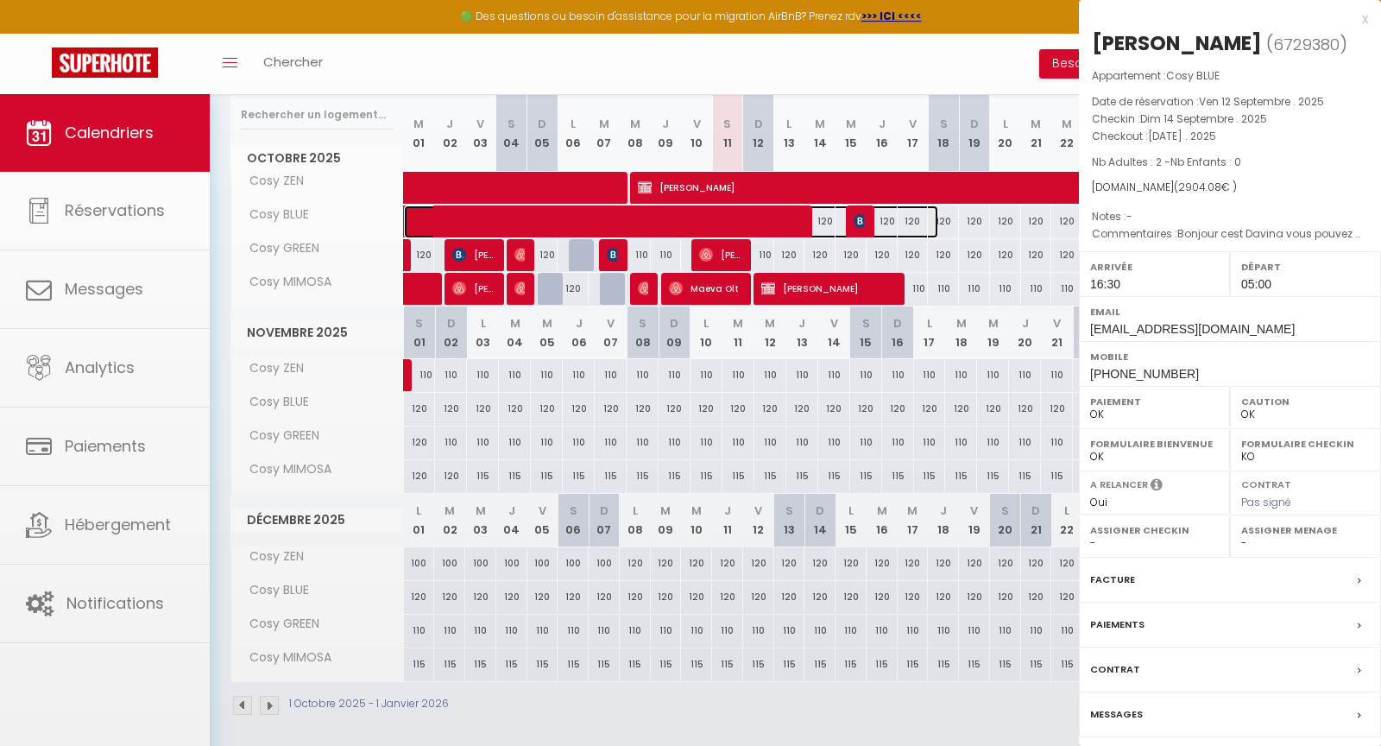
select select "12960"
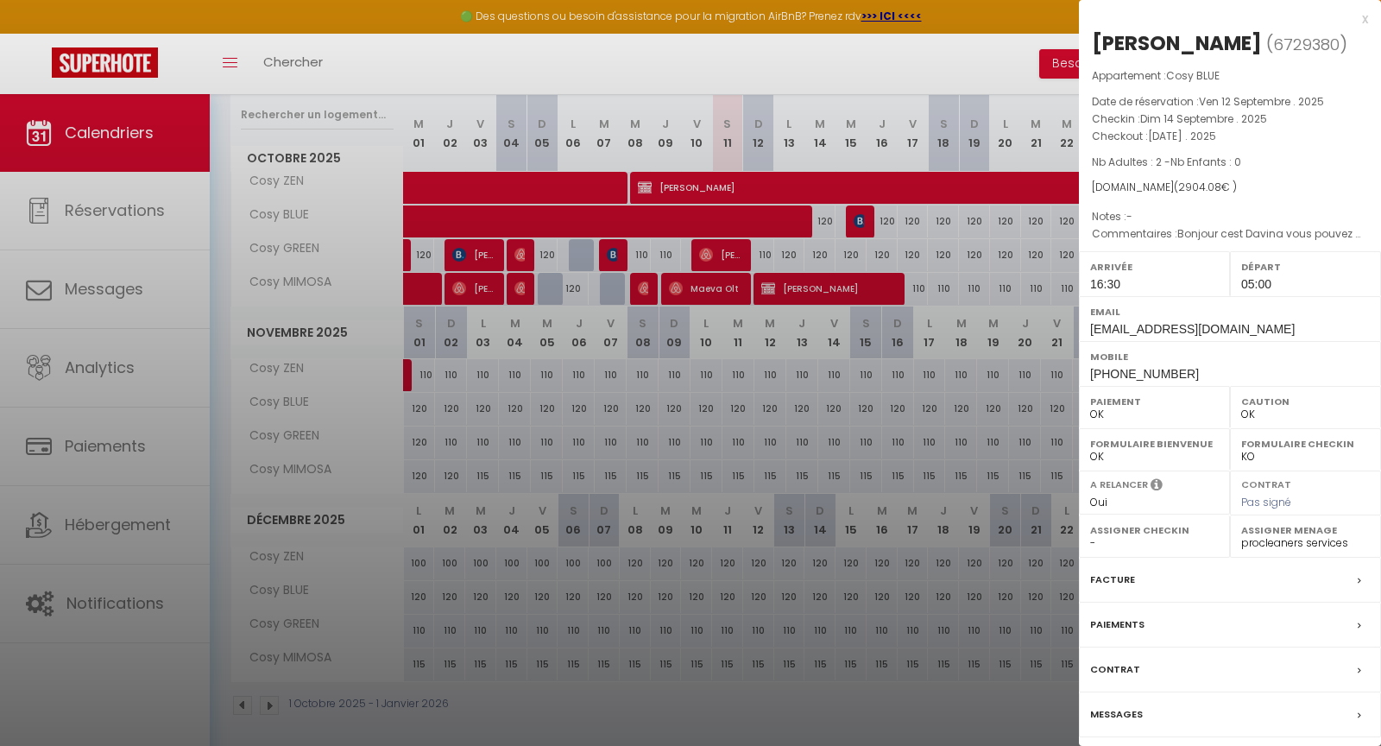
click at [704, 57] on div at bounding box center [690, 373] width 1381 height 746
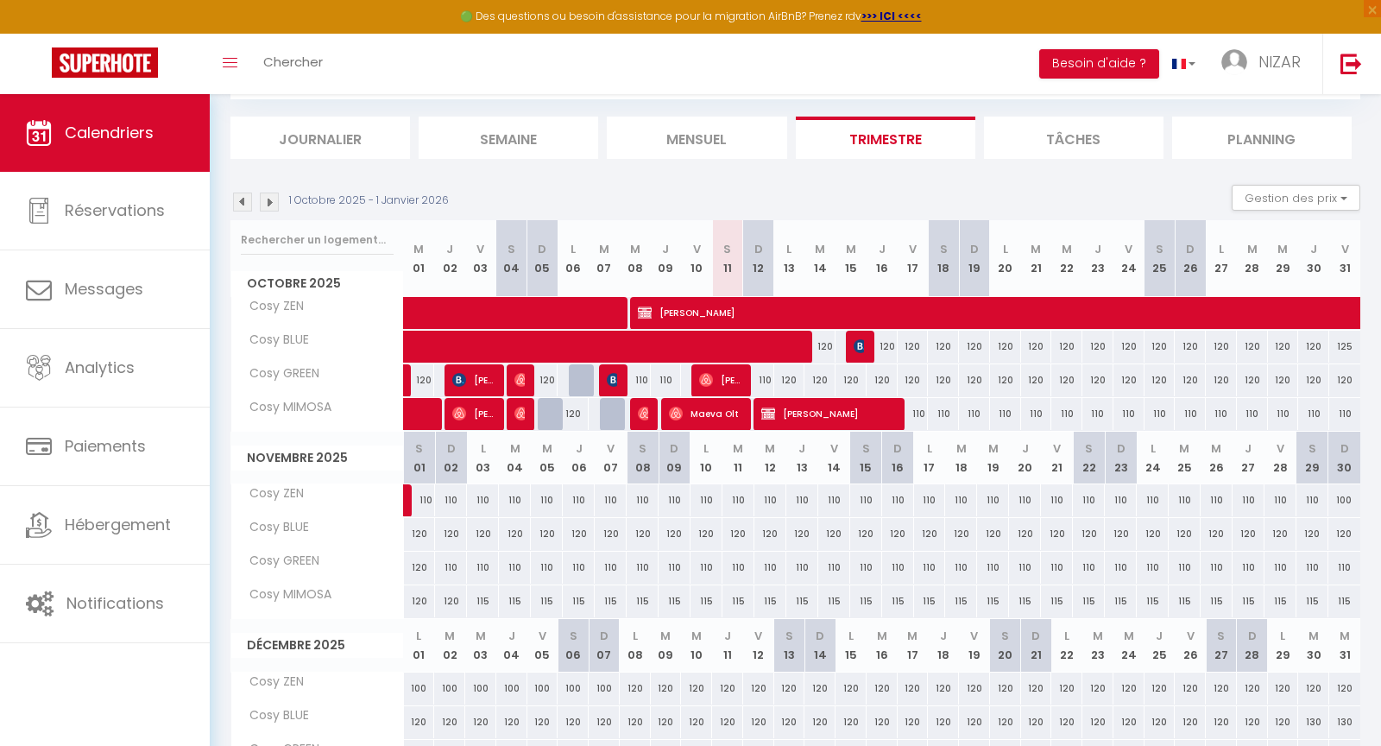
scroll to position [0, 0]
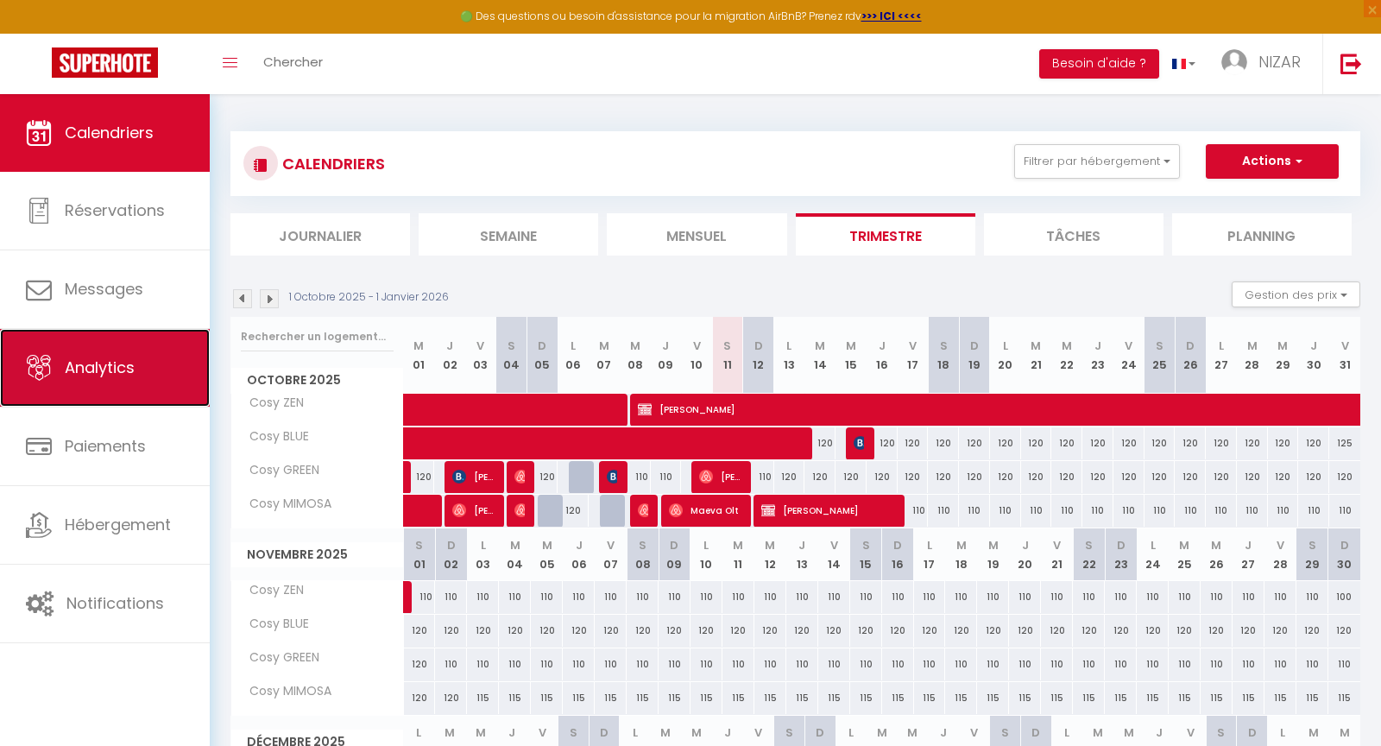
click at [117, 375] on span "Analytics" at bounding box center [100, 368] width 70 height 22
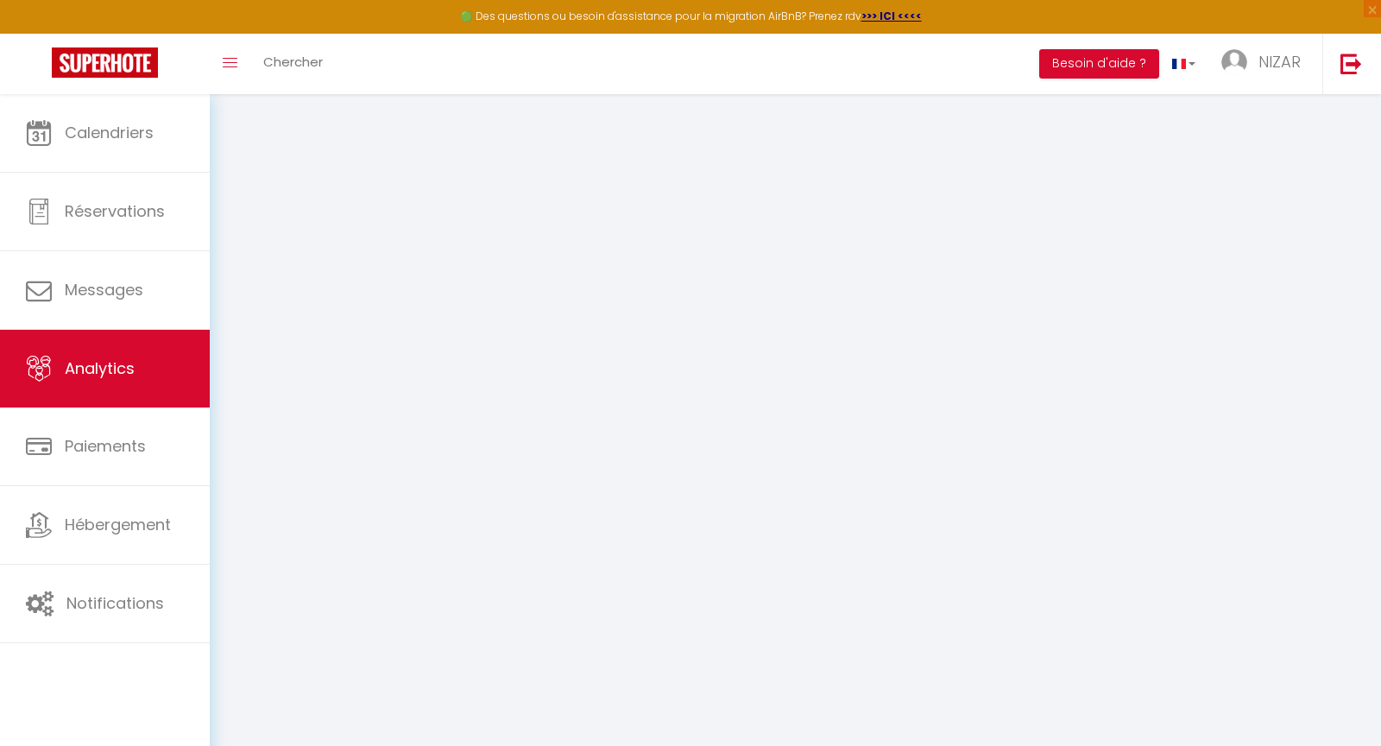
select select "2025"
select select "10"
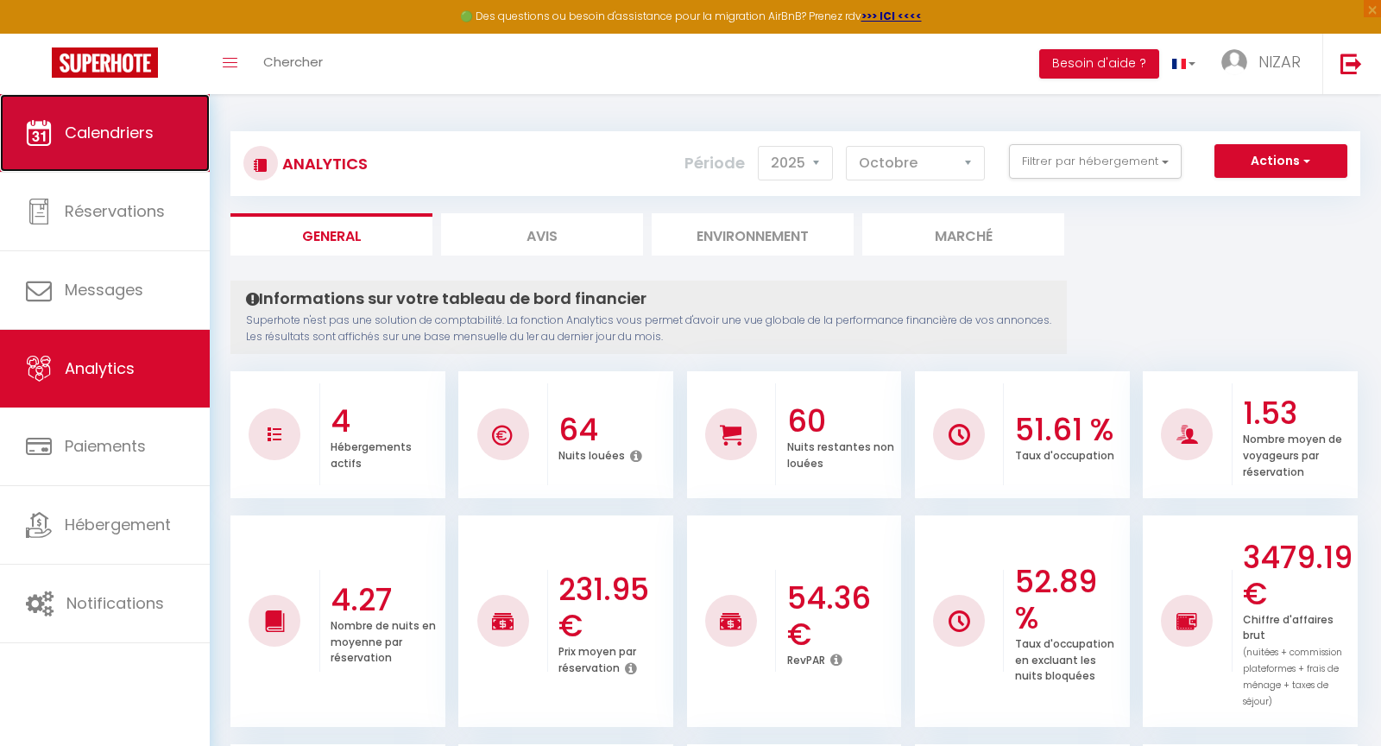
click at [123, 145] on link "Calendriers" at bounding box center [105, 133] width 210 height 78
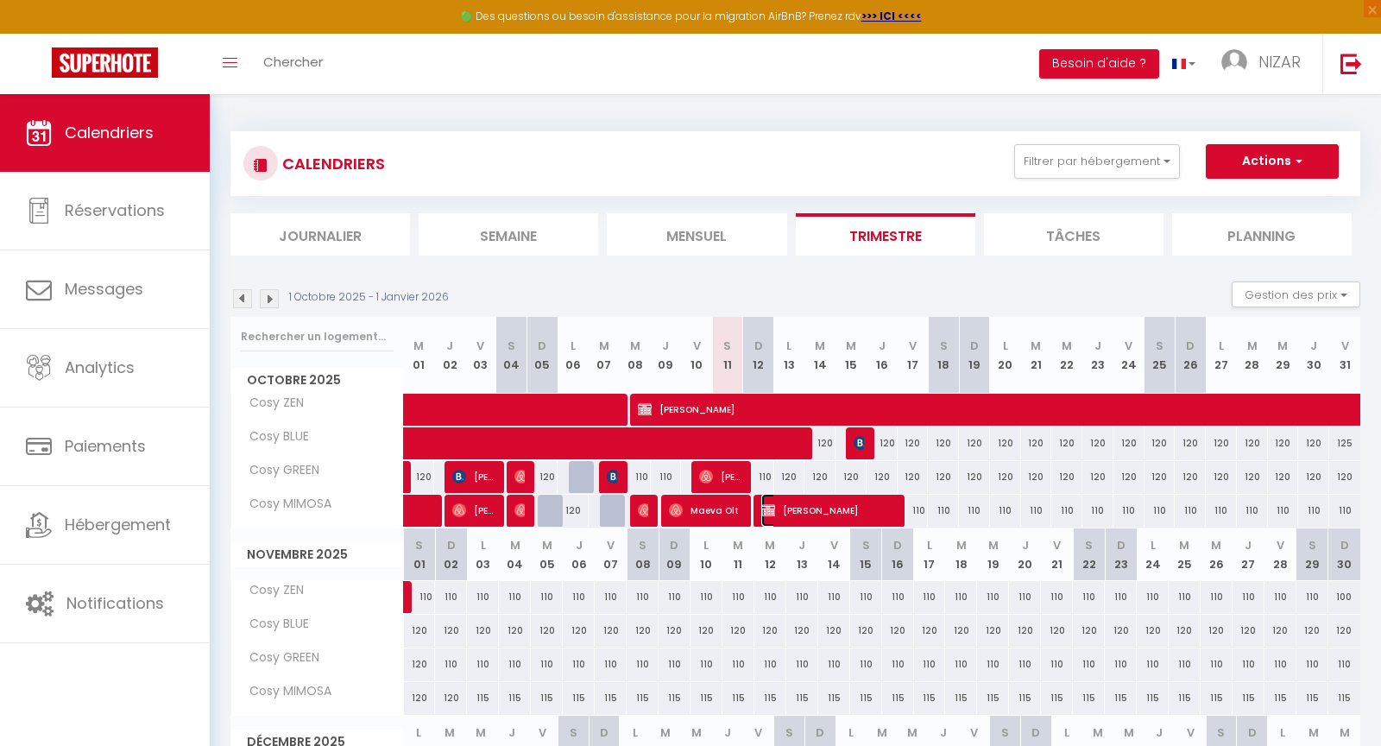
click at [825, 513] on span "[PERSON_NAME]" at bounding box center [829, 510] width 135 height 33
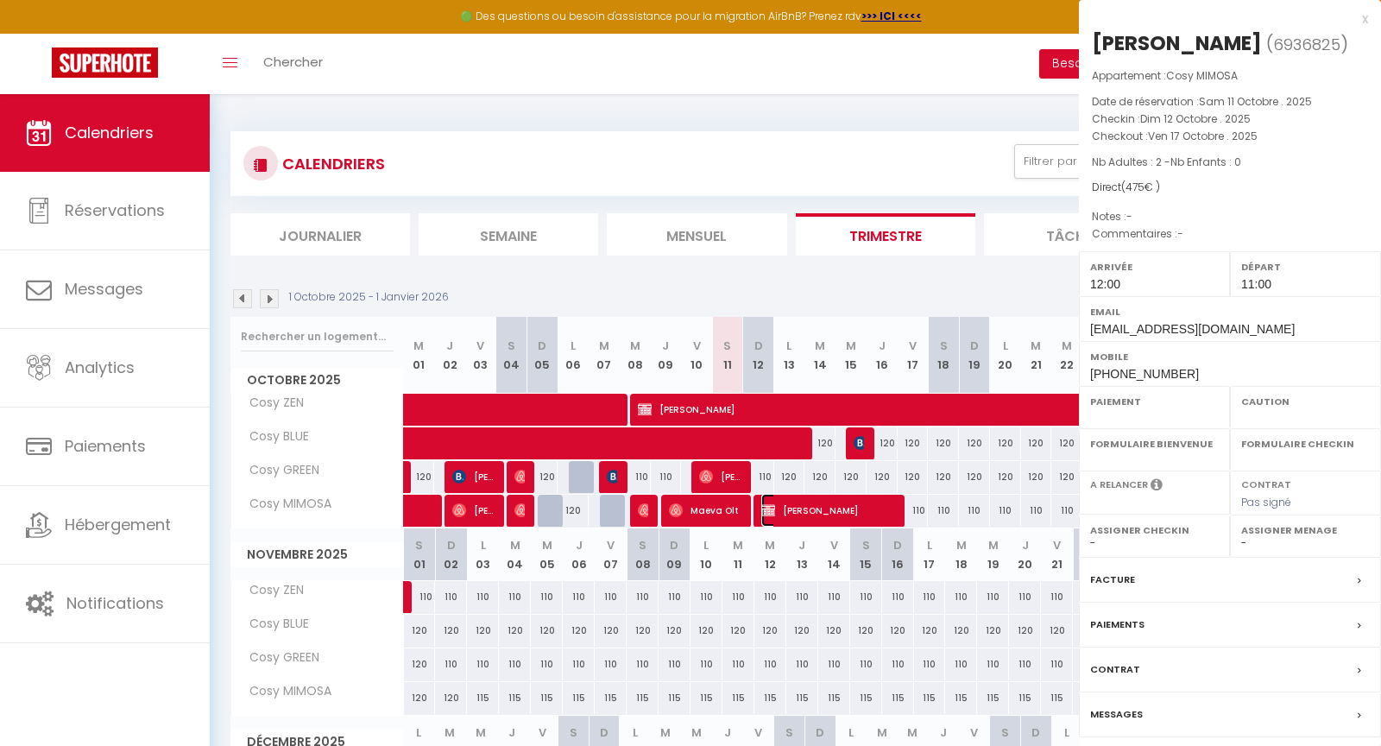
select select "KO"
select select "OK"
select select "1"
select select "0"
select select "1"
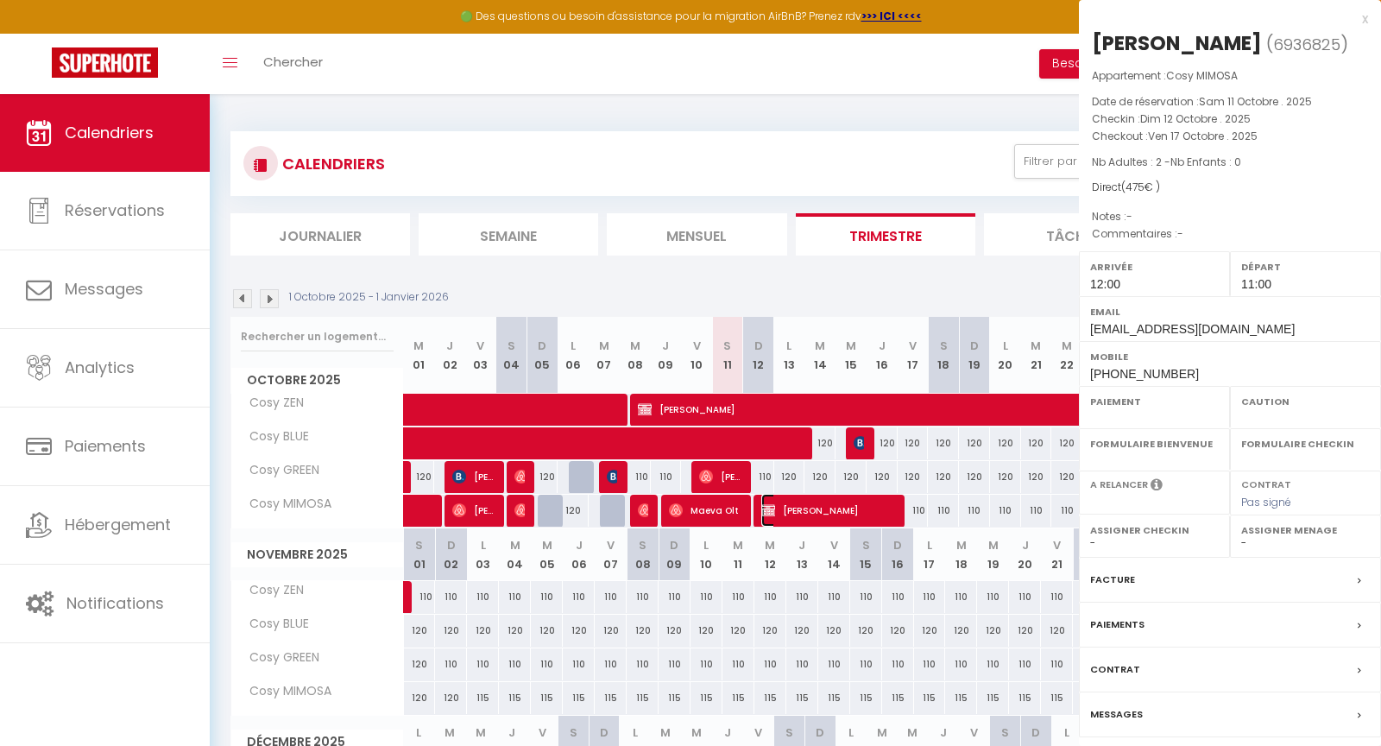
select select
select select "12960"
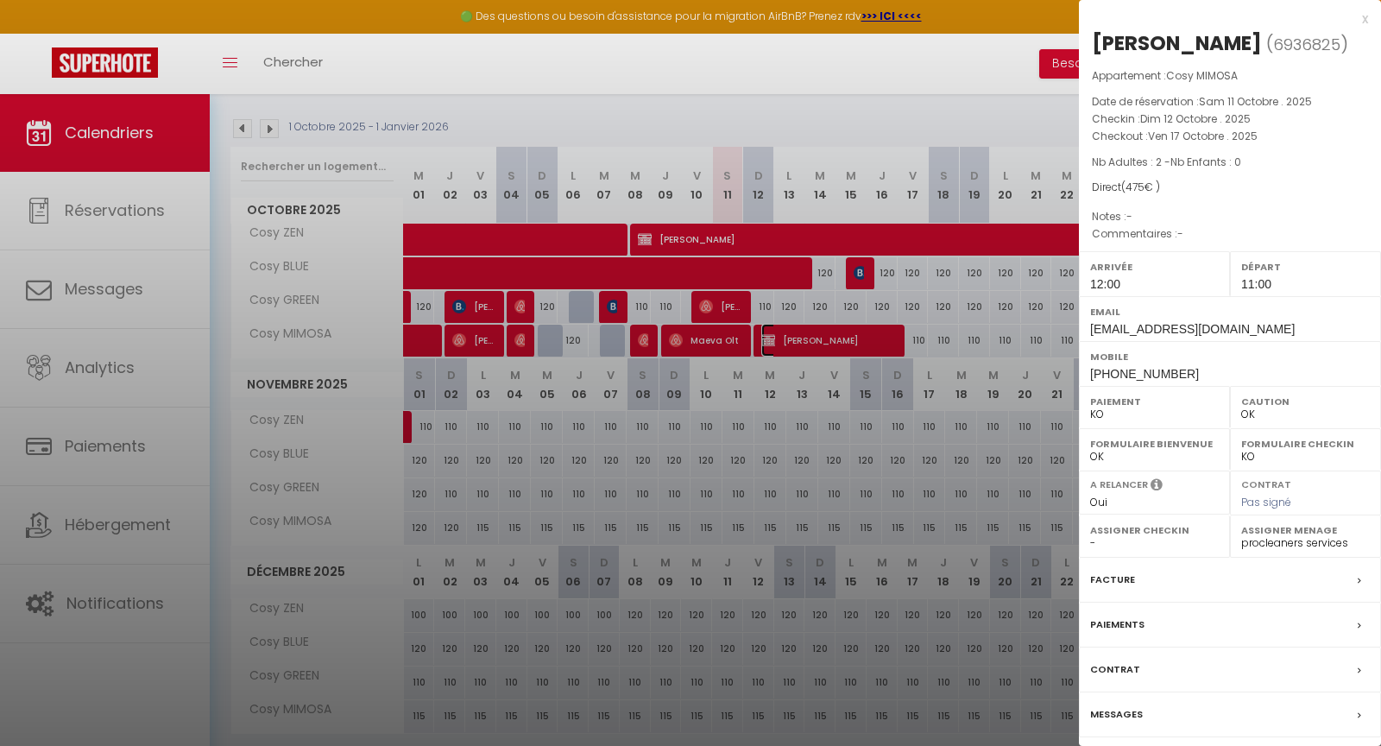
scroll to position [222, 0]
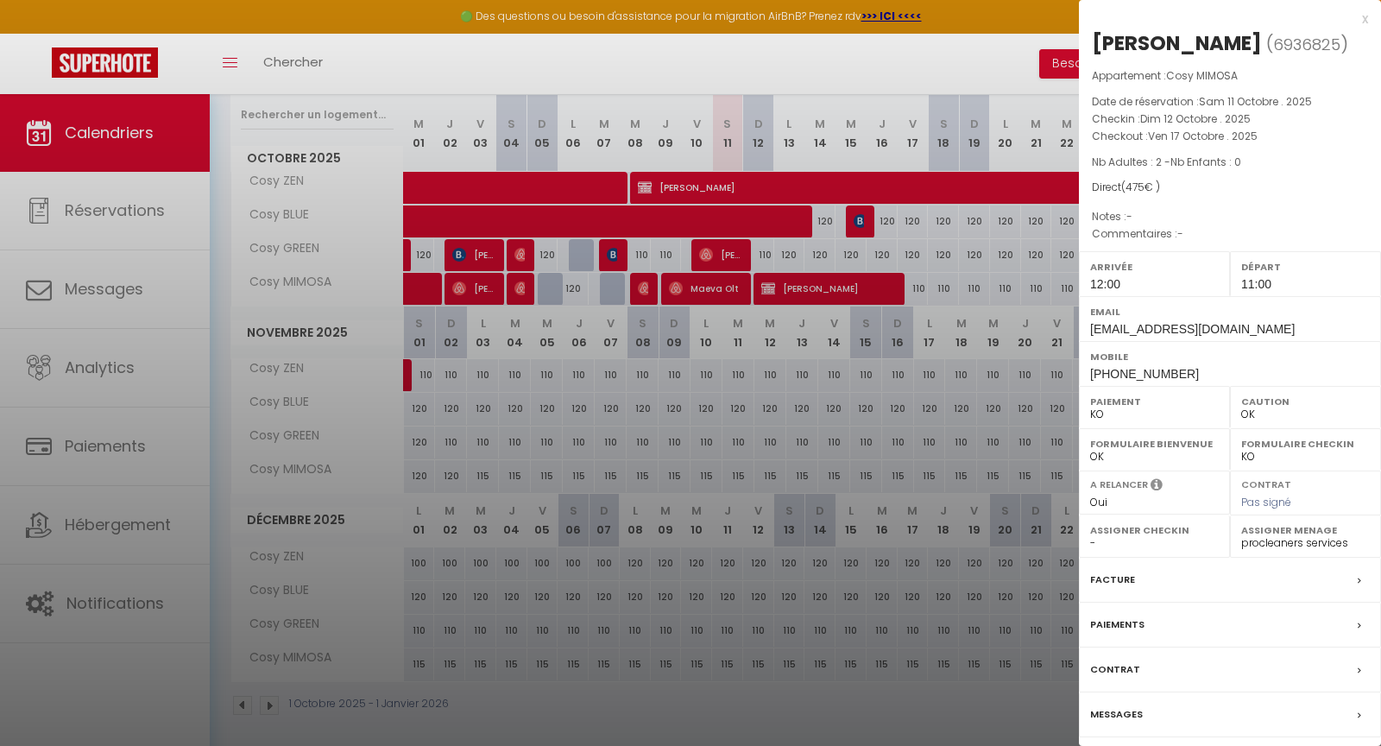
click at [1125, 724] on label "Messages" at bounding box center [1116, 714] width 53 height 18
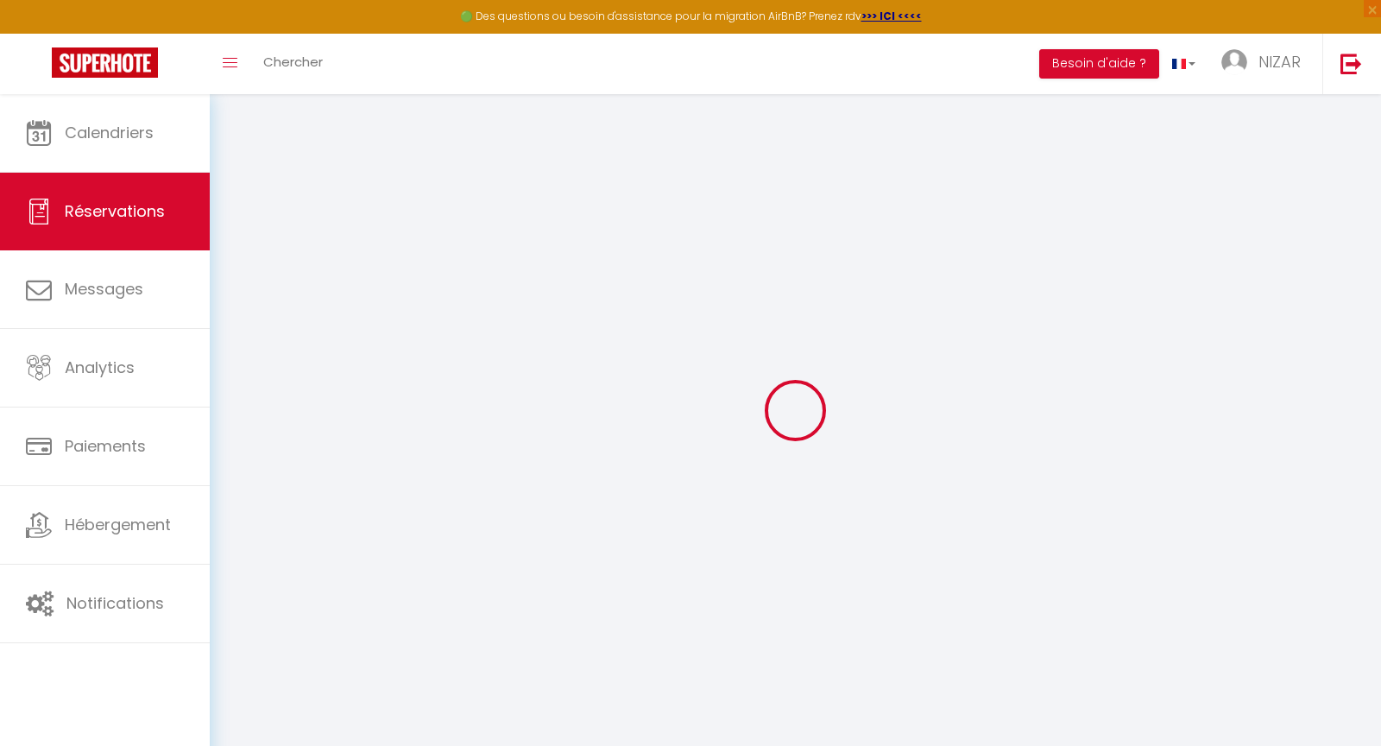
select select
checkbox input "false"
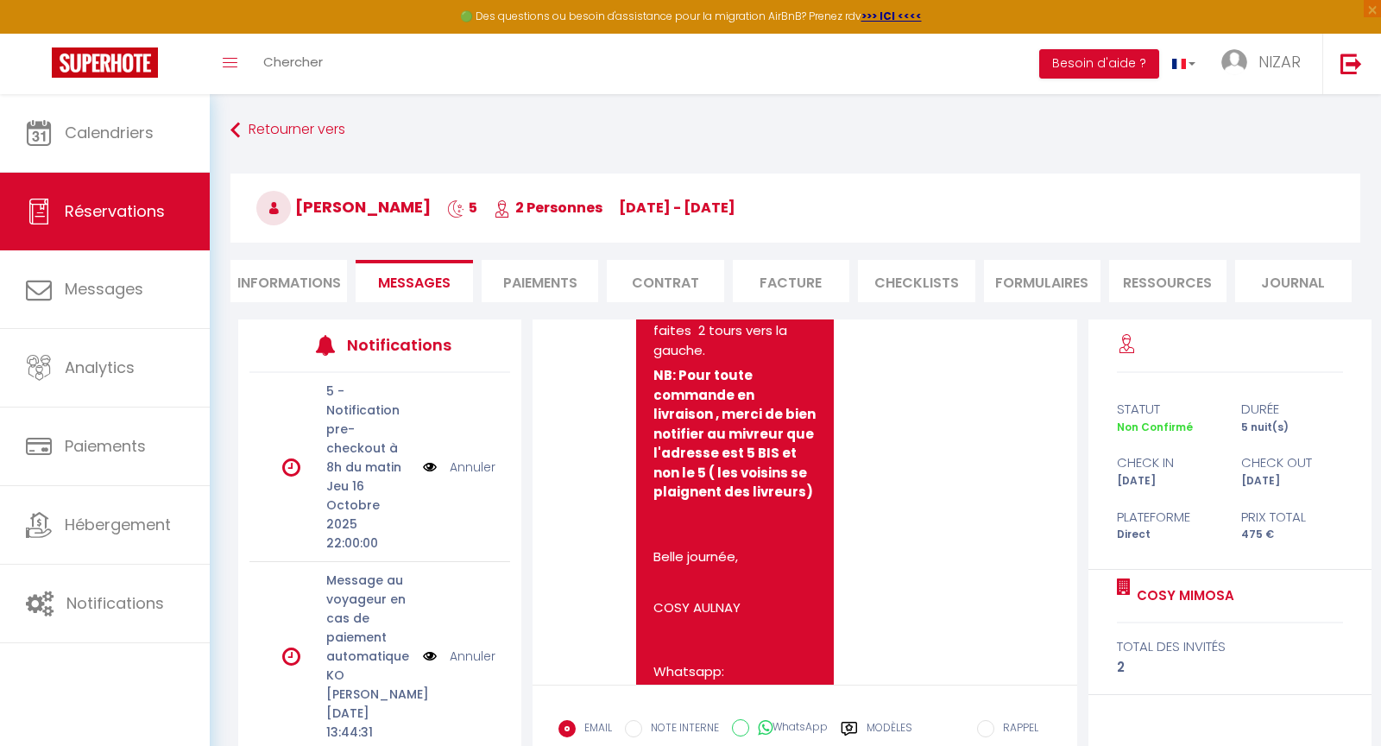
scroll to position [1261, 0]
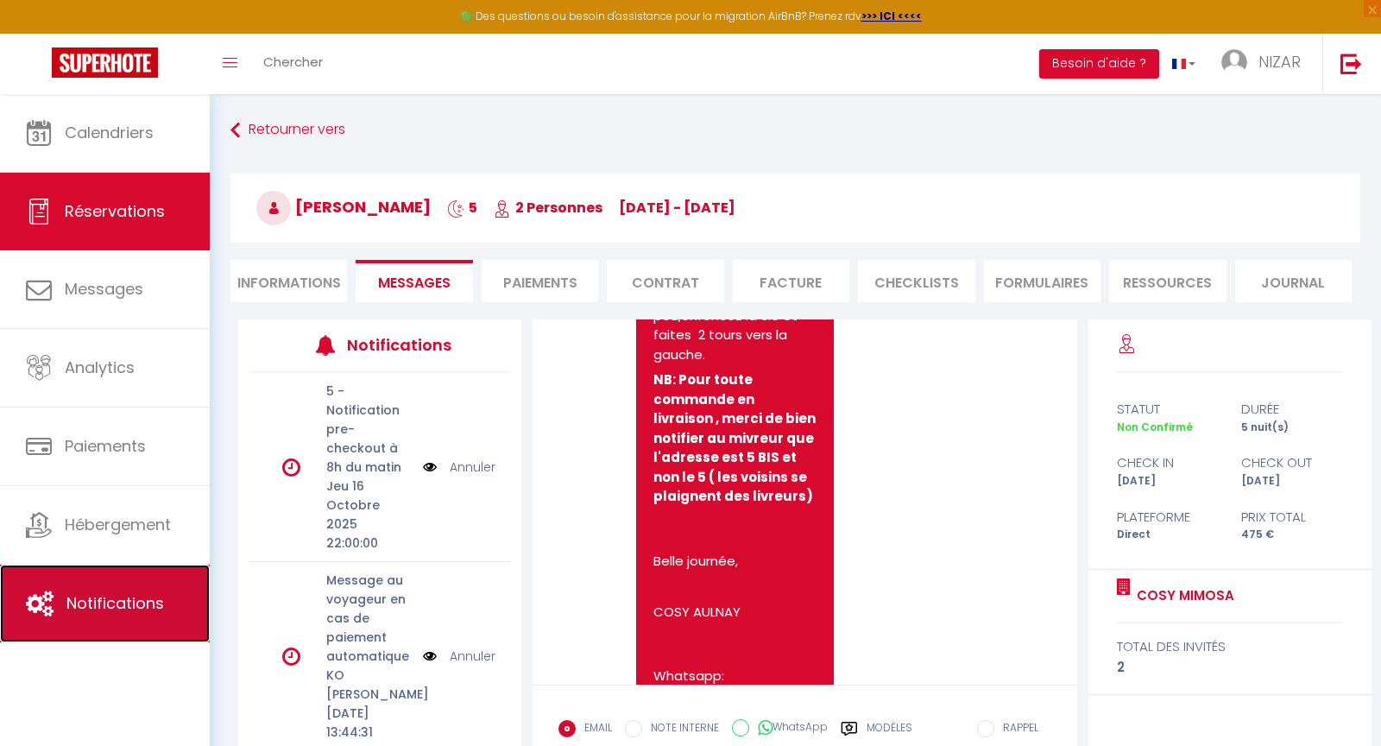
click at [163, 608] on link "Notifications" at bounding box center [105, 604] width 210 height 78
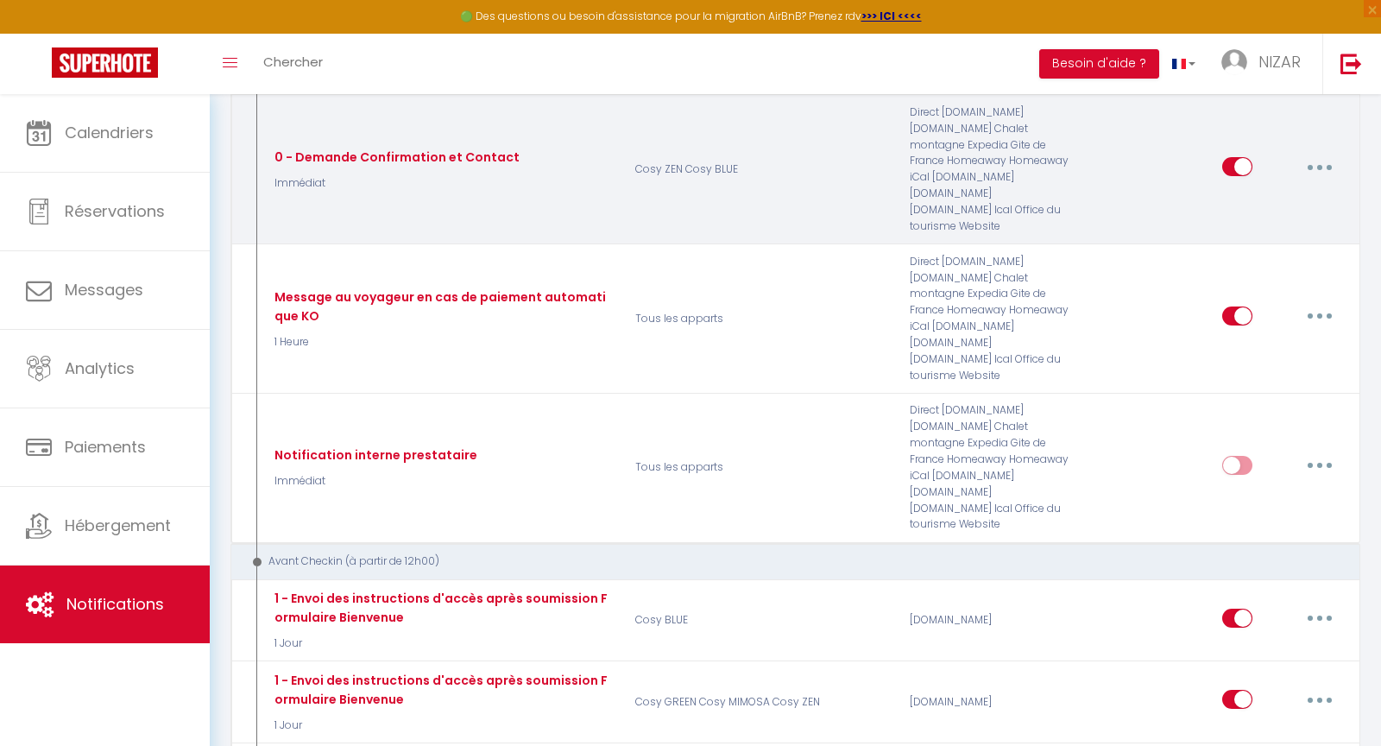
scroll to position [392, 0]
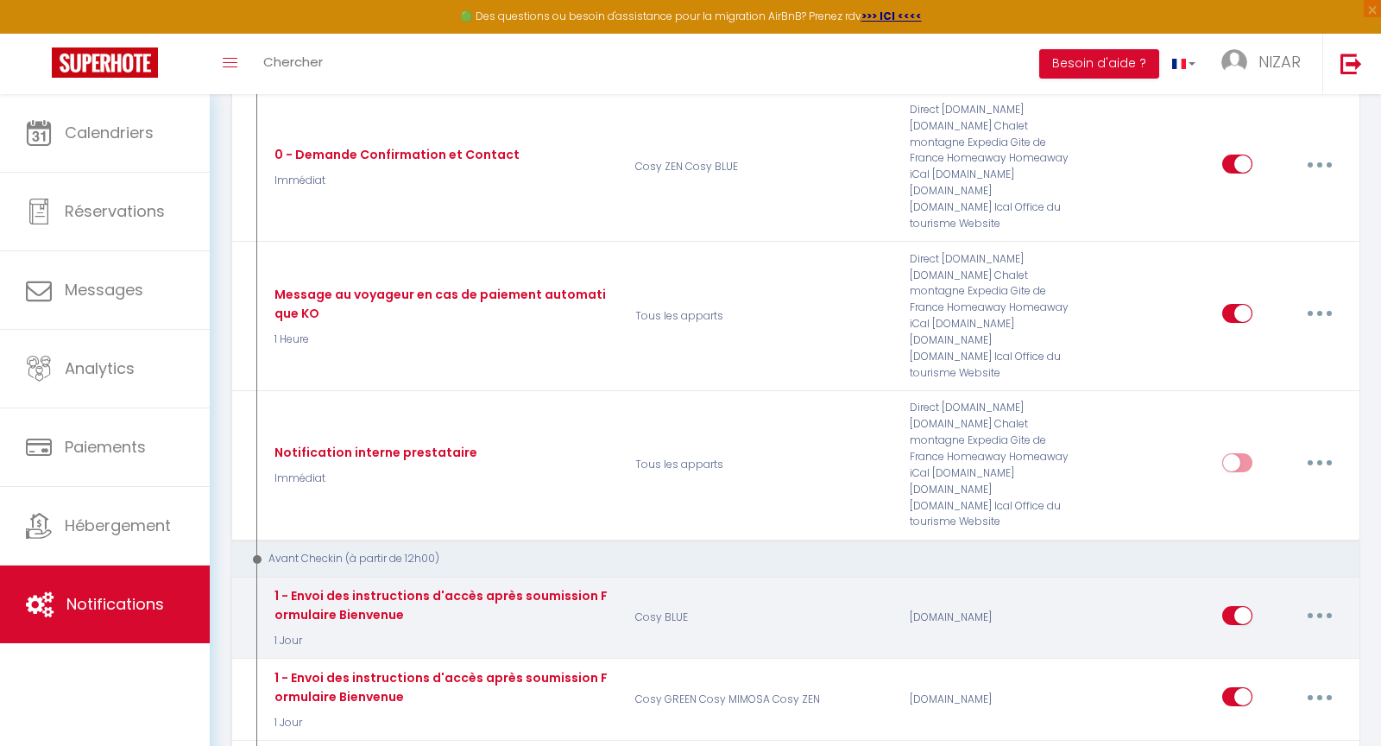
click at [1311, 602] on button "button" at bounding box center [1320, 616] width 48 height 28
click at [1241, 640] on link "Editer" at bounding box center [1275, 654] width 128 height 29
type input "1 - Envoi des instructions d'accès après soumission Formulaire Bienvenue"
select select "1 Jour"
select select "if_booking_is_paid"
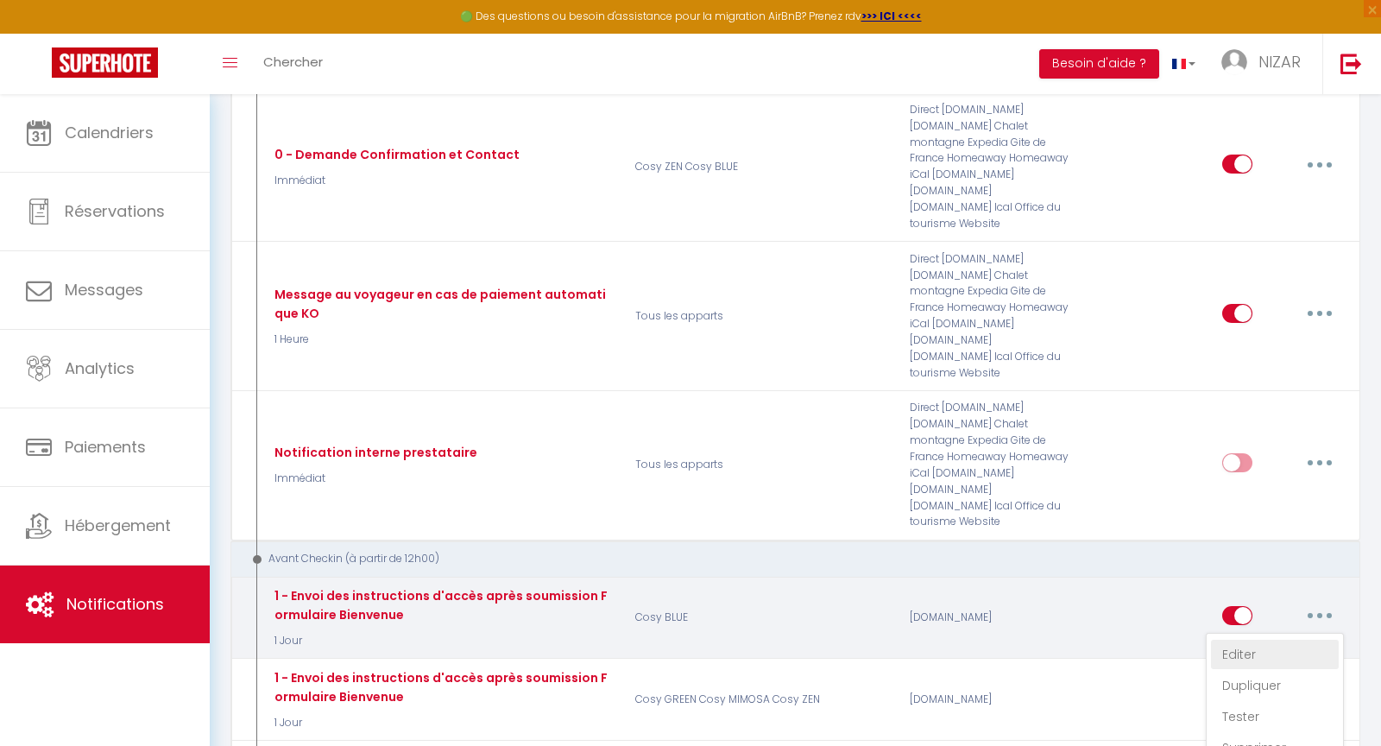
checkbox input "true"
checkbox input "false"
radio input "true"
type input "Confirmation de votre réservation - [BOOKING:ID] - [GUEST:FIRST_NAME] [GUEST:LA…"
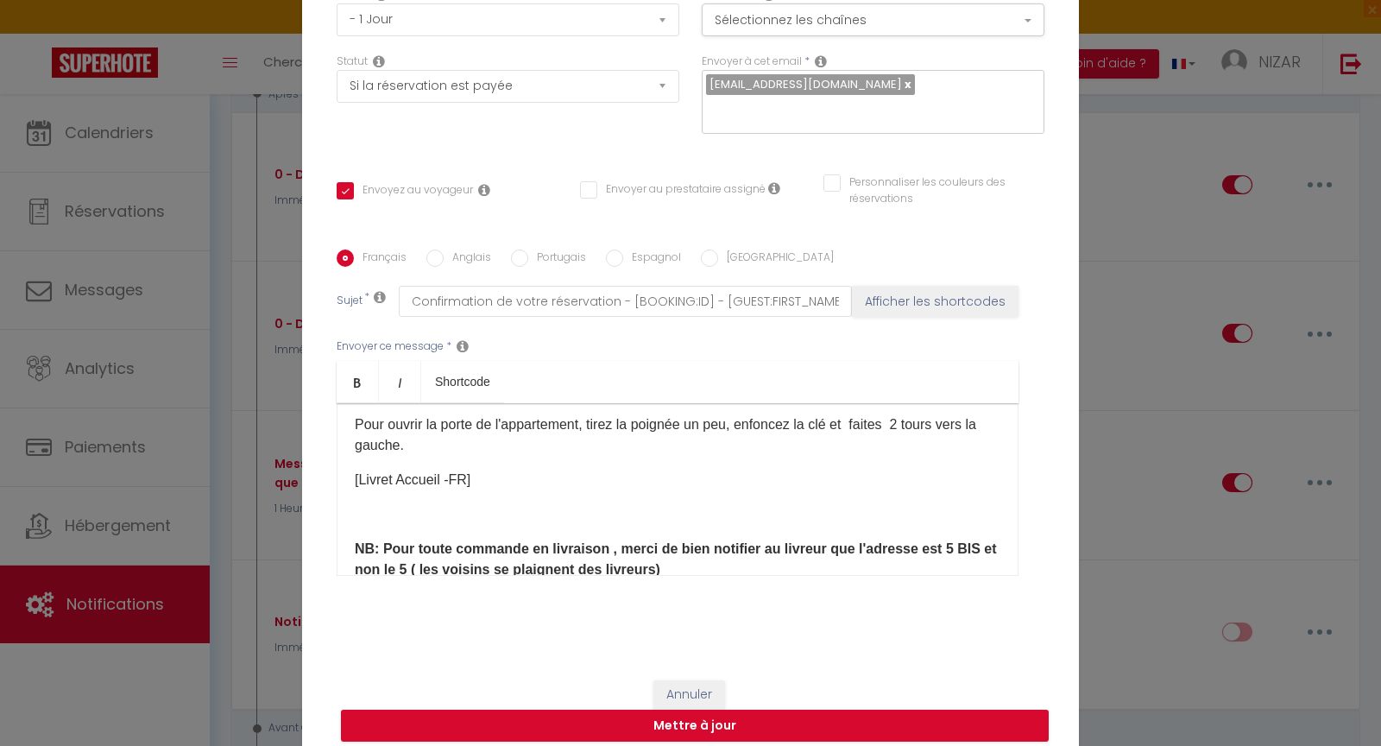
scroll to position [227, 0]
click at [699, 680] on button "Annuler" at bounding box center [690, 694] width 72 height 29
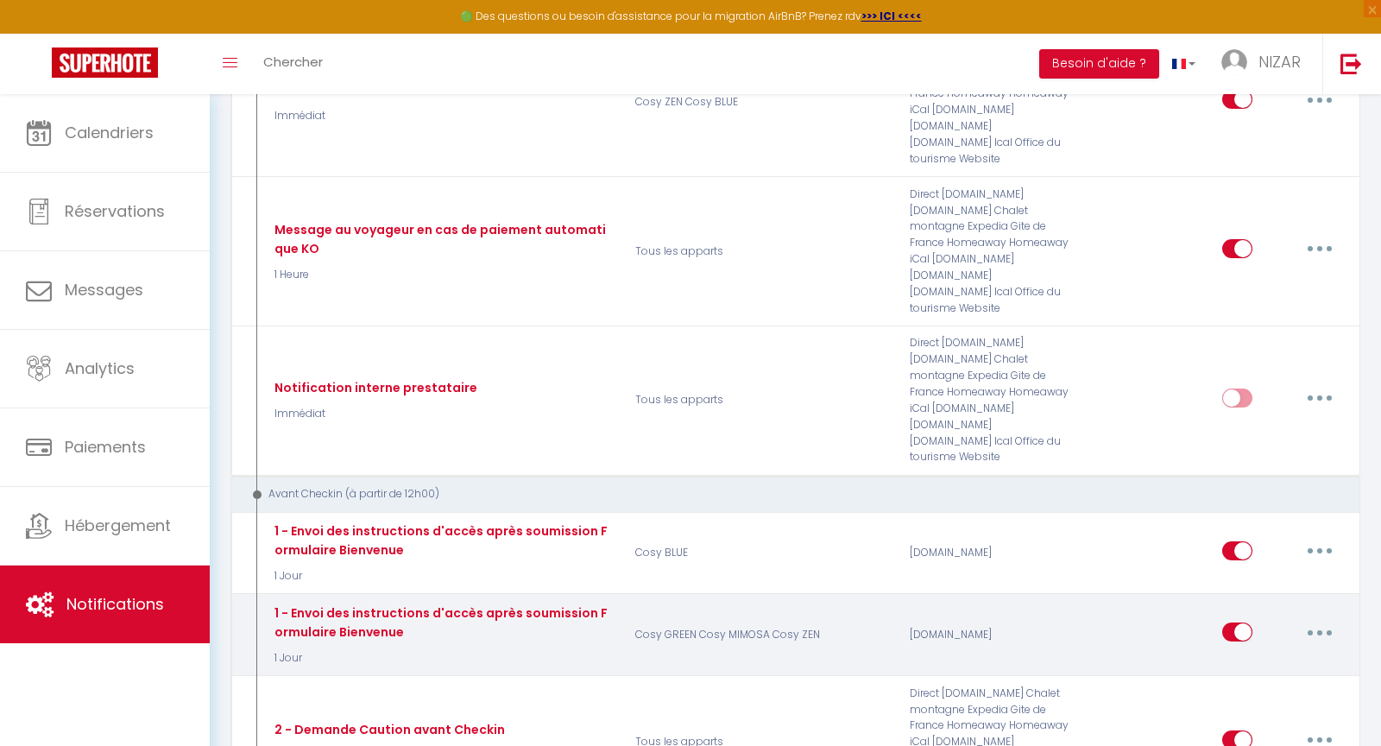
scroll to position [458, 0]
click at [1321, 617] on button "button" at bounding box center [1320, 631] width 48 height 28
click at [1244, 656] on link "Editer" at bounding box center [1275, 670] width 128 height 29
checkbox input "true"
checkbox input "false"
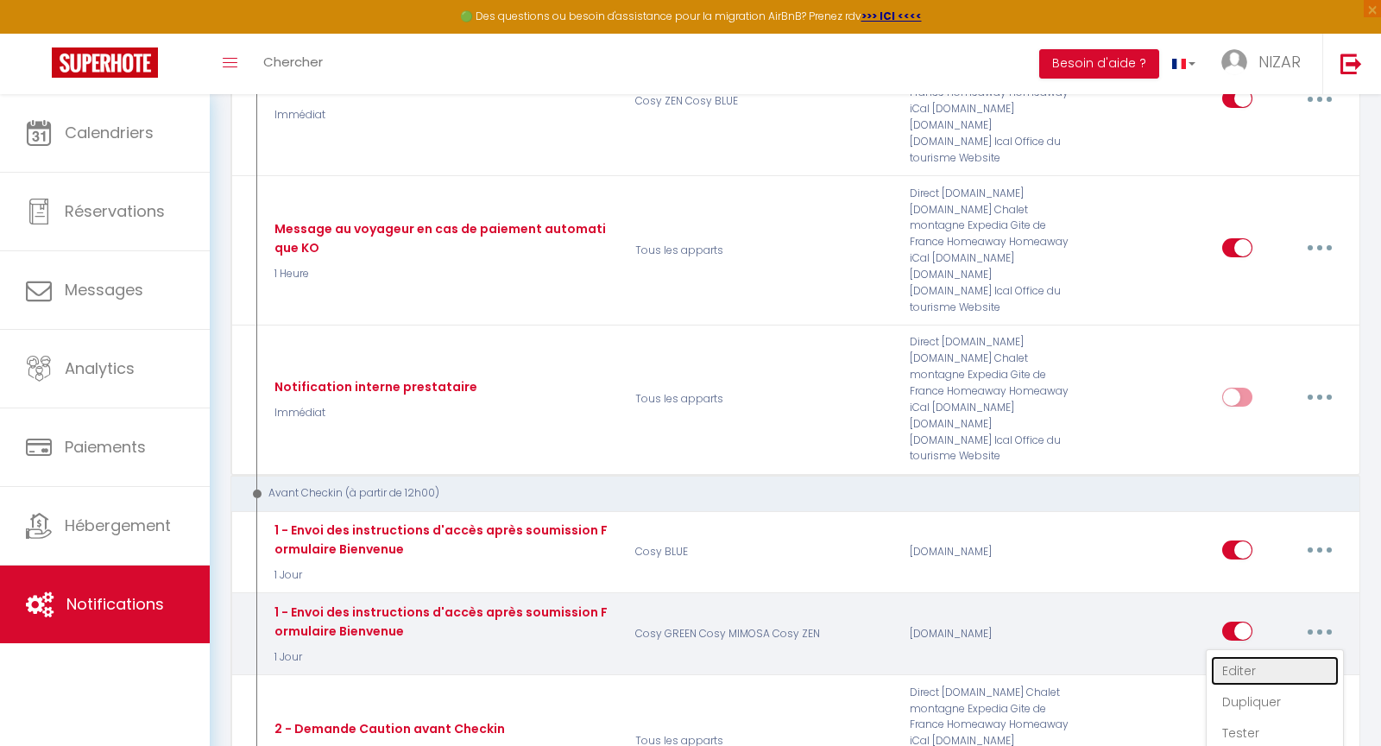
checkbox input "false"
type input "Confirmation de votre réservation - [BOOKING:ID] - [GUEST:FIRST_NAME] [GUEST:LA…"
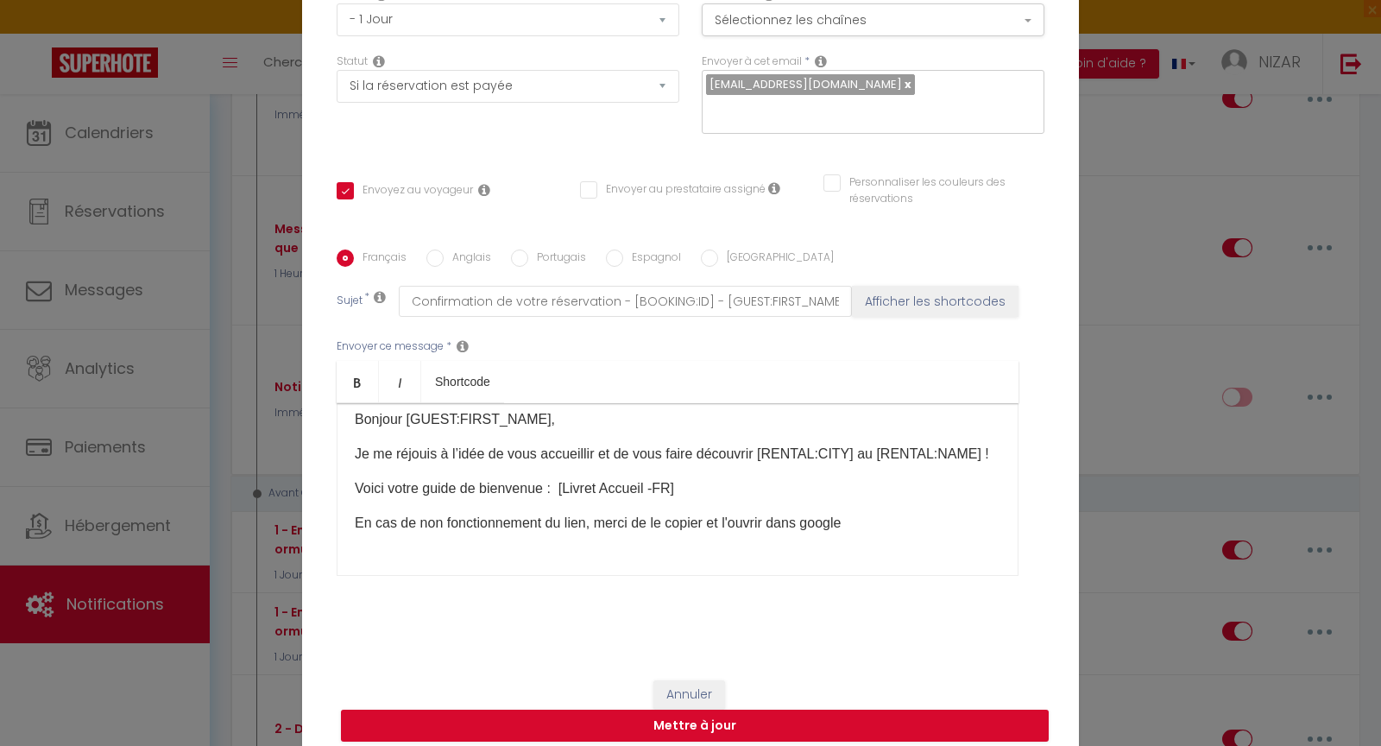
scroll to position [0, 0]
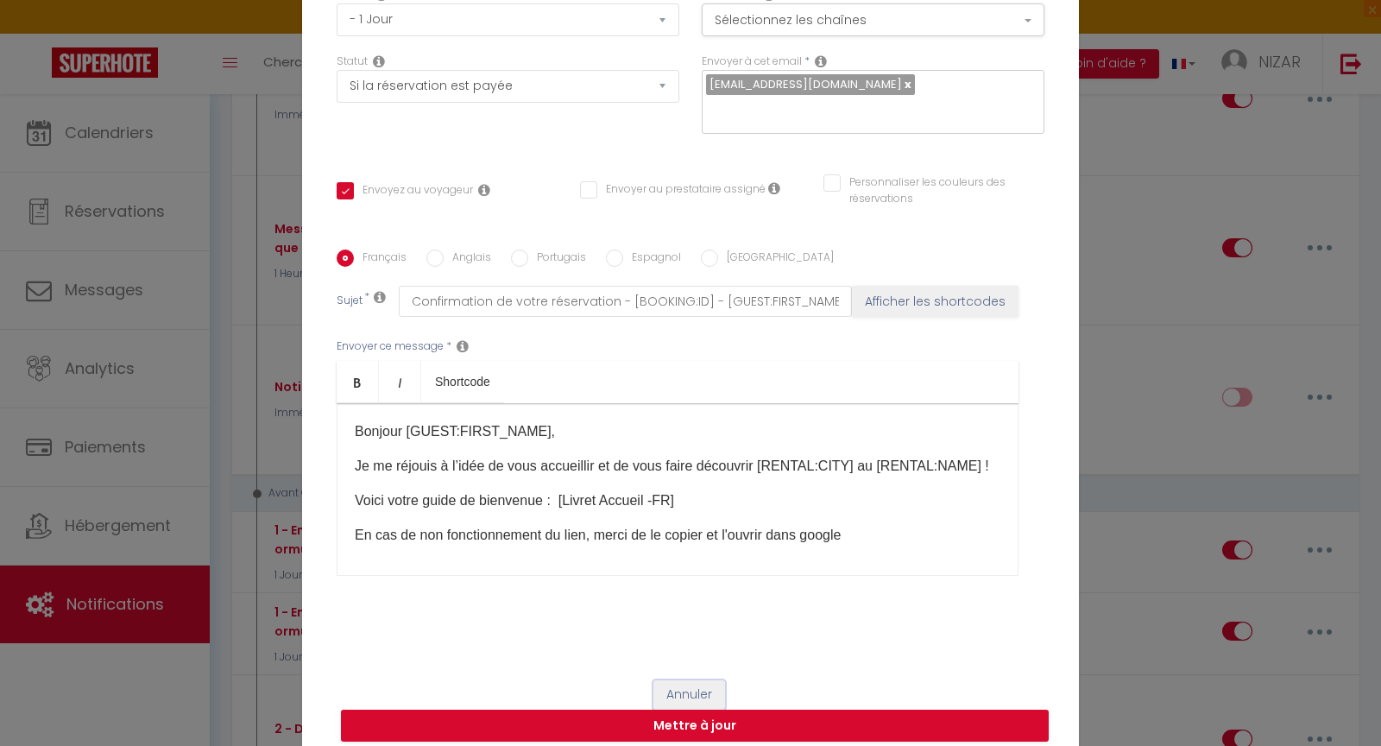
click at [688, 683] on button "Annuler" at bounding box center [690, 694] width 72 height 29
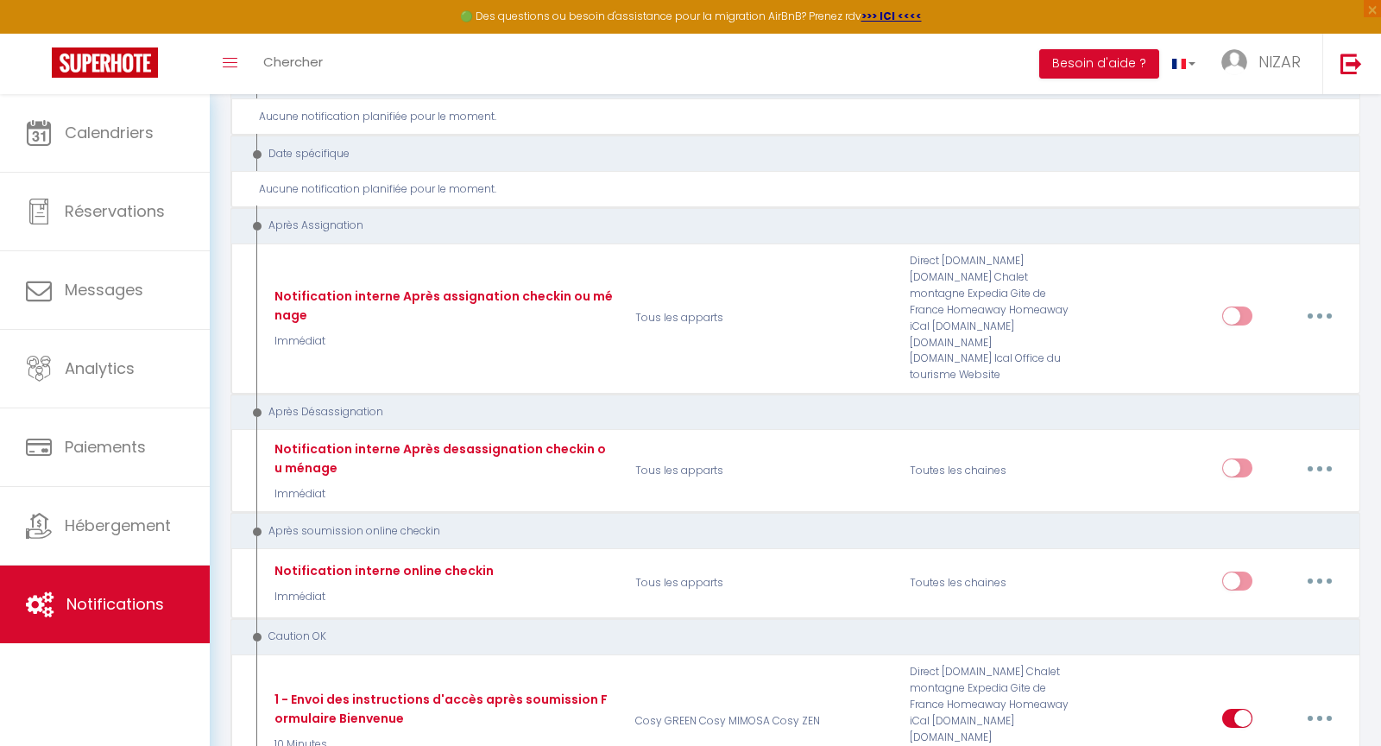
scroll to position [2908, 0]
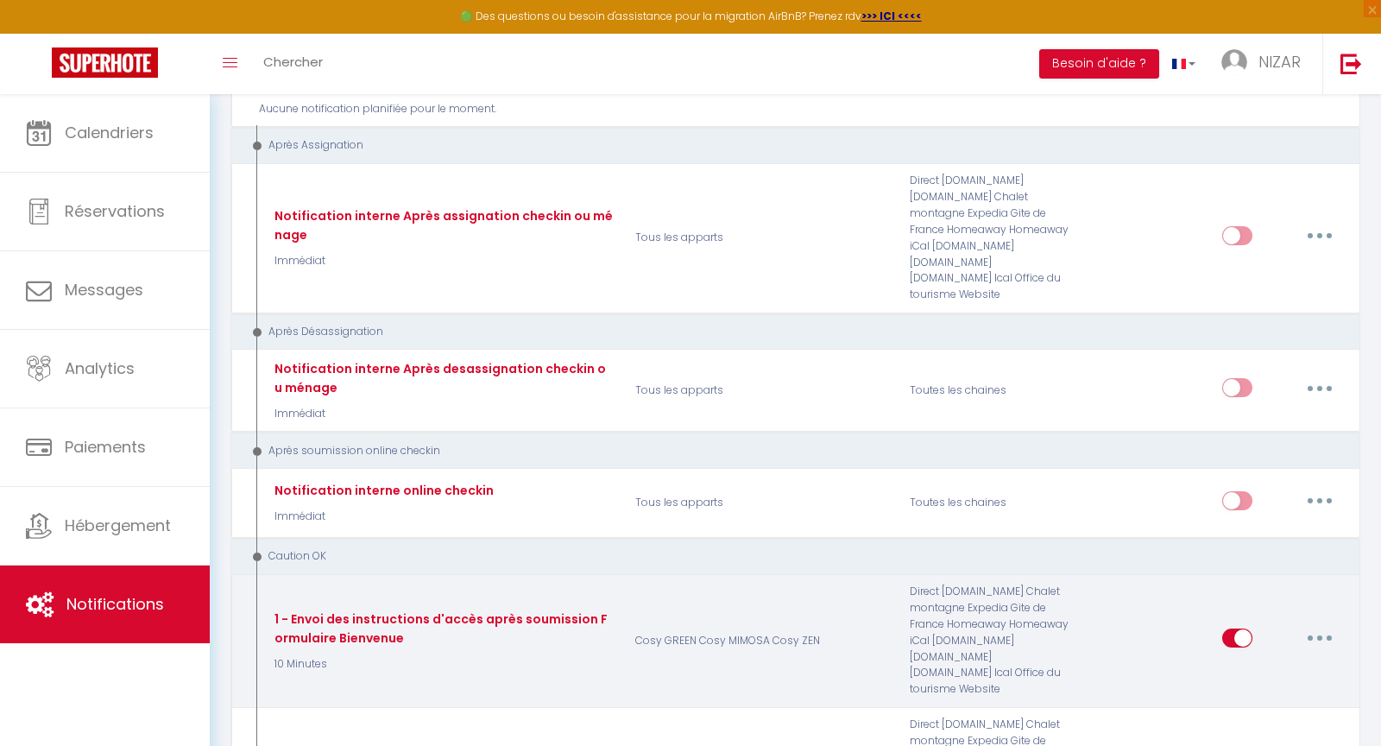
click at [1323, 635] on icon "button" at bounding box center [1320, 637] width 5 height 5
click at [1241, 663] on link "Editer" at bounding box center [1275, 677] width 128 height 29
select select "24"
select select "10 Minutes"
select select "if_deposit_is_paid"
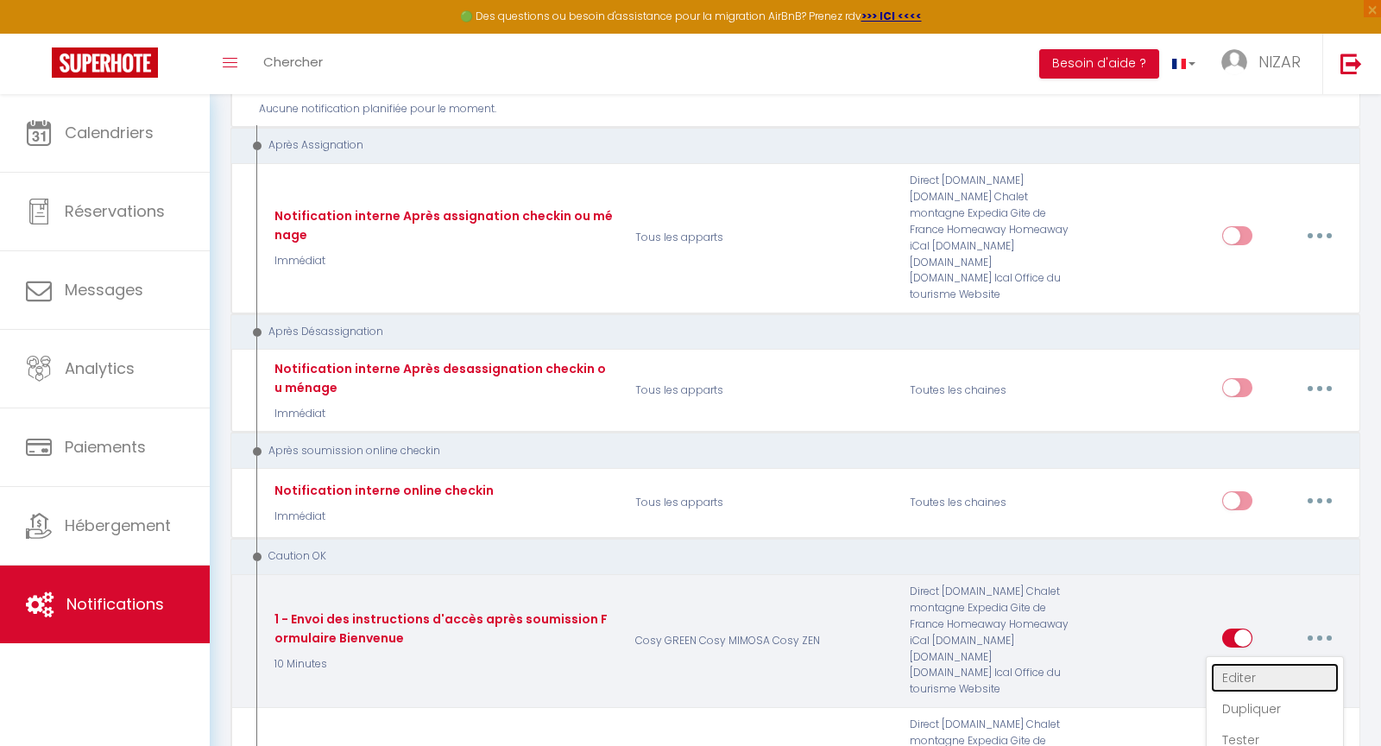
checkbox input "true"
checkbox input "false"
type input "Confirmation de votre réservation - [BOOKING:ID] - [GUEST:FIRST_NAME] [GUEST:LA…"
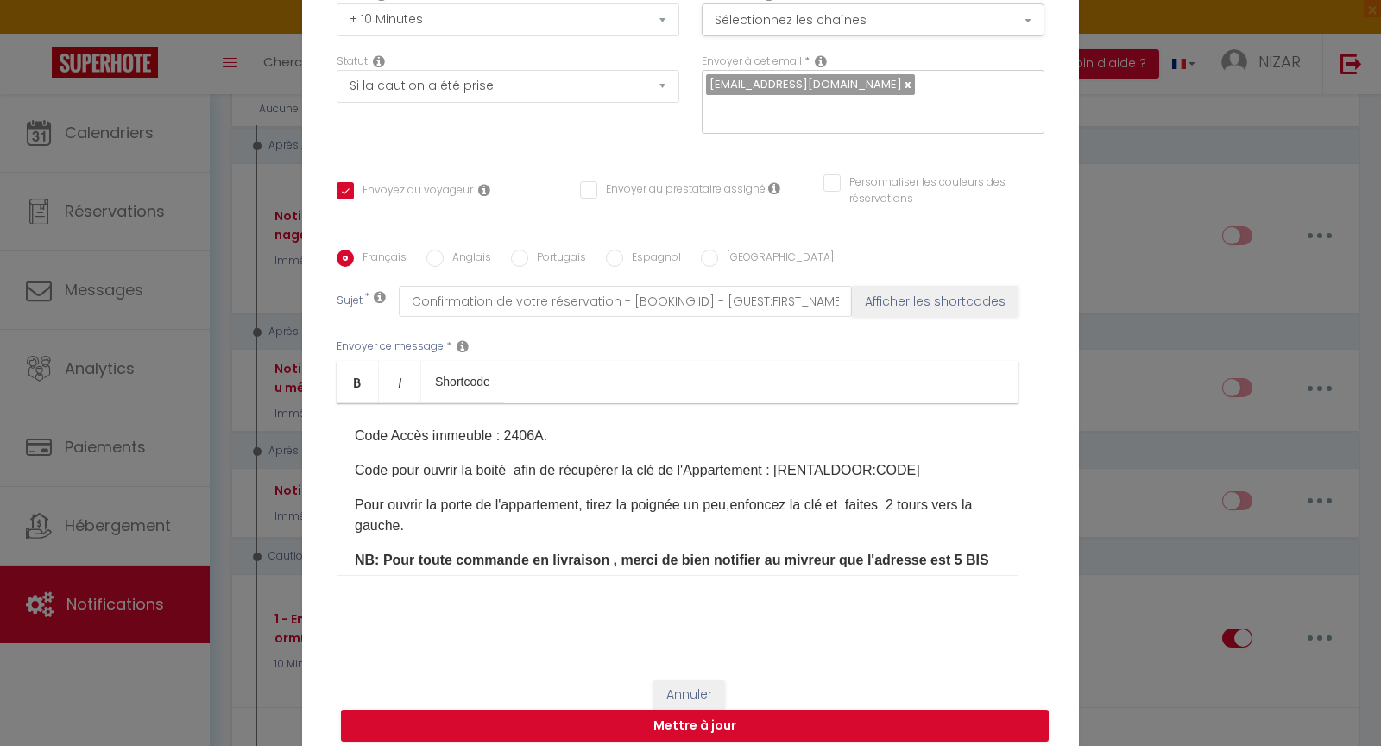
scroll to position [278, 0]
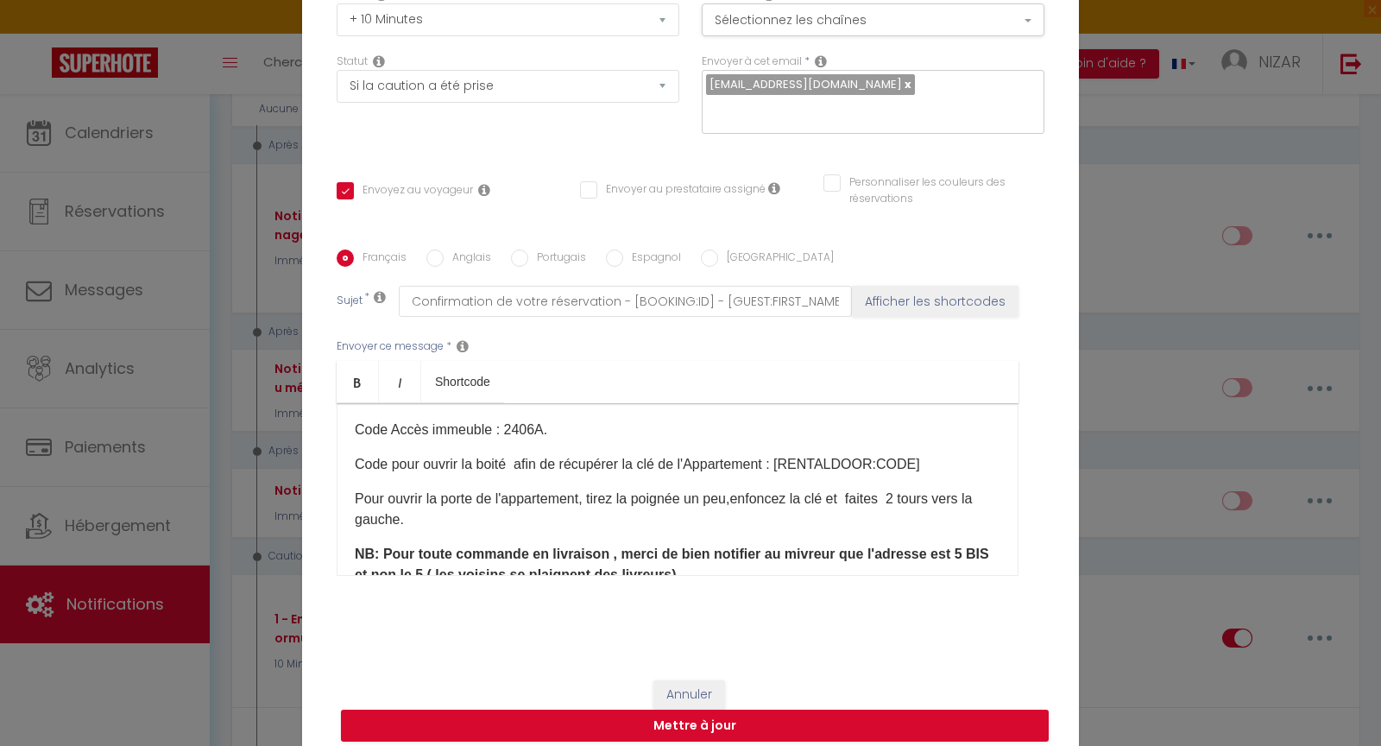
click at [796, 547] on b "NB: Pour toute commande en livraison , merci de bien notifier au mivreur que l'…" at bounding box center [672, 564] width 635 height 35
click at [806, 710] on button "Mettre à jour" at bounding box center [695, 726] width 708 height 33
checkbox input "true"
checkbox input "false"
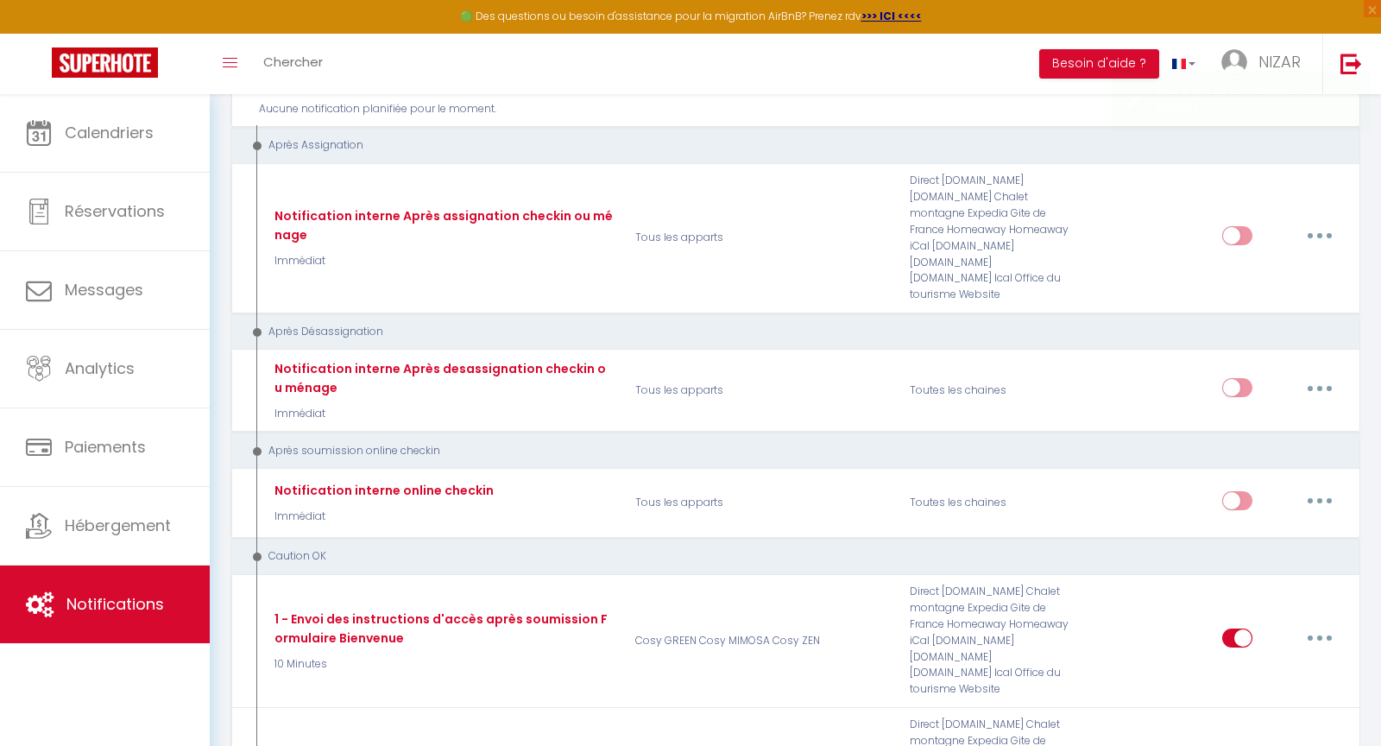
scroll to position [0, 0]
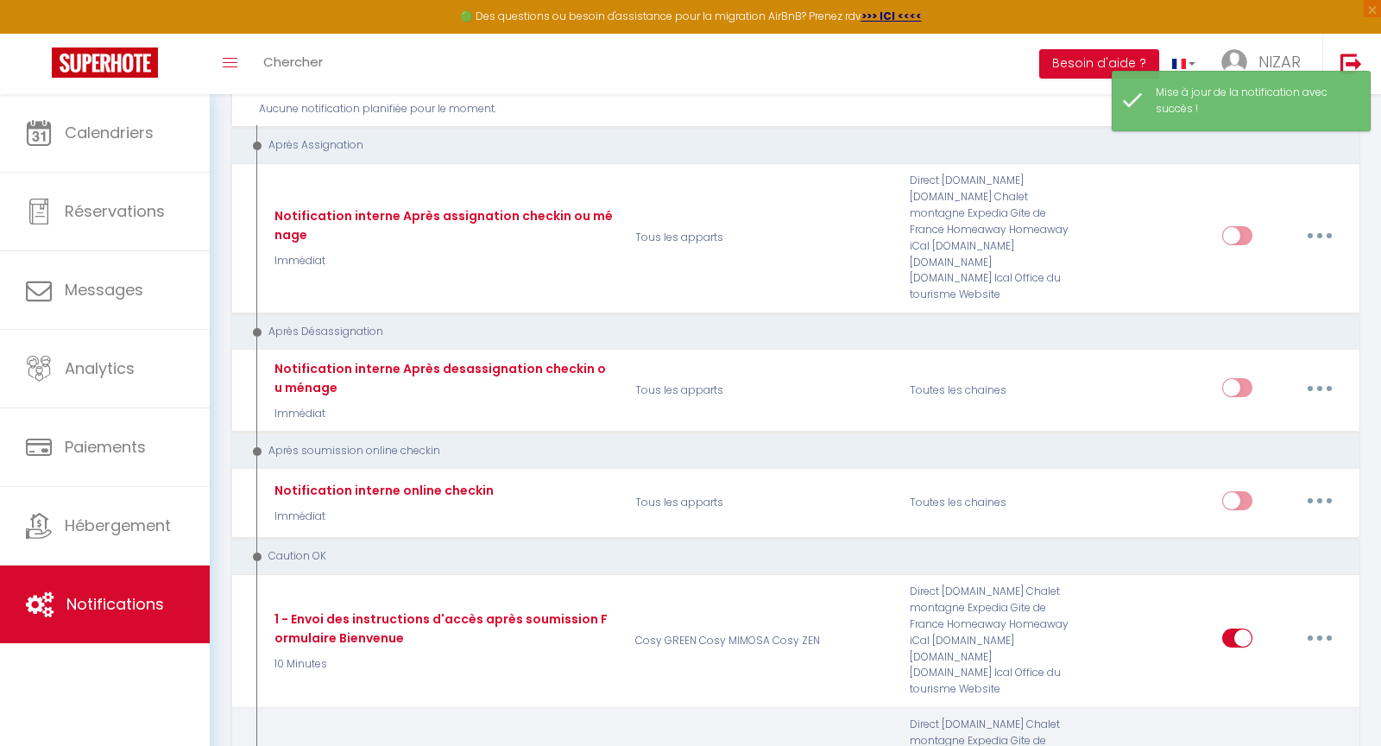
click at [1254, 619] on link "Editer" at bounding box center [1275, 633] width 128 height 29
type input "1 - Envoi des instructions d'accès après soumission Formulaire Bienvenue"
select select "24"
select select "10 Minutes"
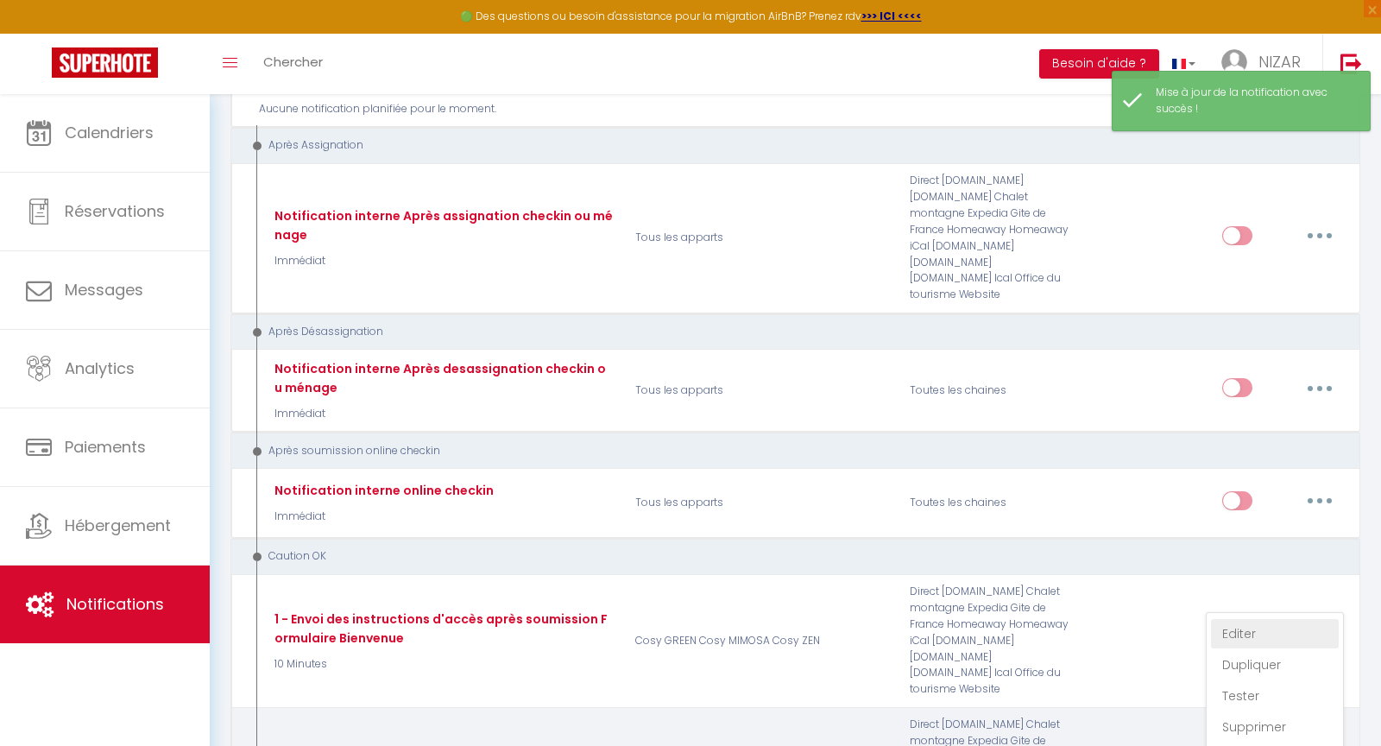
select select "if_deposit_is_paid"
checkbox input "true"
checkbox input "false"
radio input "true"
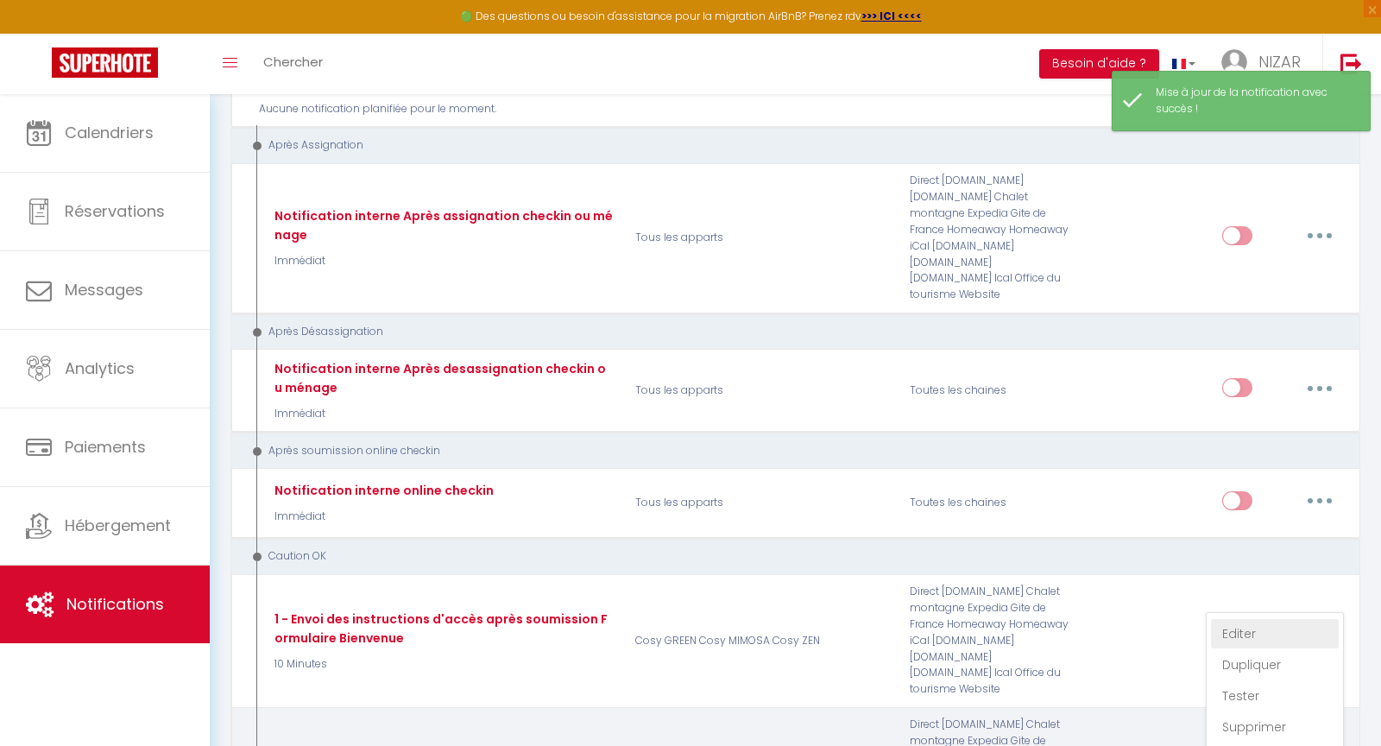
type input "Confirmation de votre réservation - [BOOKING:ID] - [GUEST:FIRST_NAME] [GUEST:LA…"
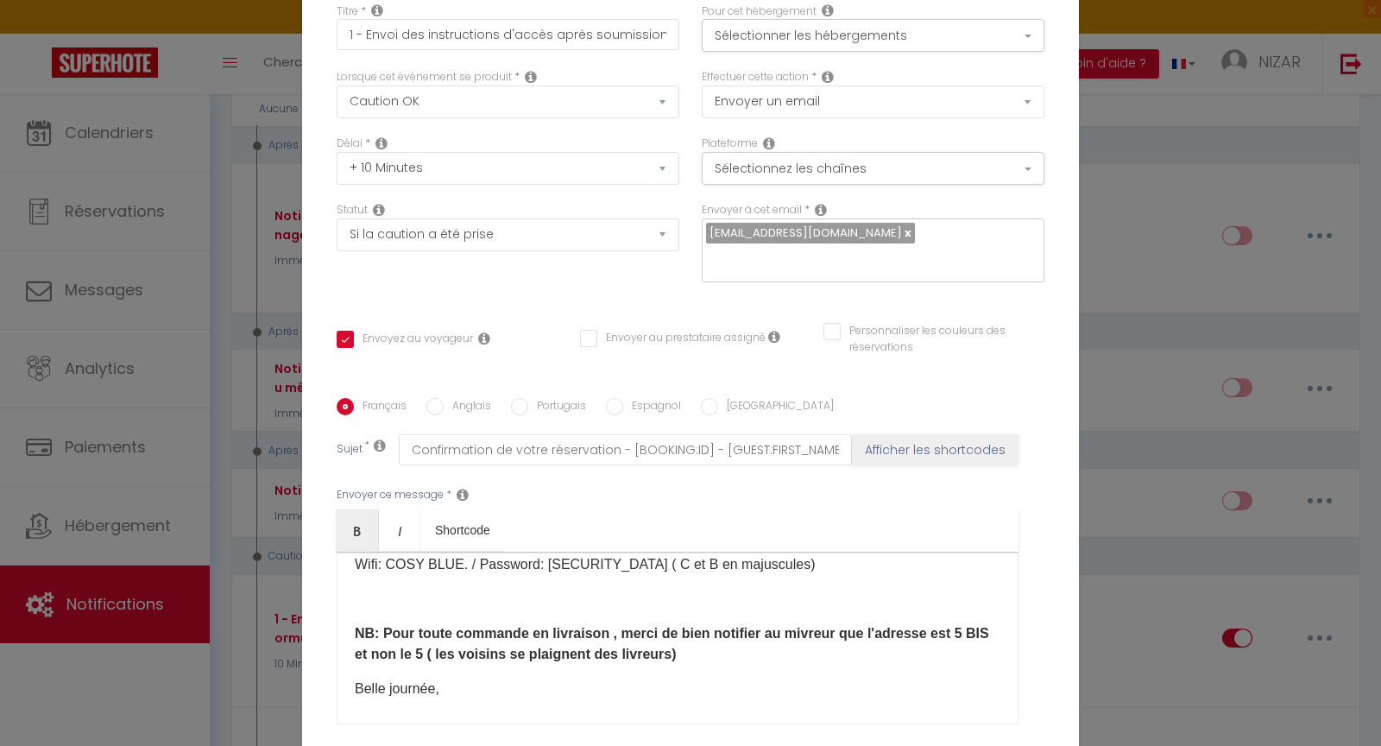
click at [792, 626] on b "NB: Pour toute commande en livraison , merci de bien notifier au mivreur que l'…" at bounding box center [672, 643] width 635 height 35
checkbox input "true"
checkbox input "false"
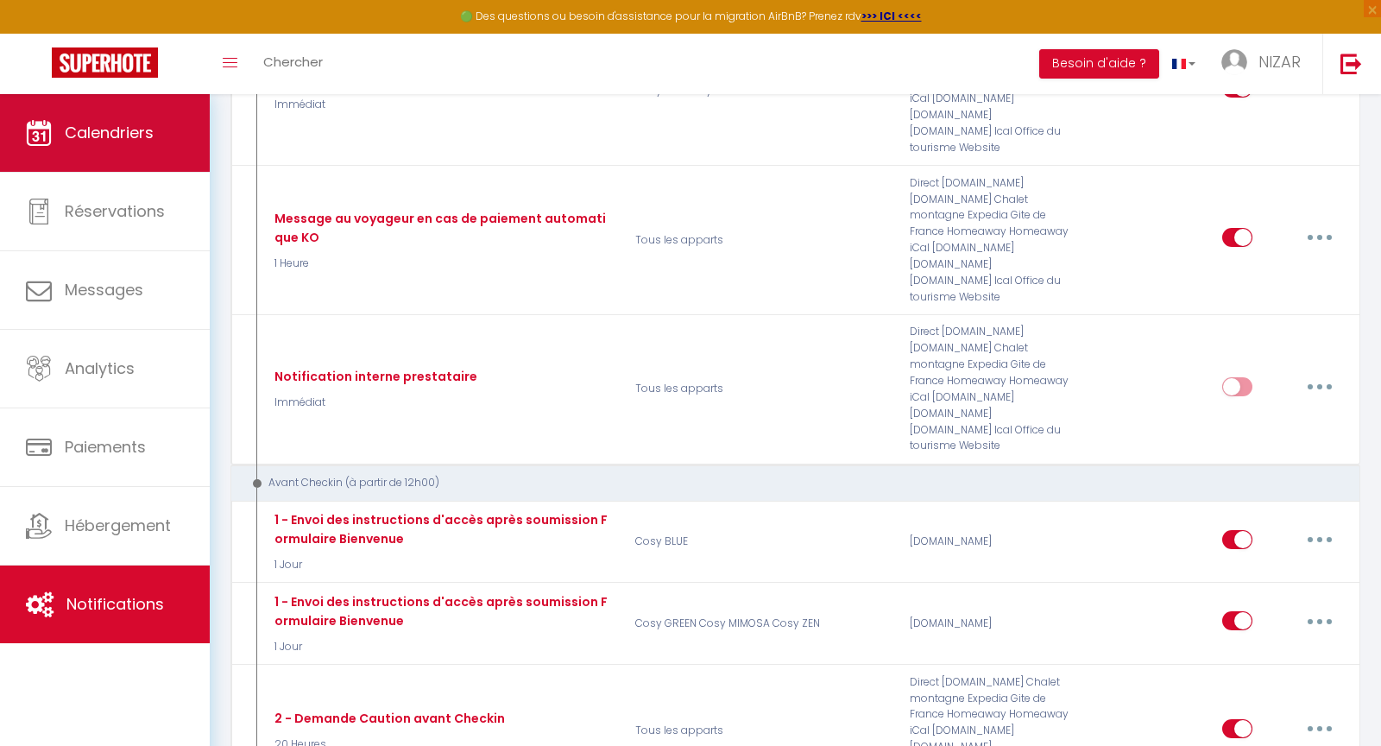
scroll to position [473, 0]
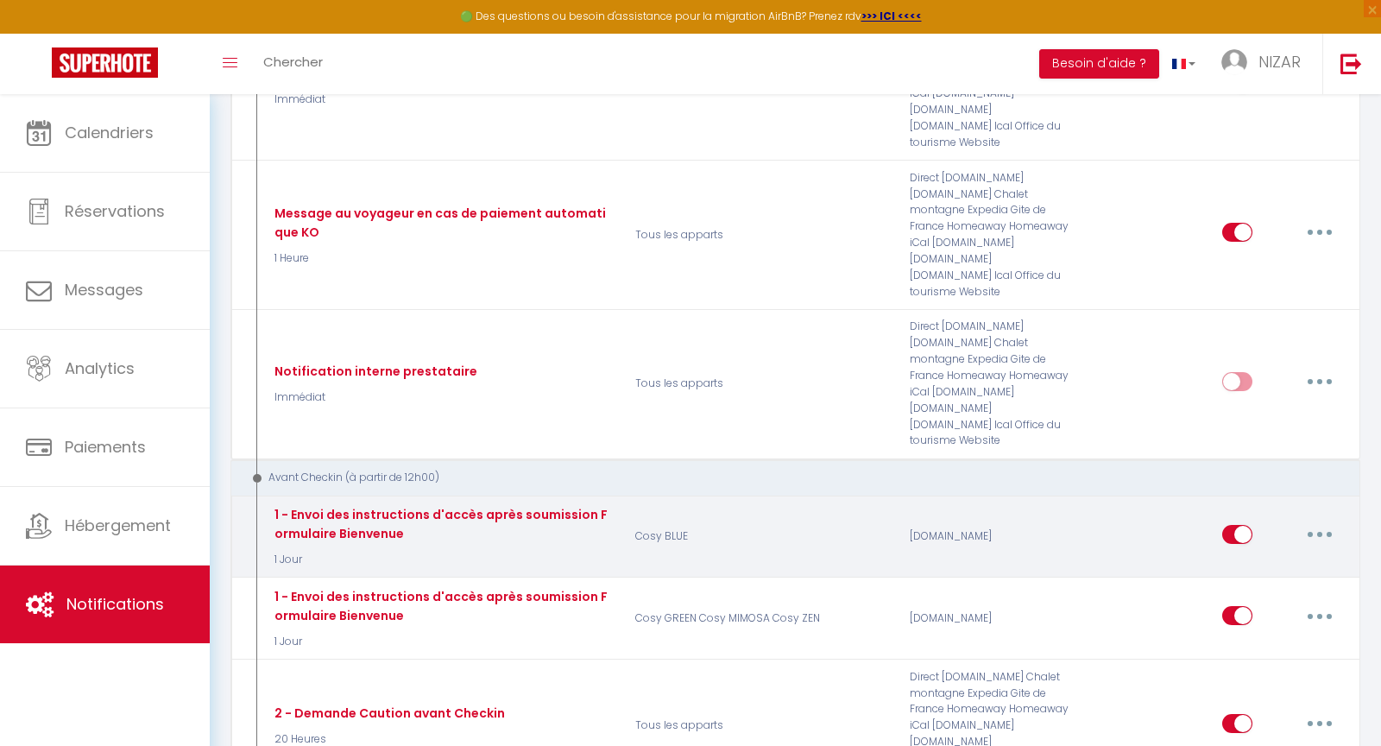
click at [1309, 521] on button "button" at bounding box center [1320, 535] width 48 height 28
click at [1251, 559] on link "Editer" at bounding box center [1275, 573] width 128 height 29
type input "1 - Envoi des instructions d'accès après soumission Formulaire Bienvenue"
select select "1 Jour"
select select "if_booking_is_paid"
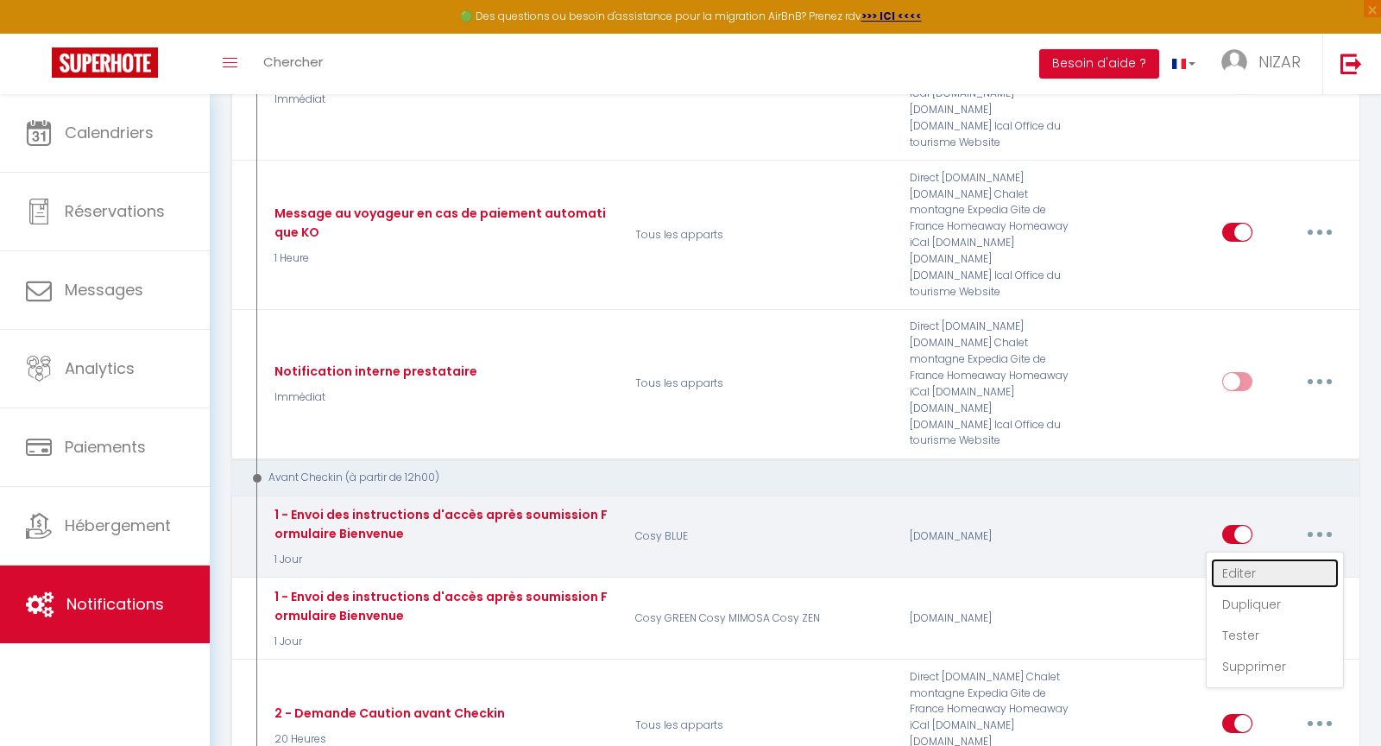
checkbox input "true"
checkbox input "false"
radio input "true"
type input "Confirmation de votre réservation - [BOOKING:ID] - [GUEST:FIRST_NAME] [GUEST:LA…"
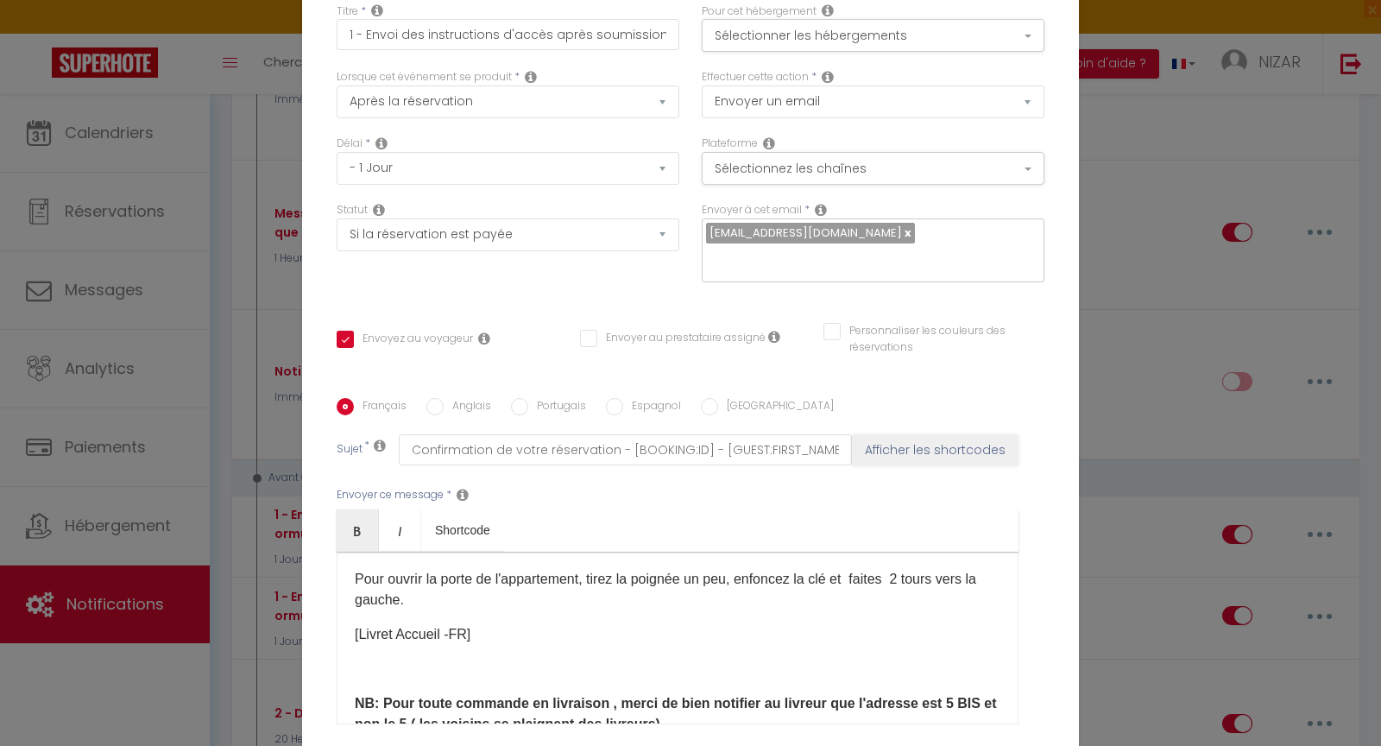
scroll to position [149, 0]
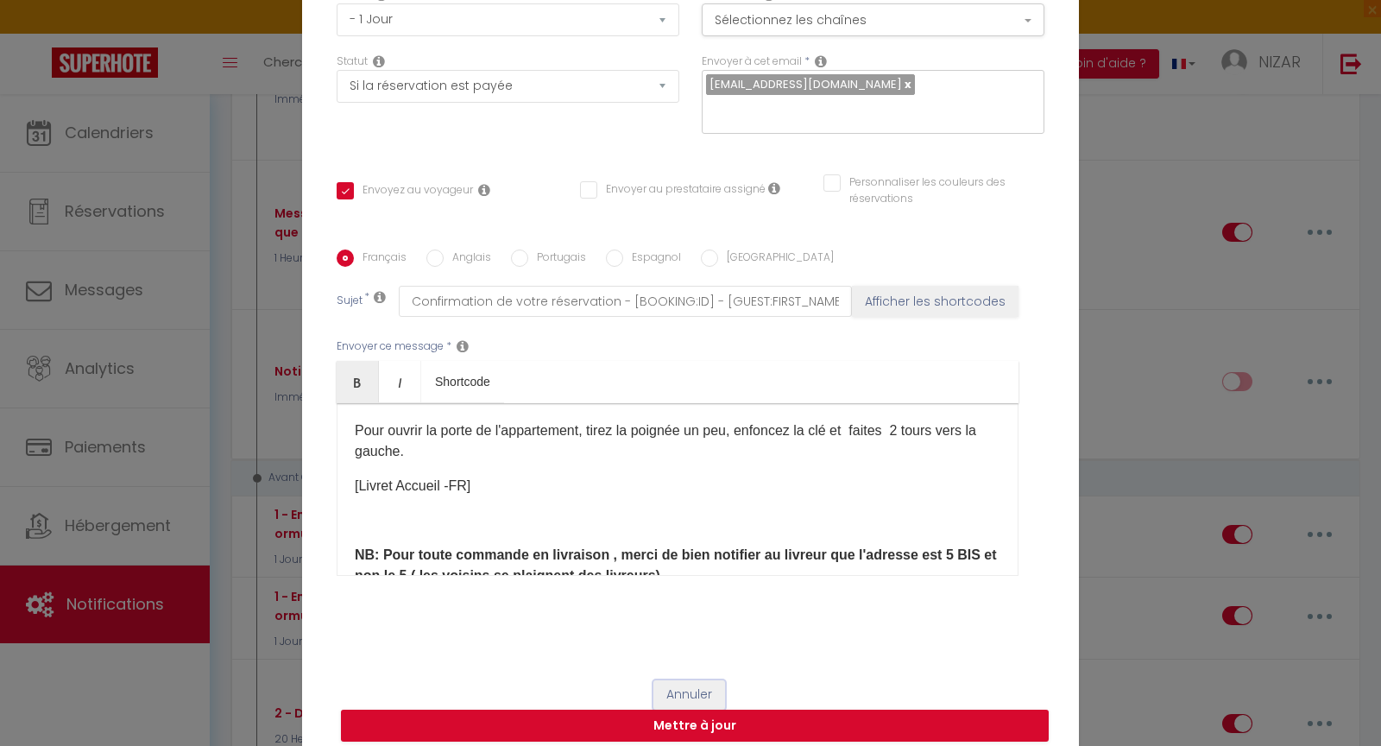
click at [691, 680] on button "Annuler" at bounding box center [690, 694] width 72 height 29
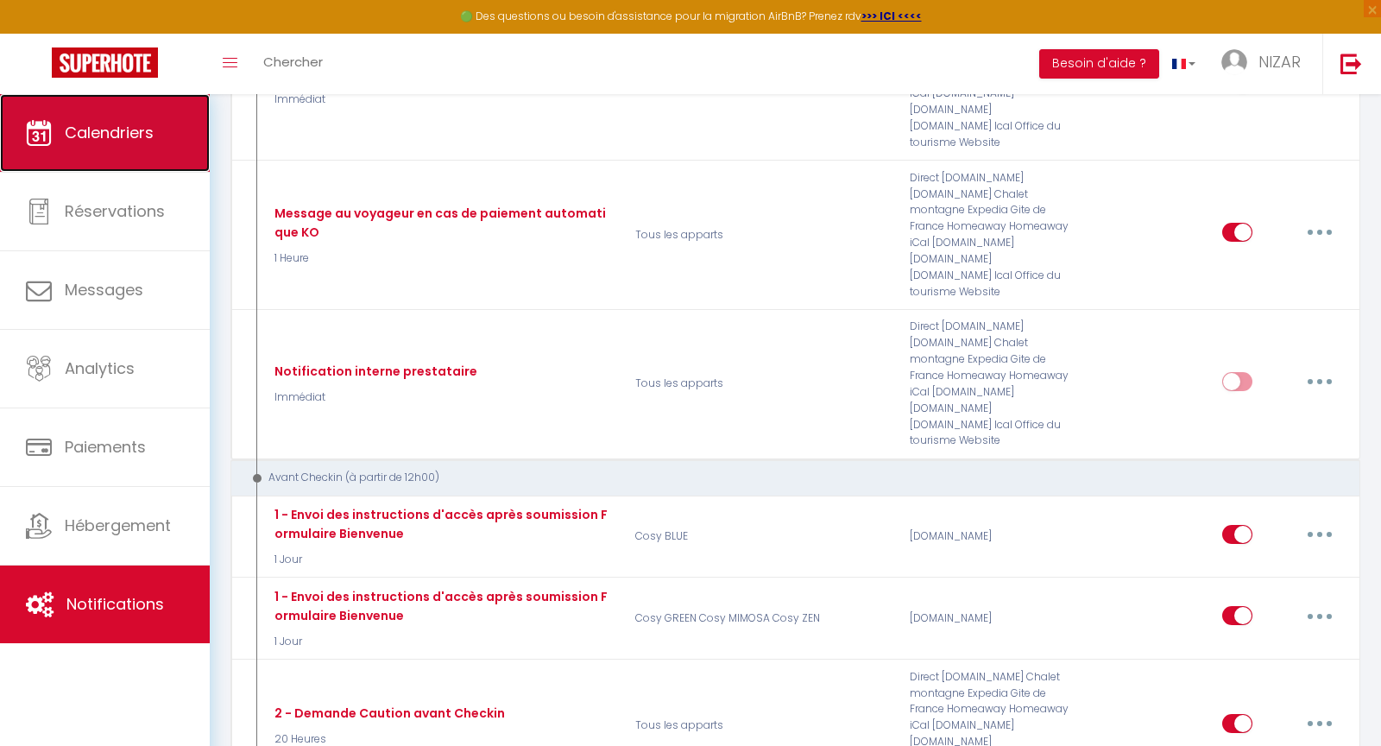
click at [117, 130] on span "Calendriers" at bounding box center [109, 133] width 89 height 22
